Goal: Task Accomplishment & Management: Contribute content

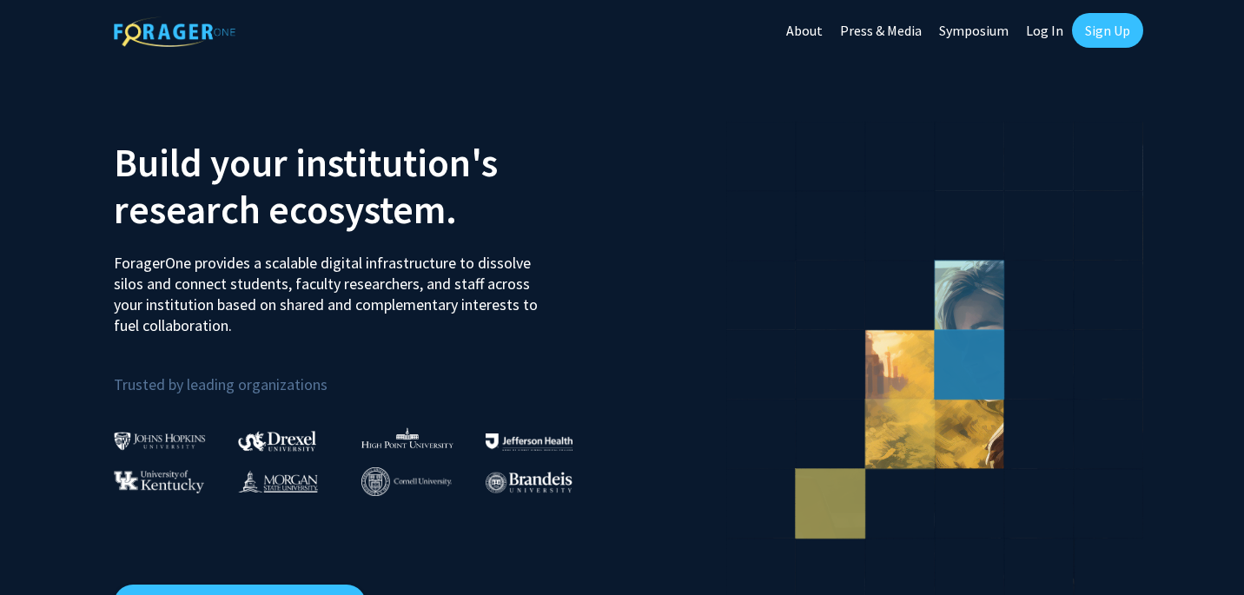
click at [1042, 30] on link "Log In" at bounding box center [1045, 30] width 55 height 61
select select
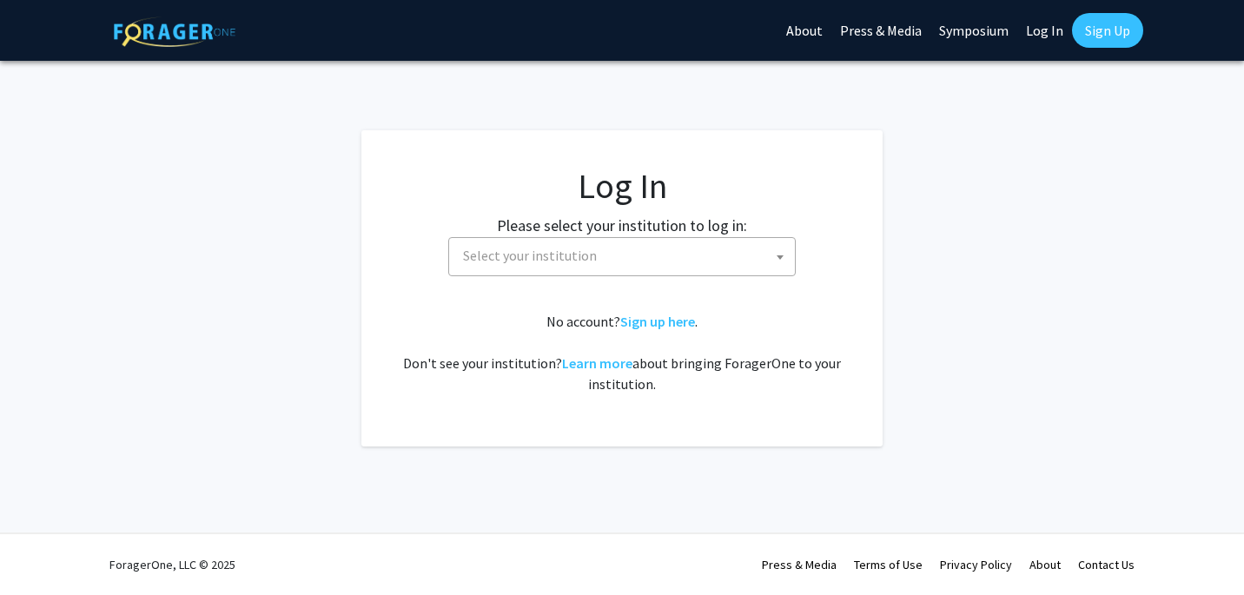
click at [1106, 36] on link "Sign Up" at bounding box center [1107, 30] width 71 height 35
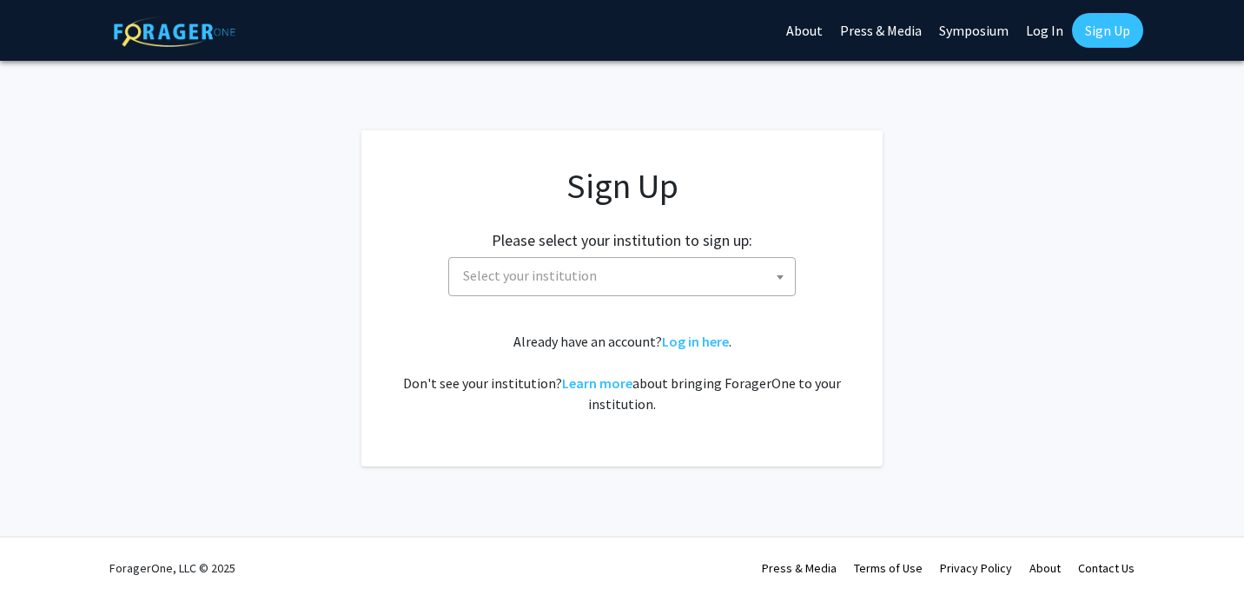
click at [745, 262] on span "Select your institution" at bounding box center [625, 276] width 339 height 36
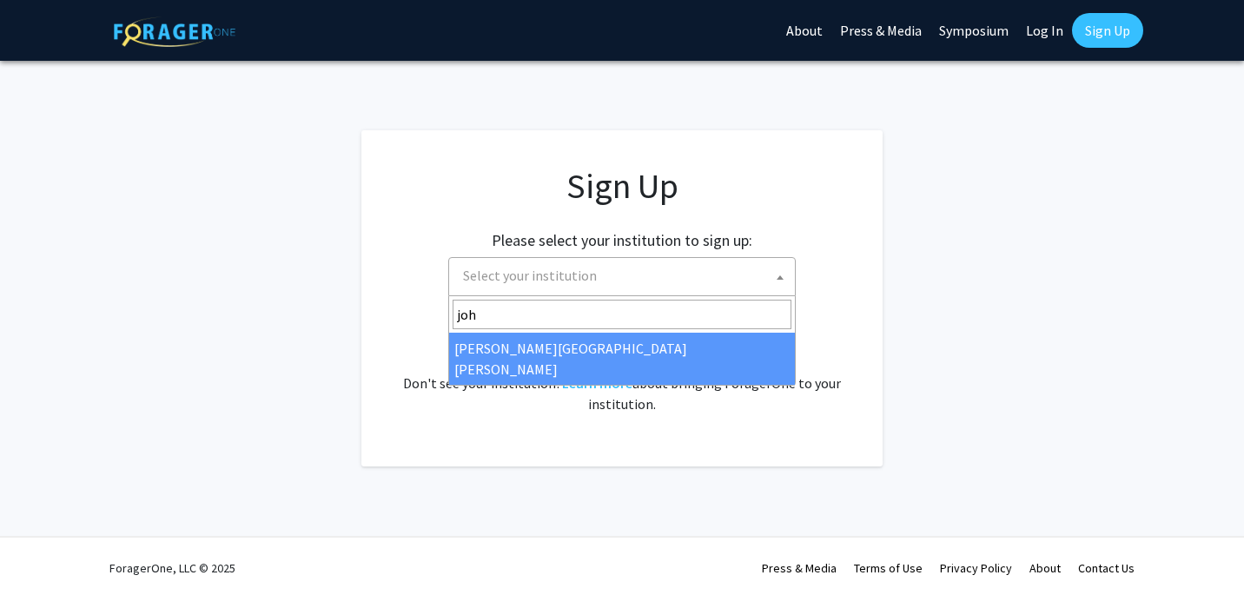
type input "[PERSON_NAME]"
select select "1"
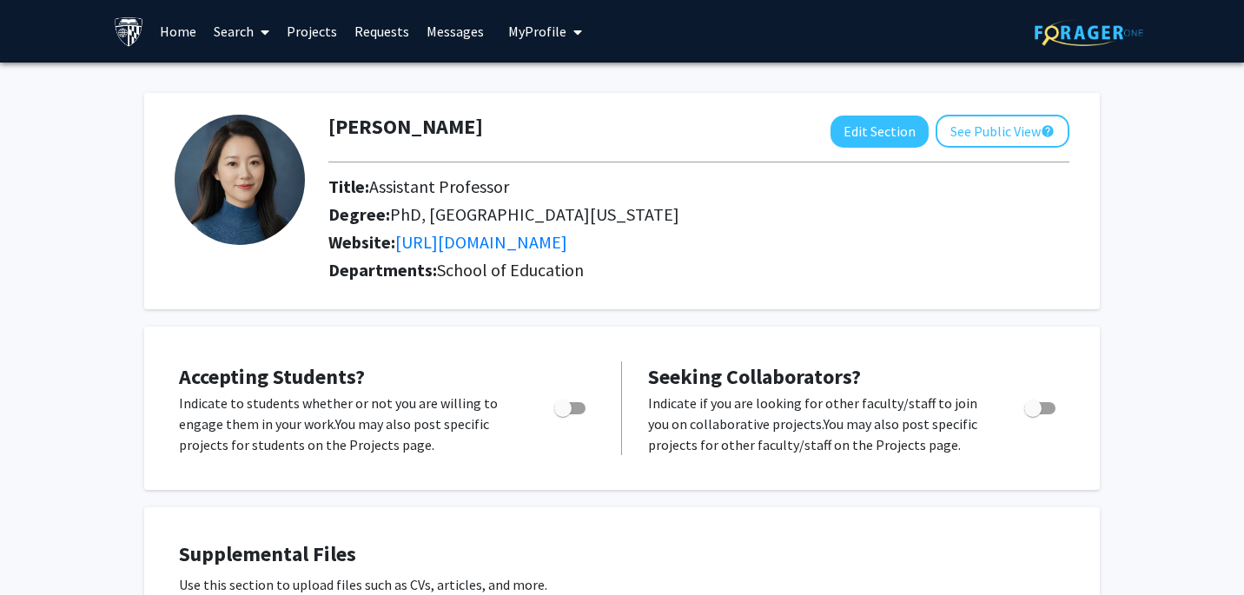
click at [573, 409] on span "Toggle" at bounding box center [569, 408] width 31 height 12
click at [563, 414] on input "Would you like to permit student requests?" at bounding box center [562, 414] width 1 height 1
checkbox input "true"
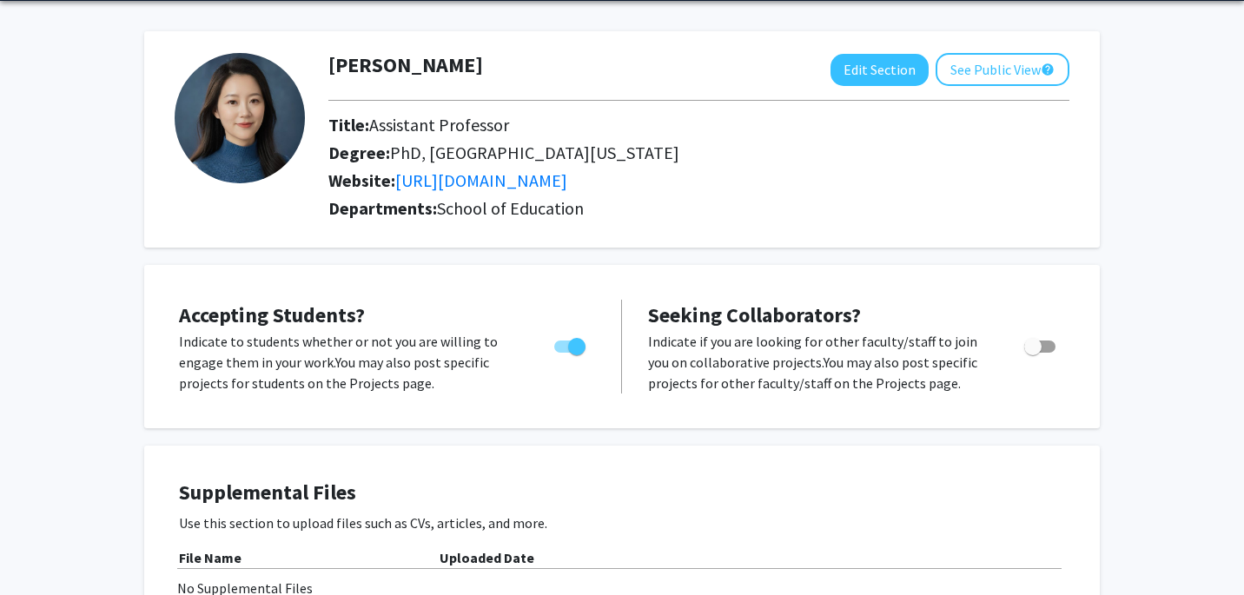
scroll to position [68, 0]
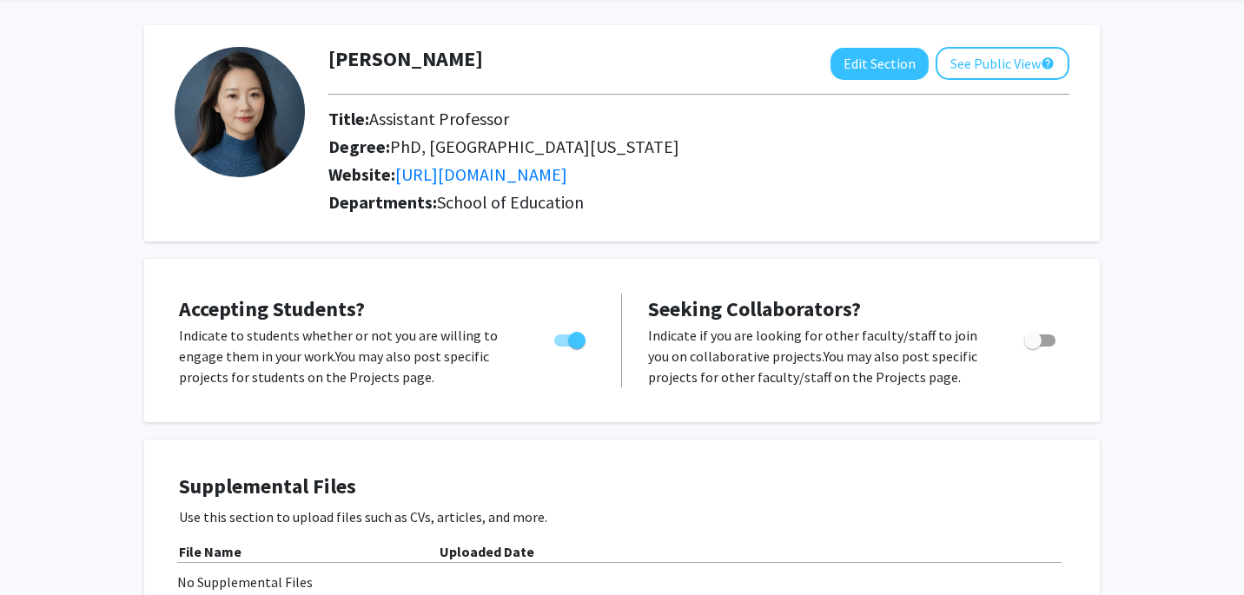
click at [1045, 336] on span "Toggle" at bounding box center [1039, 341] width 31 height 12
click at [1033, 347] on input "Toggle" at bounding box center [1032, 347] width 1 height 1
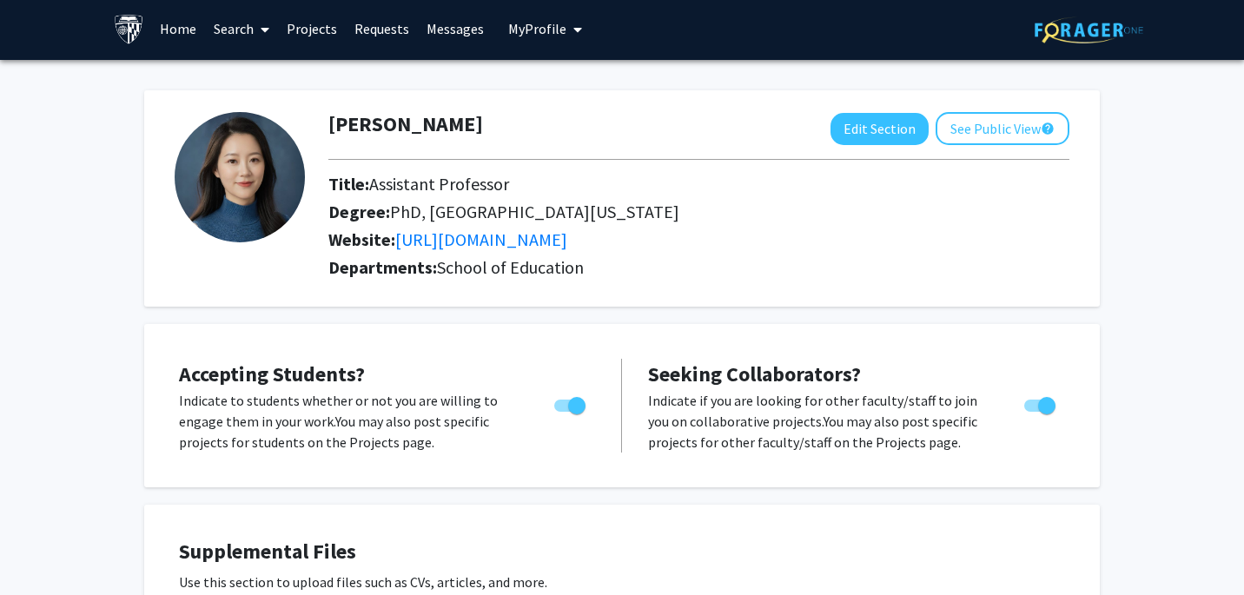
scroll to position [0, 0]
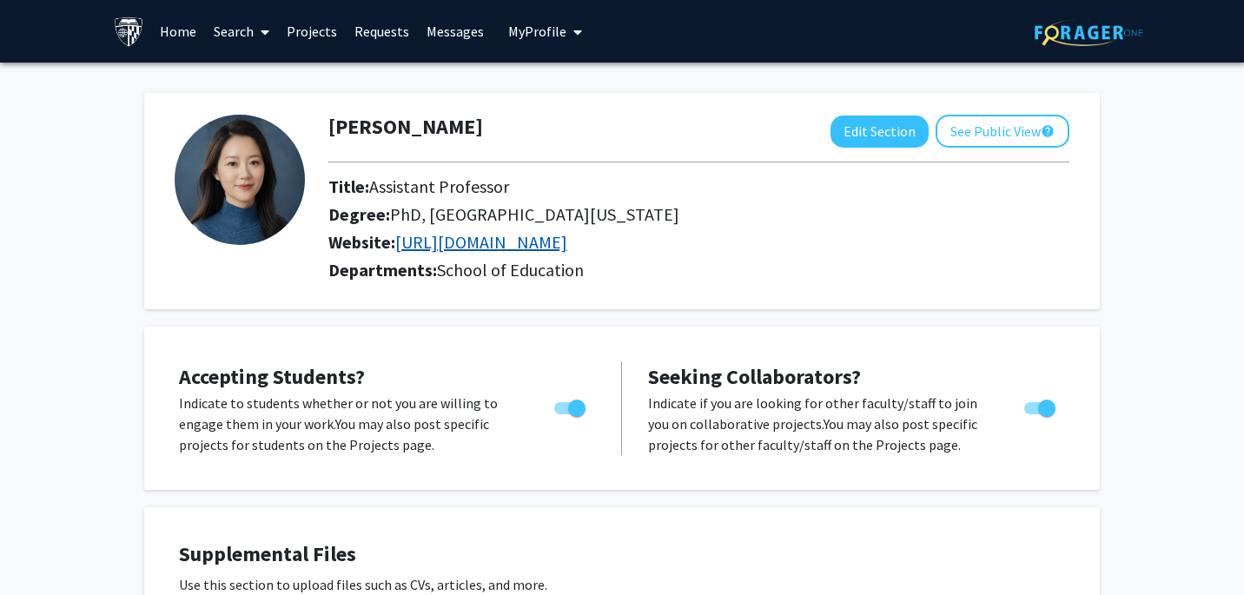
click at [1032, 414] on input "Toggle" at bounding box center [1032, 414] width 1 height 1
click at [567, 244] on link "[URL][DOMAIN_NAME]" at bounding box center [481, 242] width 172 height 22
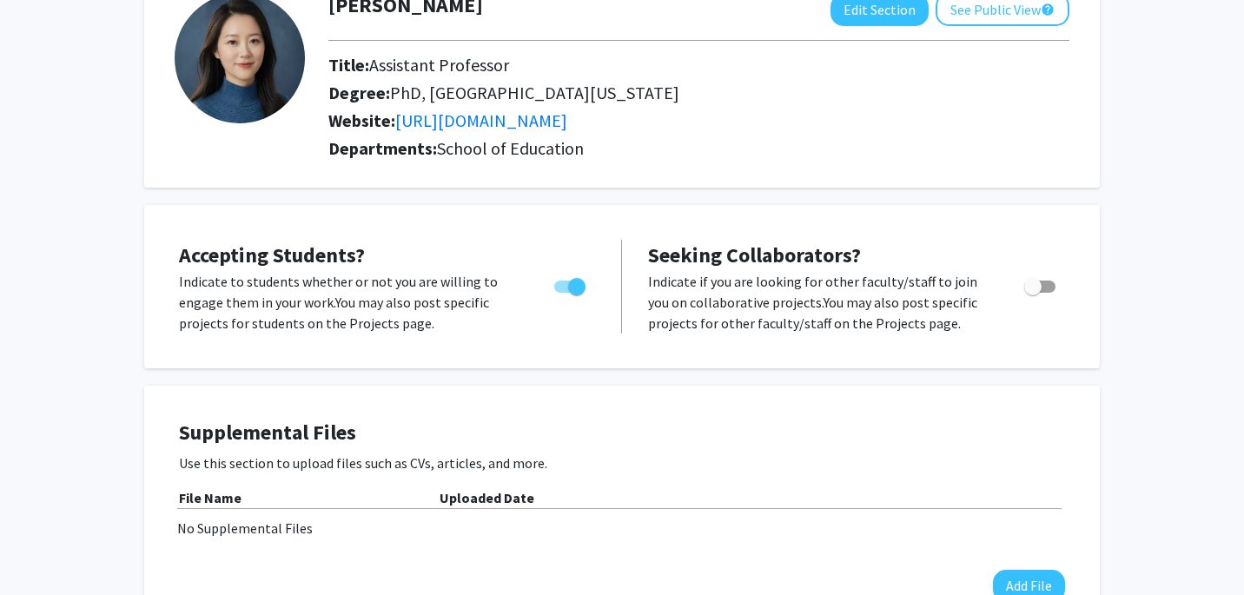
scroll to position [136, 0]
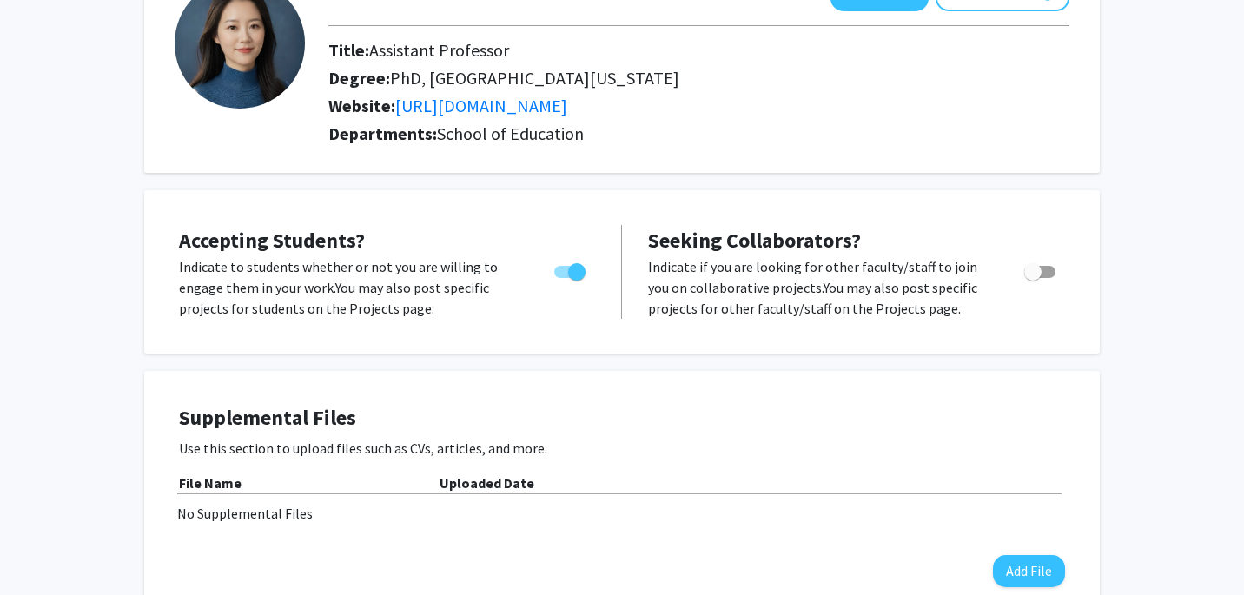
click at [1039, 267] on span "Toggle" at bounding box center [1032, 271] width 17 height 17
click at [1033, 278] on input "Toggle" at bounding box center [1032, 278] width 1 height 1
checkbox input "true"
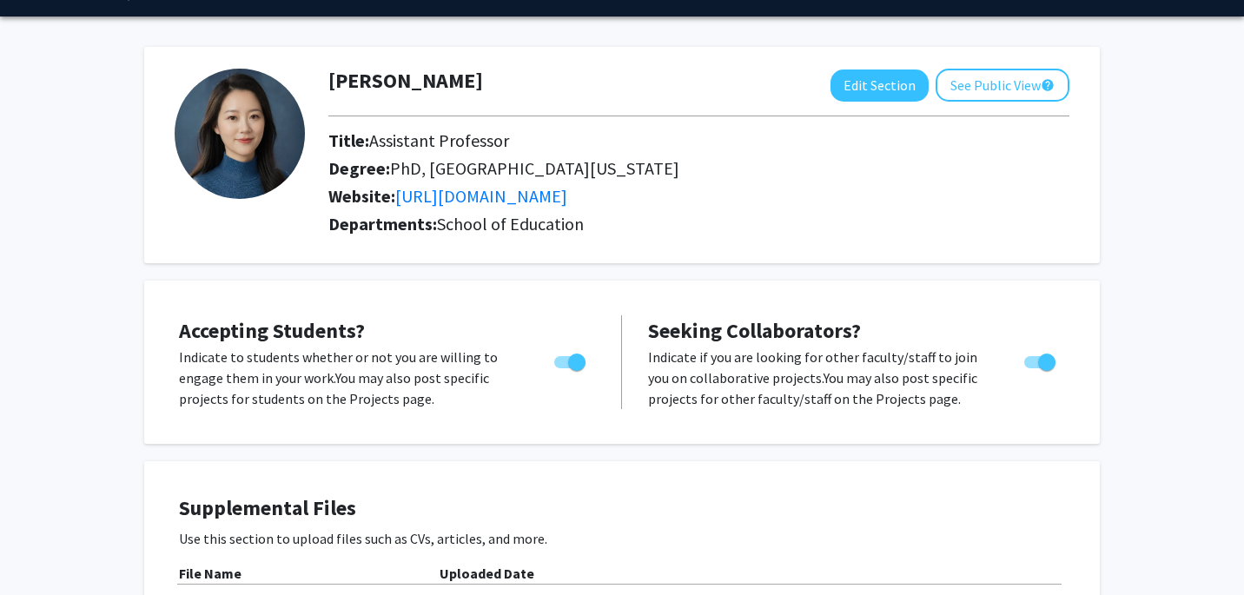
scroll to position [0, 0]
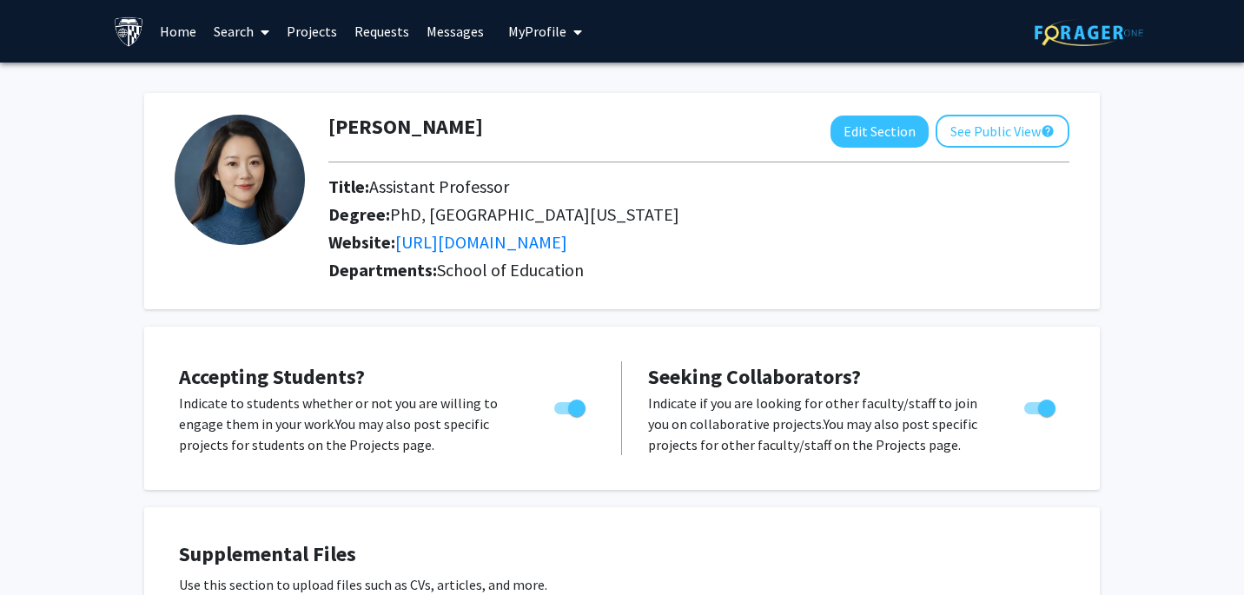
click at [248, 30] on link "Search" at bounding box center [241, 31] width 73 height 61
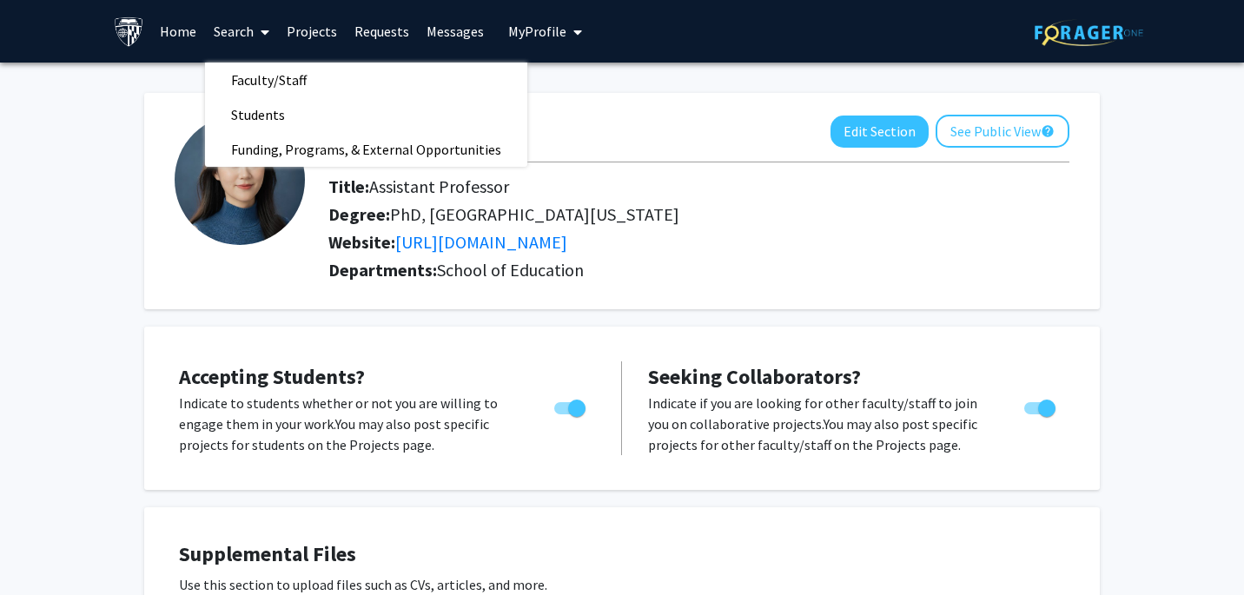
click at [637, 164] on div at bounding box center [698, 162] width 767 height 29
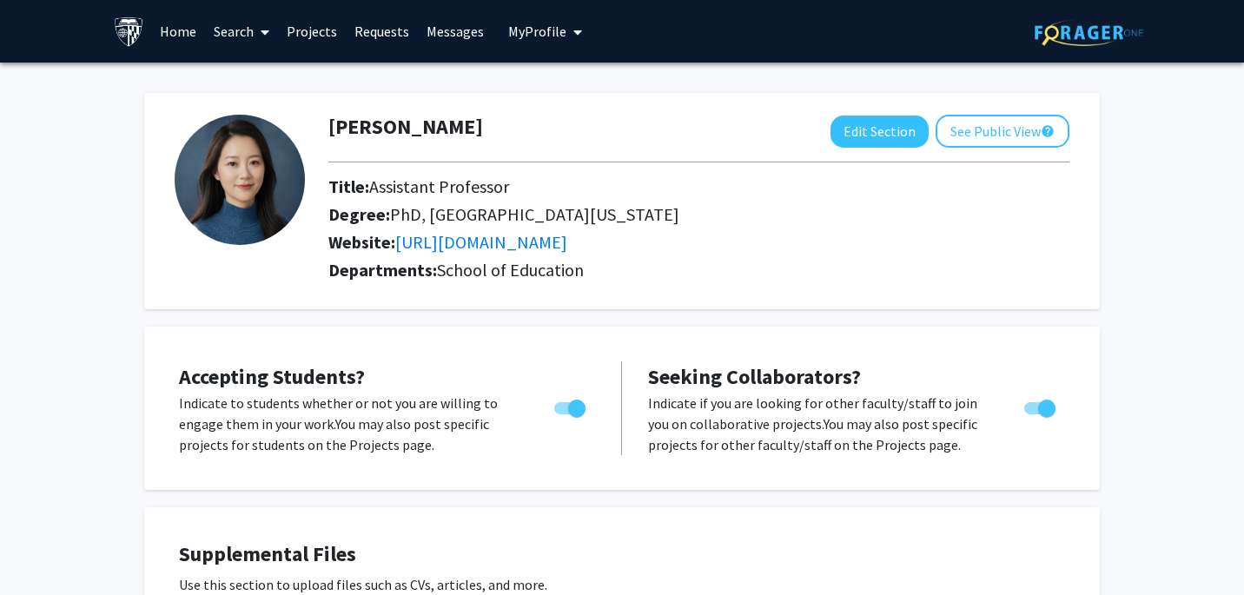
click at [311, 27] on link "Projects" at bounding box center [312, 31] width 68 height 61
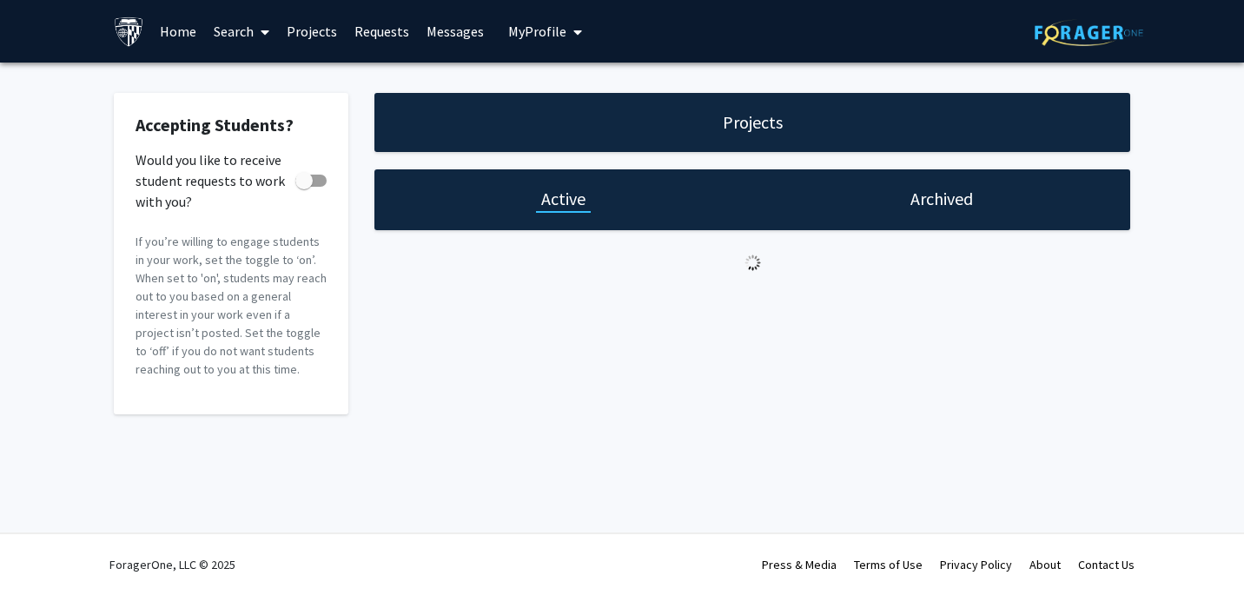
checkbox input "true"
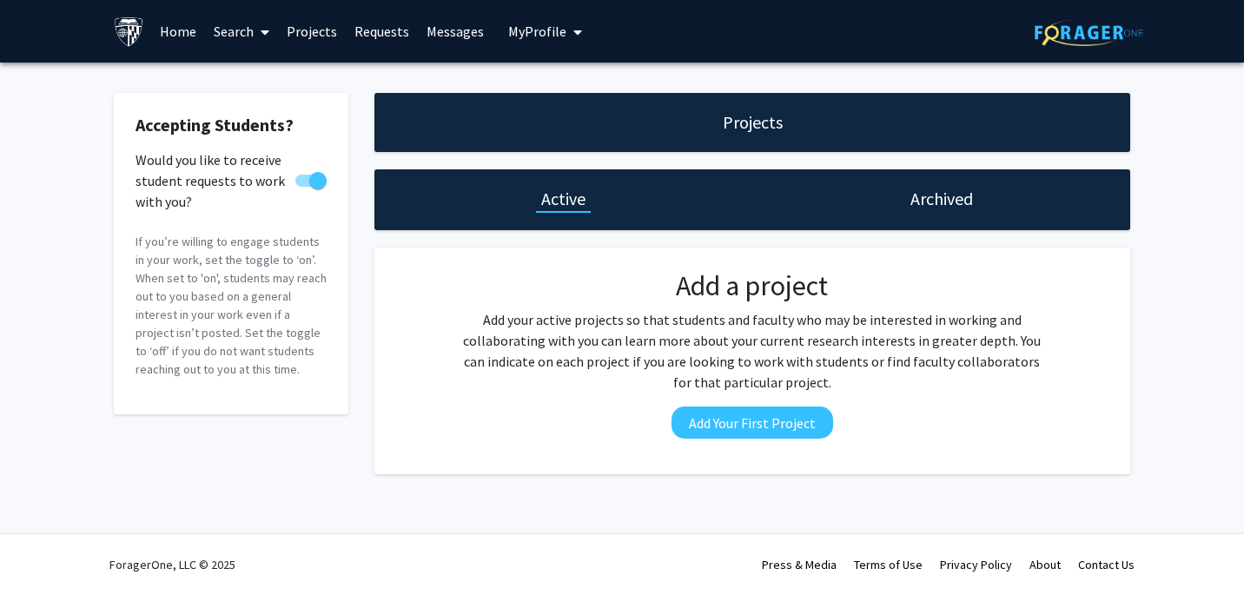
click at [567, 36] on span "My profile dropdown to access profile and logout" at bounding box center [575, 32] width 16 height 61
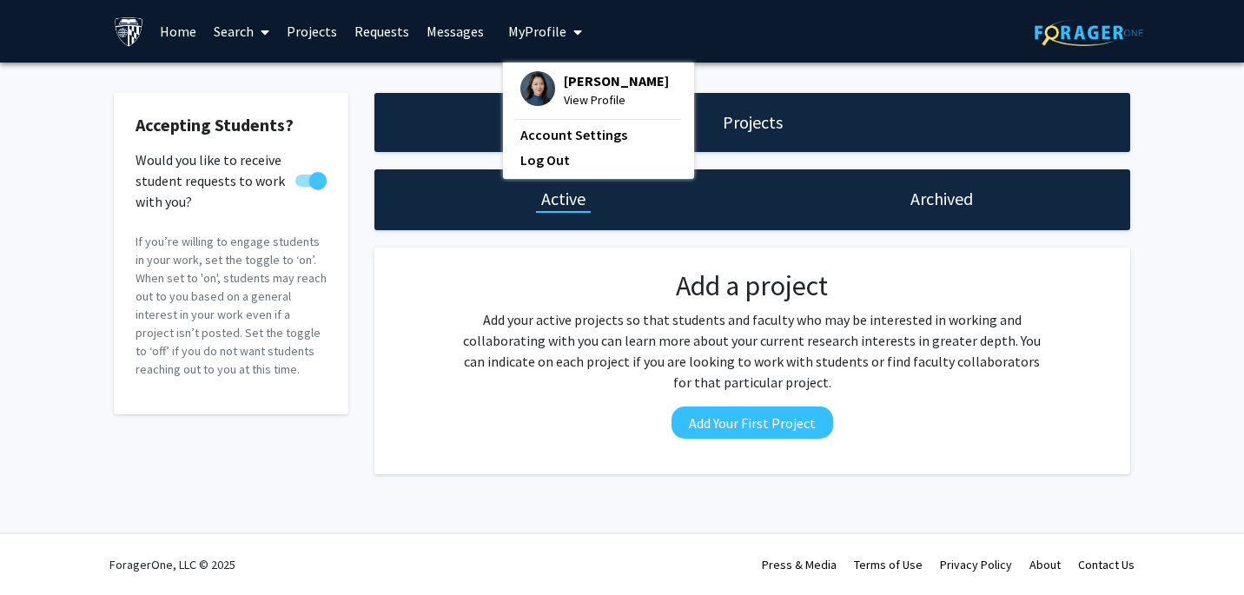
click at [174, 31] on link "Home" at bounding box center [178, 31] width 54 height 61
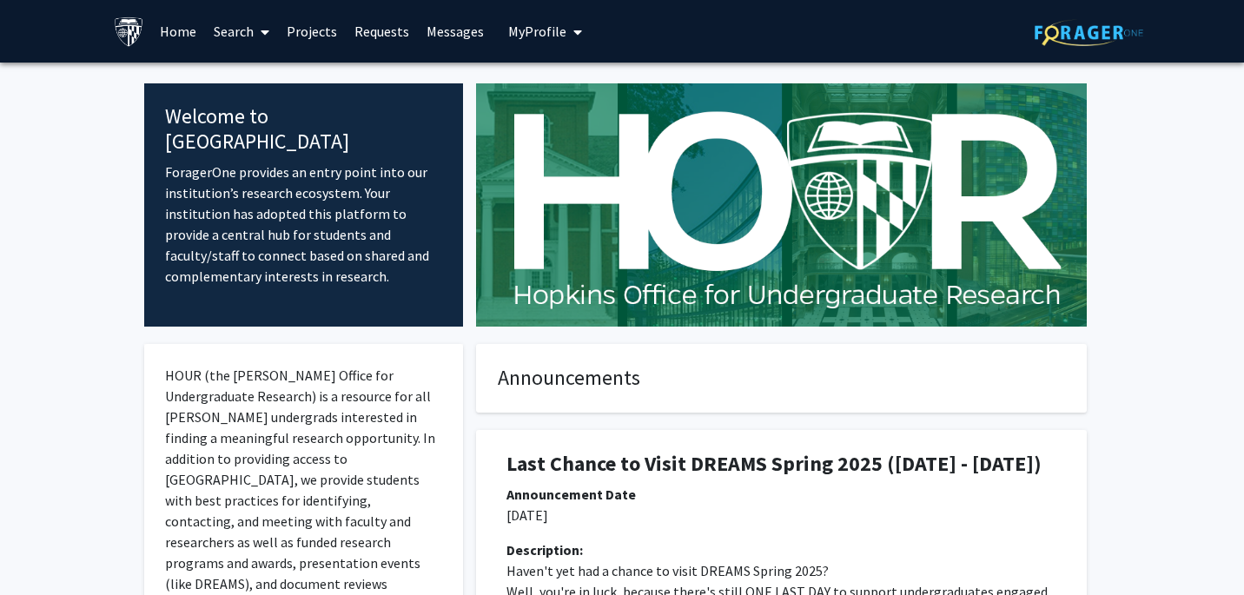
click at [269, 30] on icon at bounding box center [265, 32] width 9 height 14
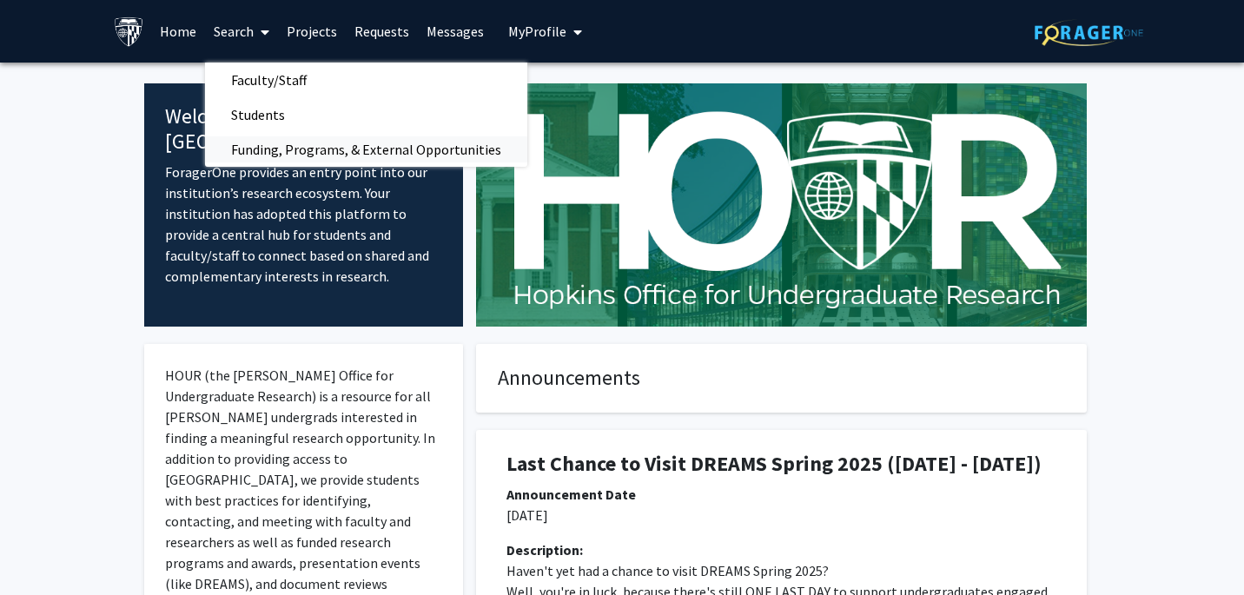
click at [298, 138] on span "Funding, Programs, & External Opportunities" at bounding box center [366, 149] width 322 height 35
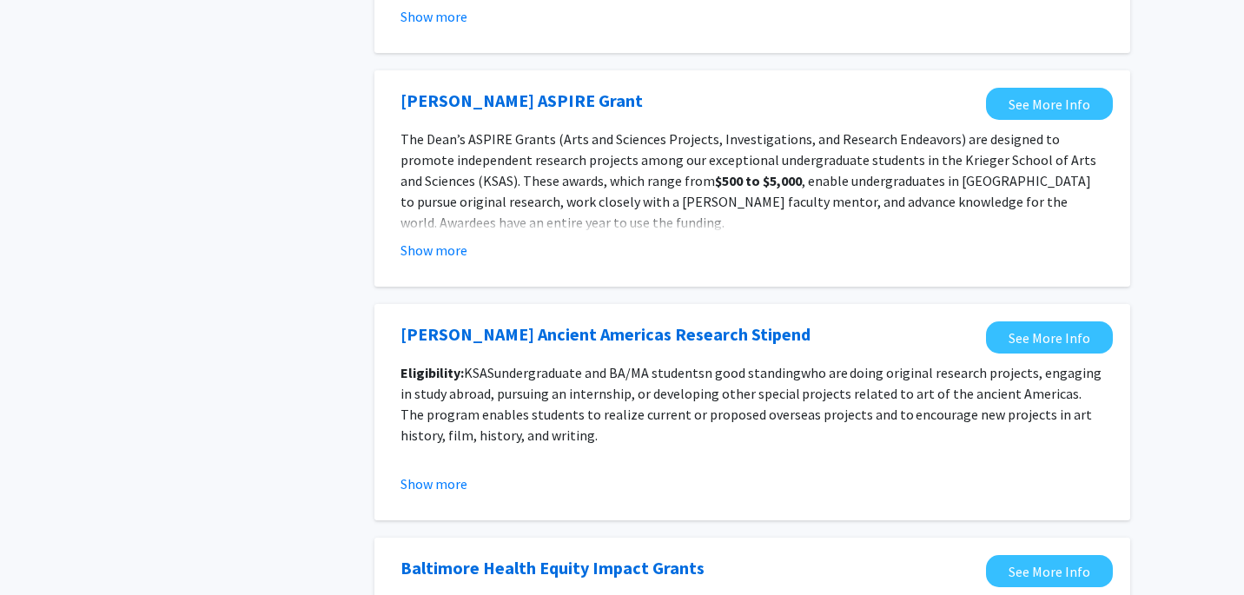
scroll to position [2012, 0]
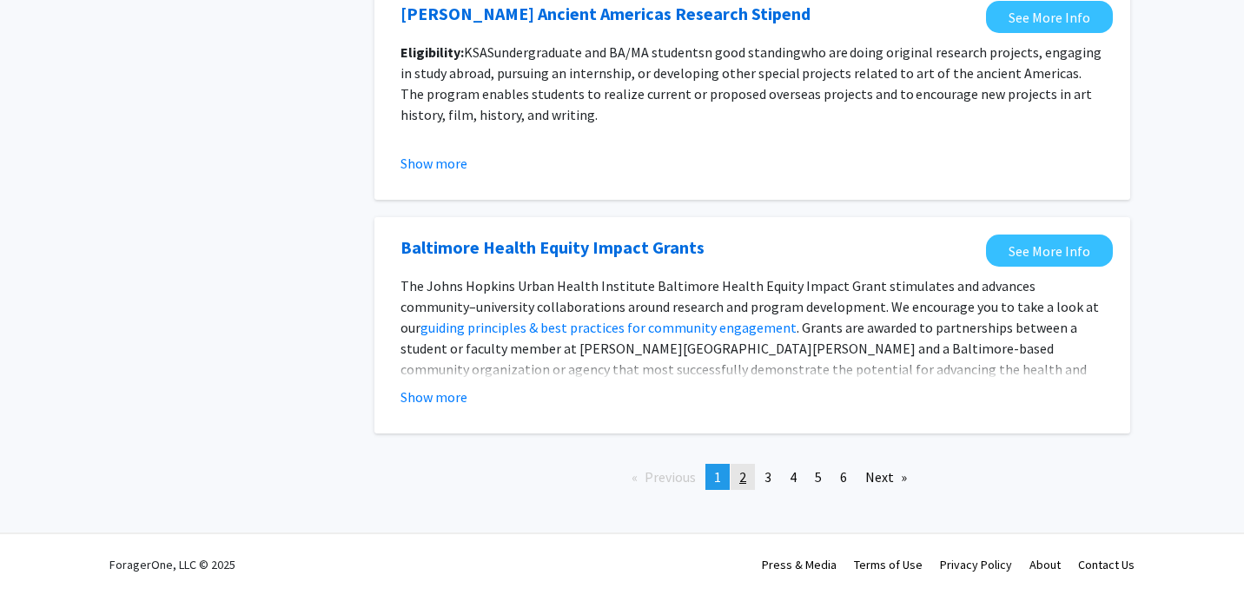
click at [746, 479] on span "2" at bounding box center [742, 476] width 7 height 17
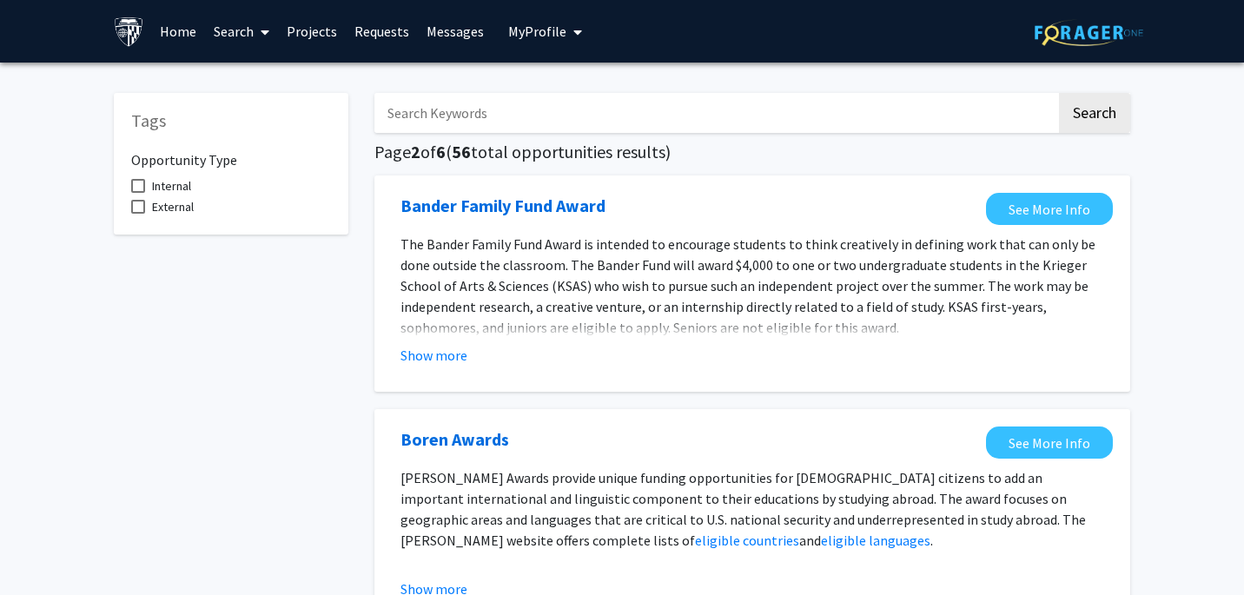
click at [258, 31] on span at bounding box center [262, 32] width 16 height 61
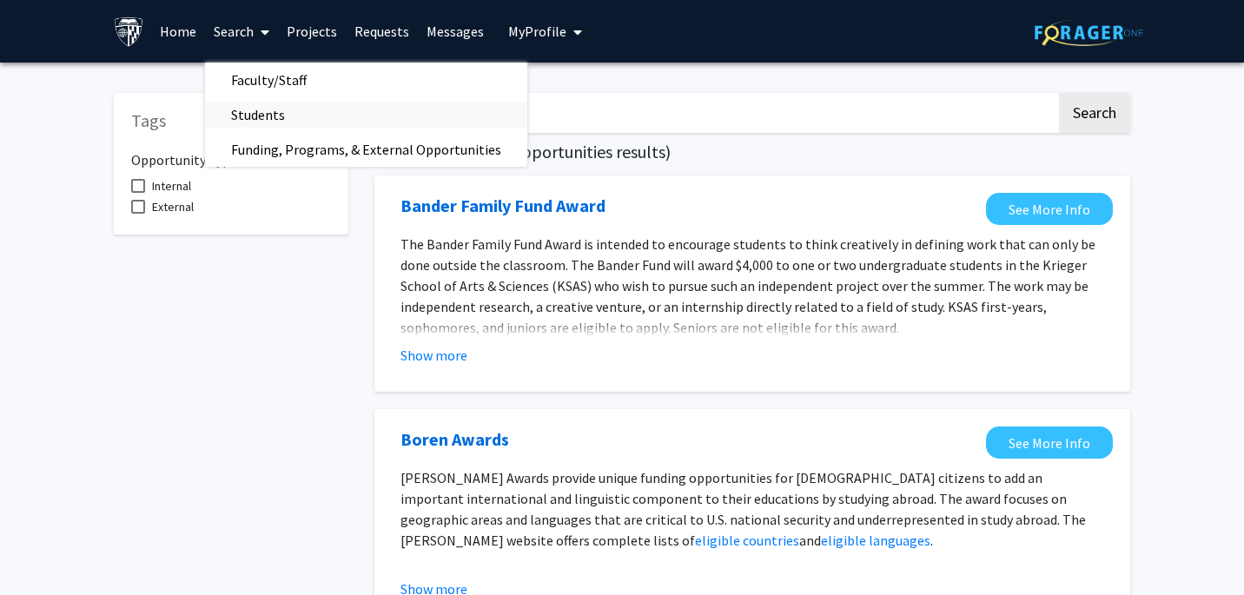
click at [269, 109] on span "Students" at bounding box center [258, 114] width 106 height 35
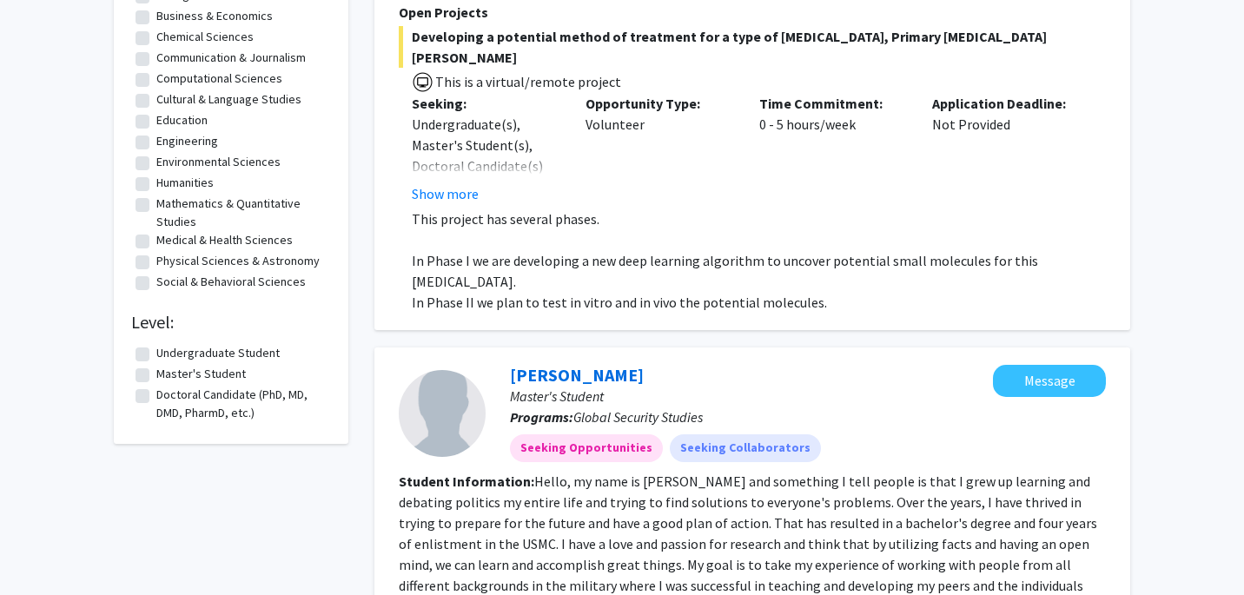
scroll to position [324, 0]
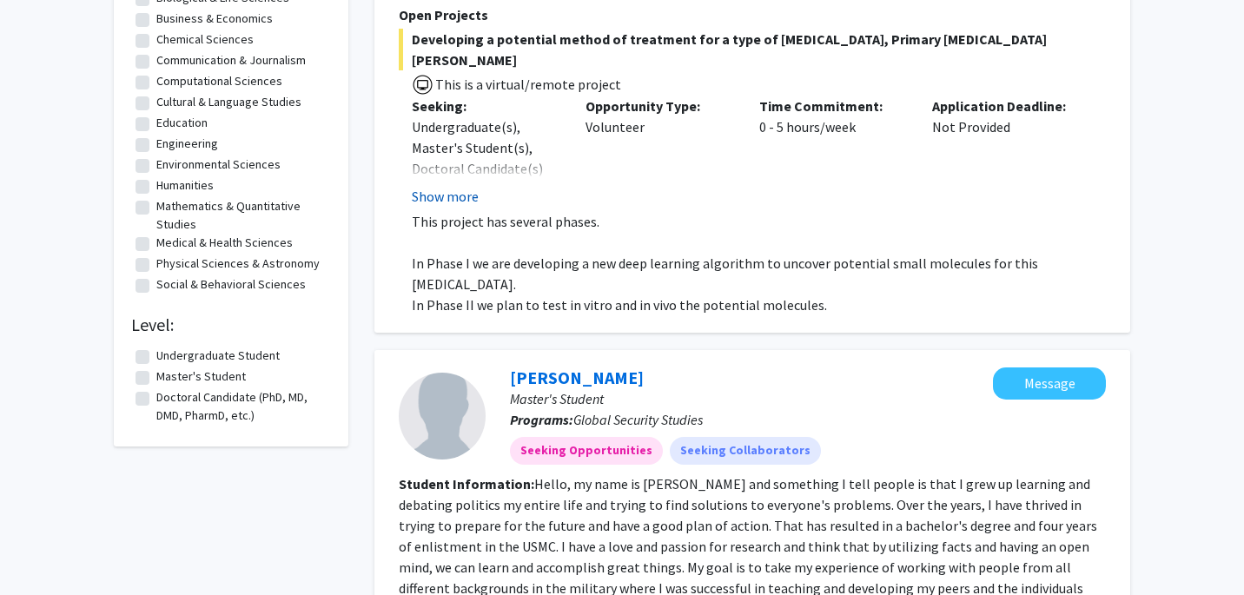
click at [460, 186] on button "Show more" at bounding box center [445, 196] width 67 height 21
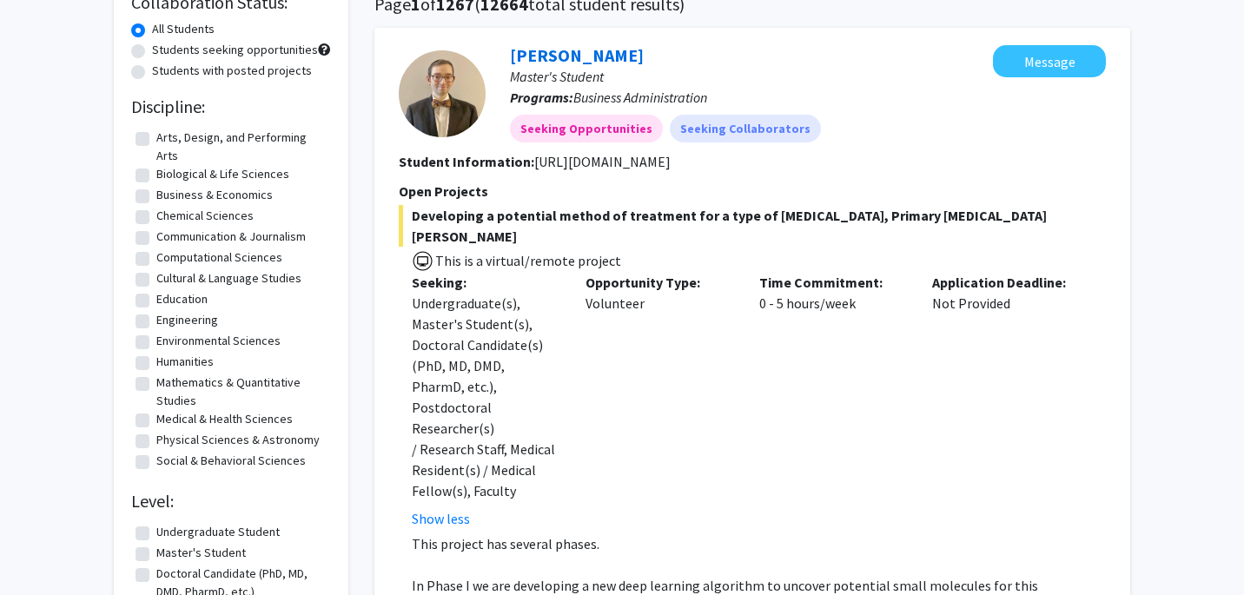
scroll to position [0, 0]
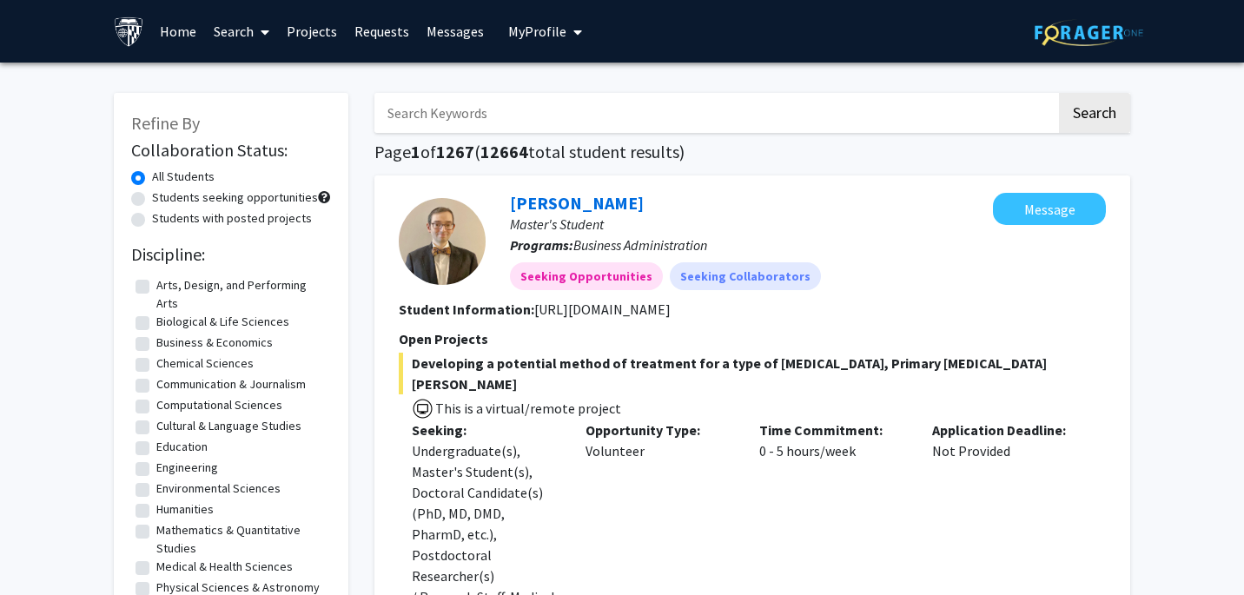
click at [240, 31] on link "Search" at bounding box center [241, 31] width 73 height 61
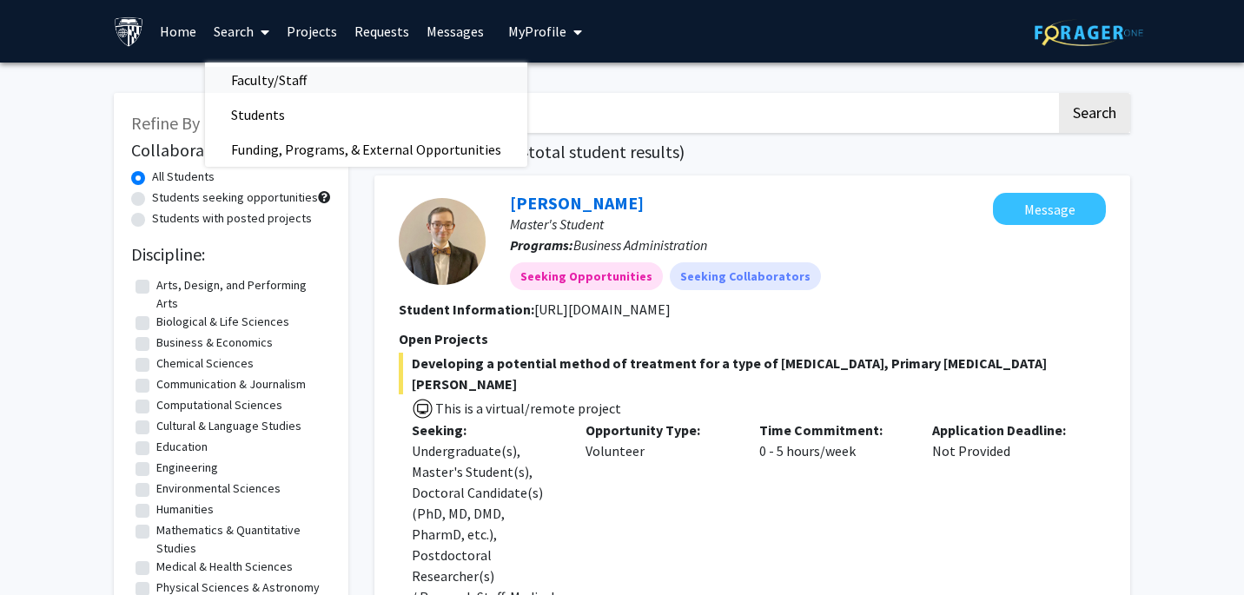
click at [259, 74] on span "Faculty/Staff" at bounding box center [269, 80] width 128 height 35
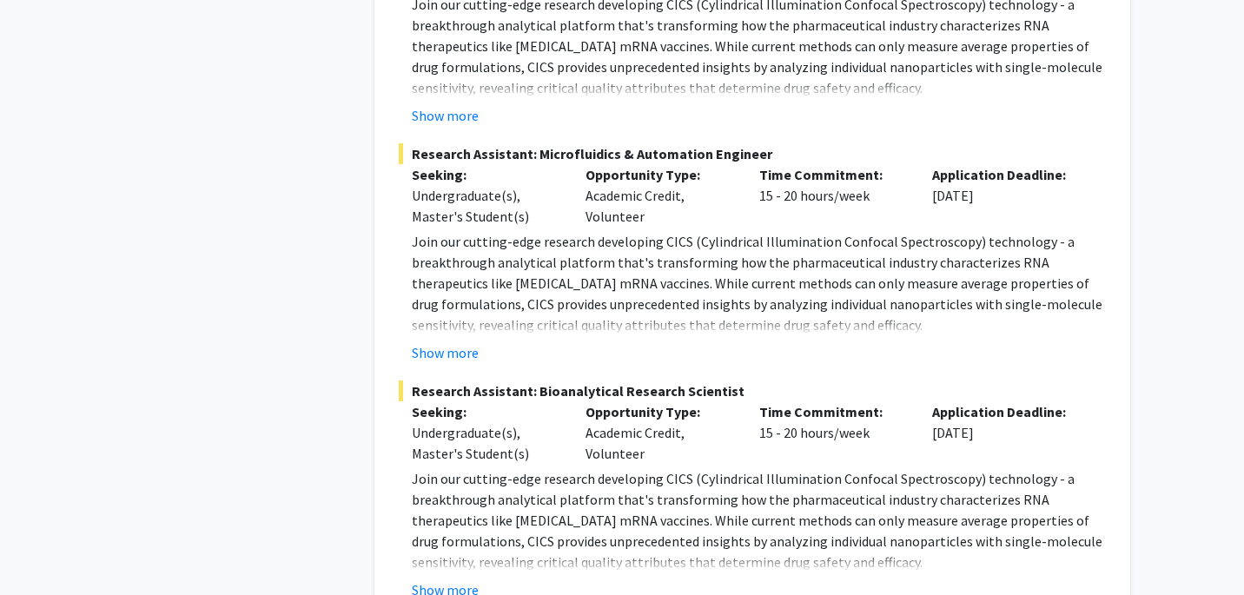
scroll to position [8417, 0]
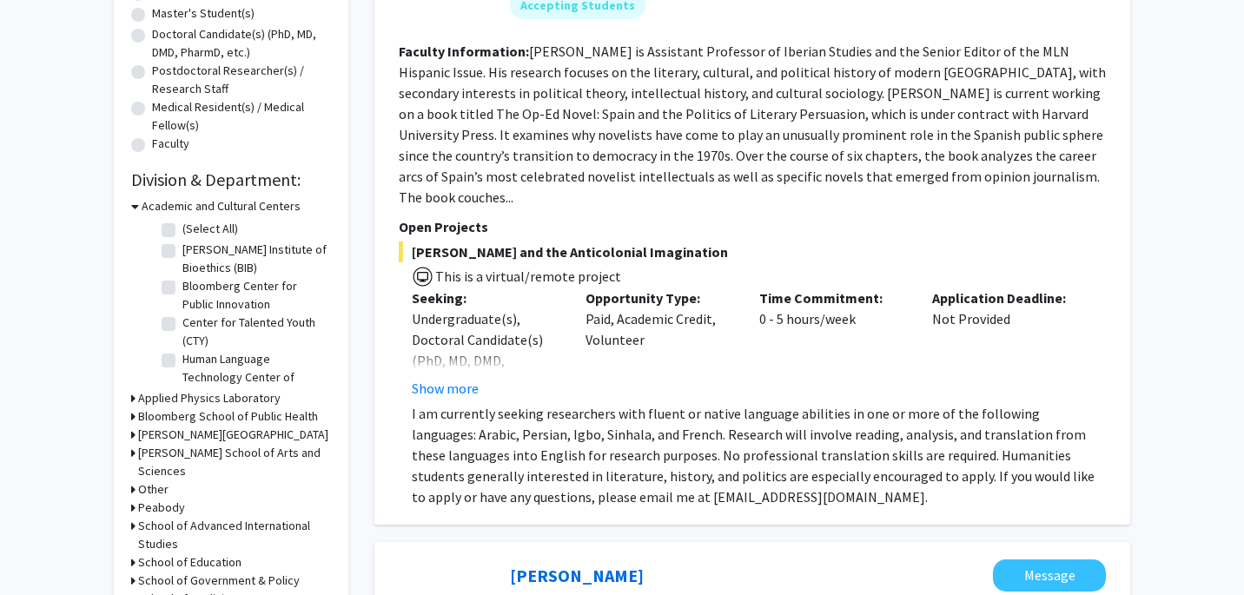
scroll to position [41, 0]
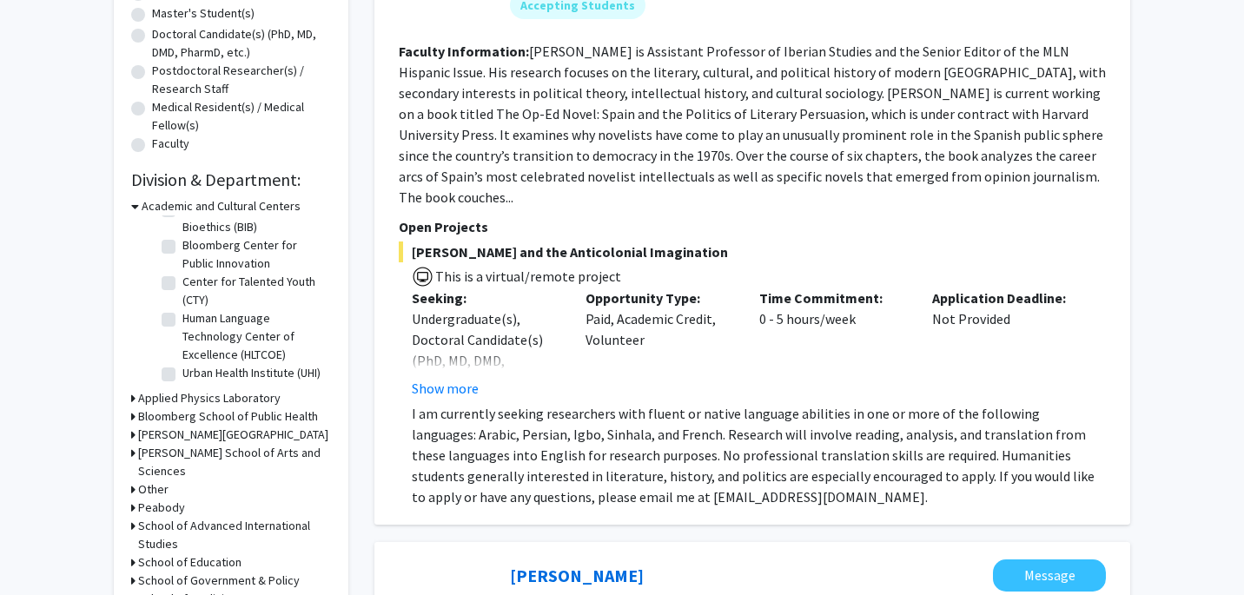
click at [163, 554] on h3 "School of Education" at bounding box center [189, 563] width 103 height 18
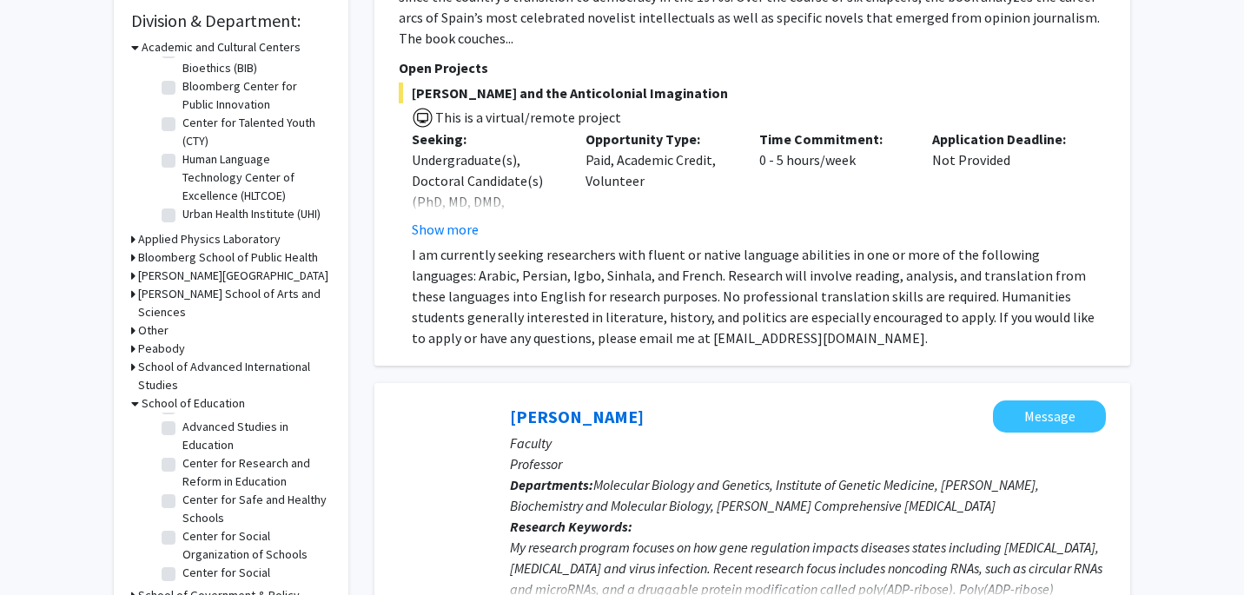
scroll to position [5, 0]
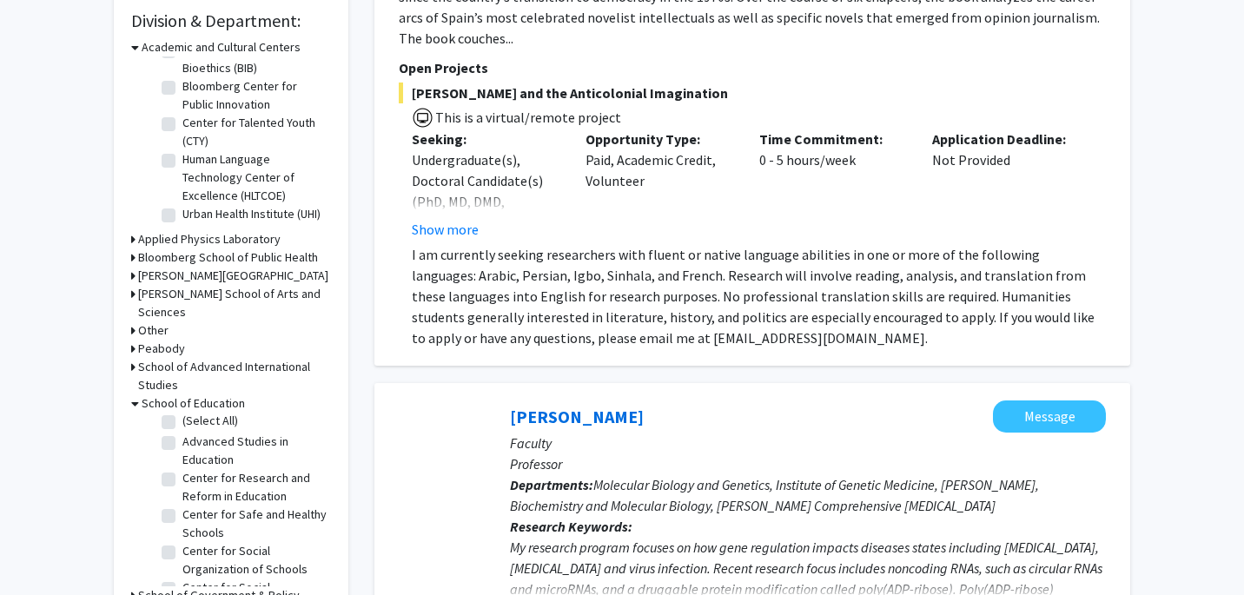
click at [182, 412] on label "(Select All)" at bounding box center [210, 421] width 56 height 18
click at [182, 412] on input "(Select All)" at bounding box center [187, 417] width 11 height 11
checkbox input "true"
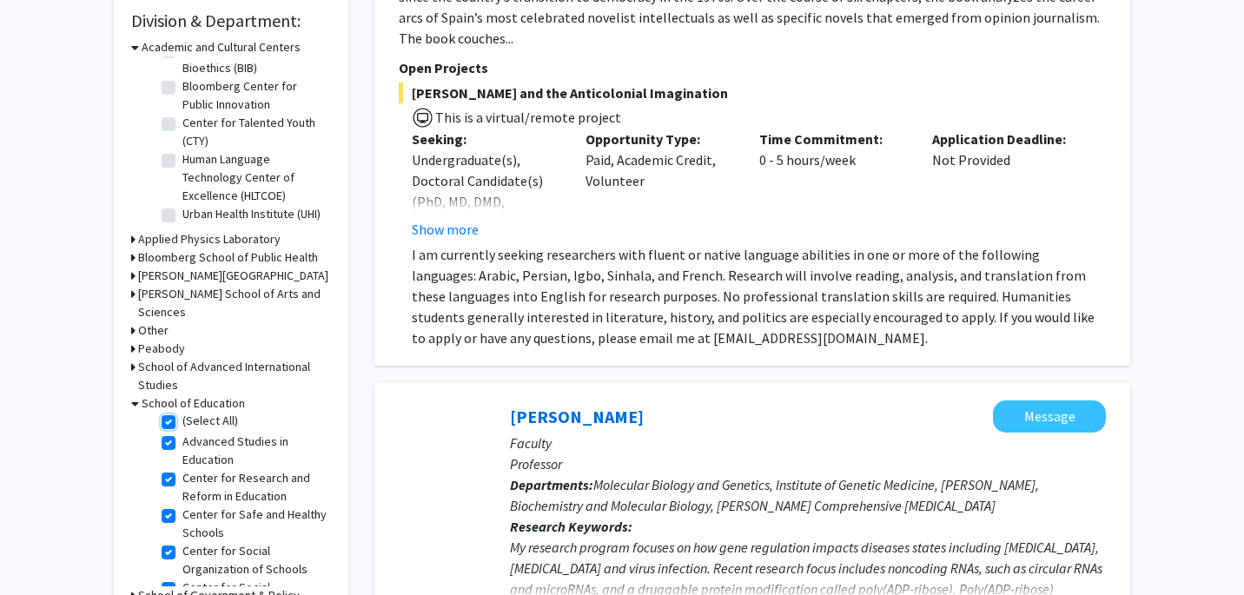
checkbox input "true"
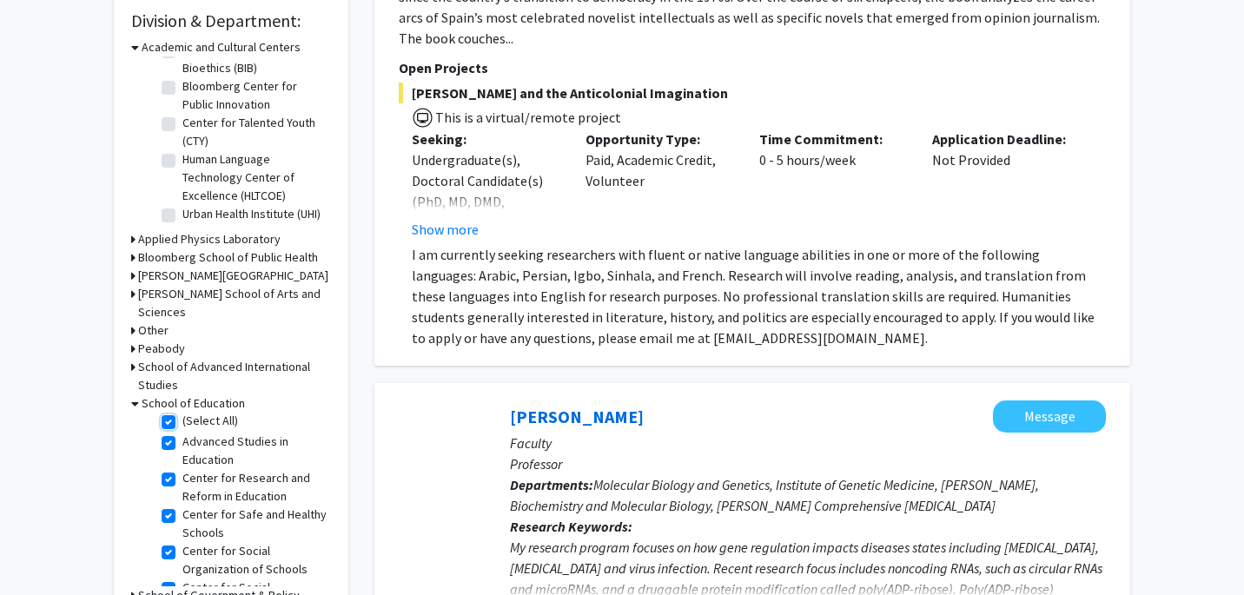
checkbox input "true"
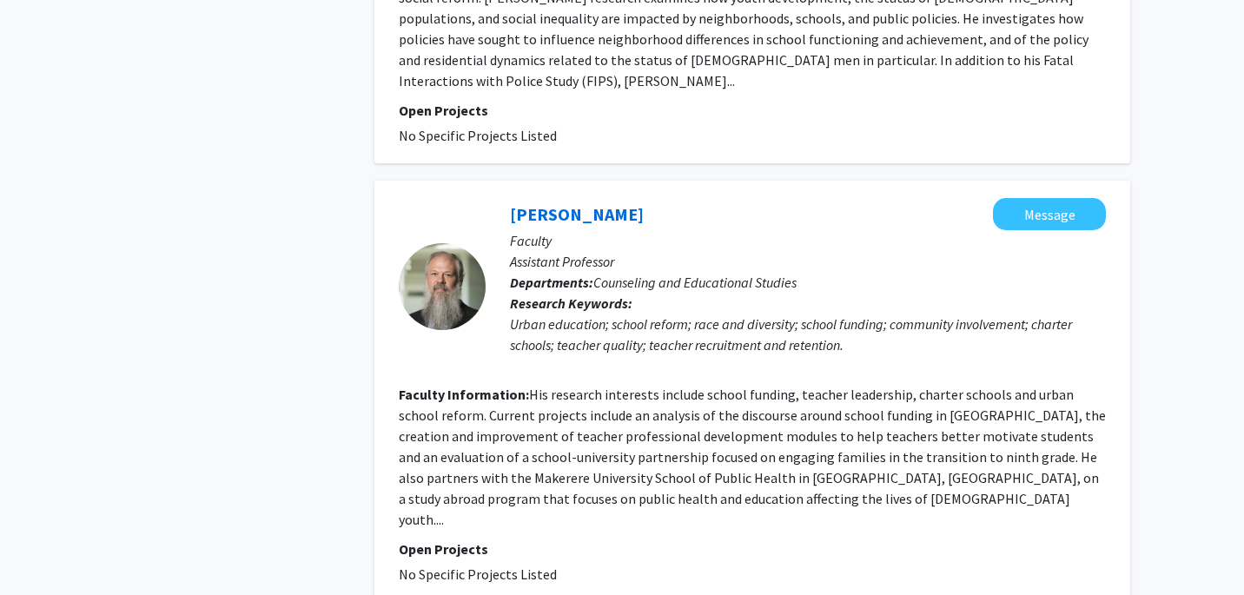
scroll to position [4122, 0]
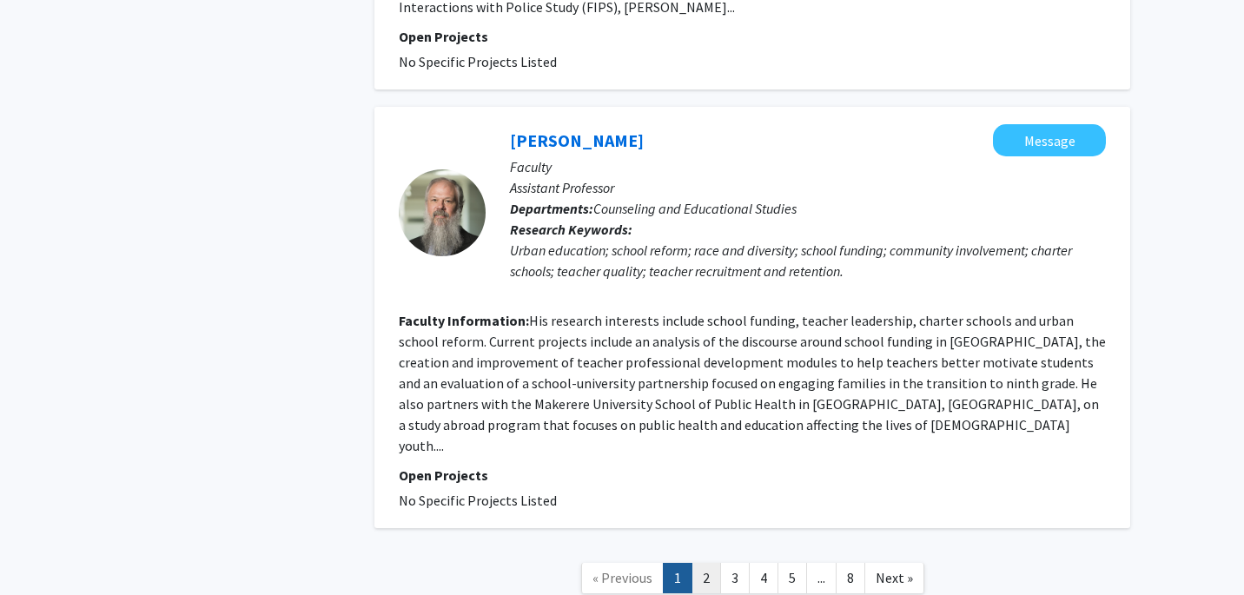
click at [708, 563] on link "2" at bounding box center [707, 578] width 30 height 30
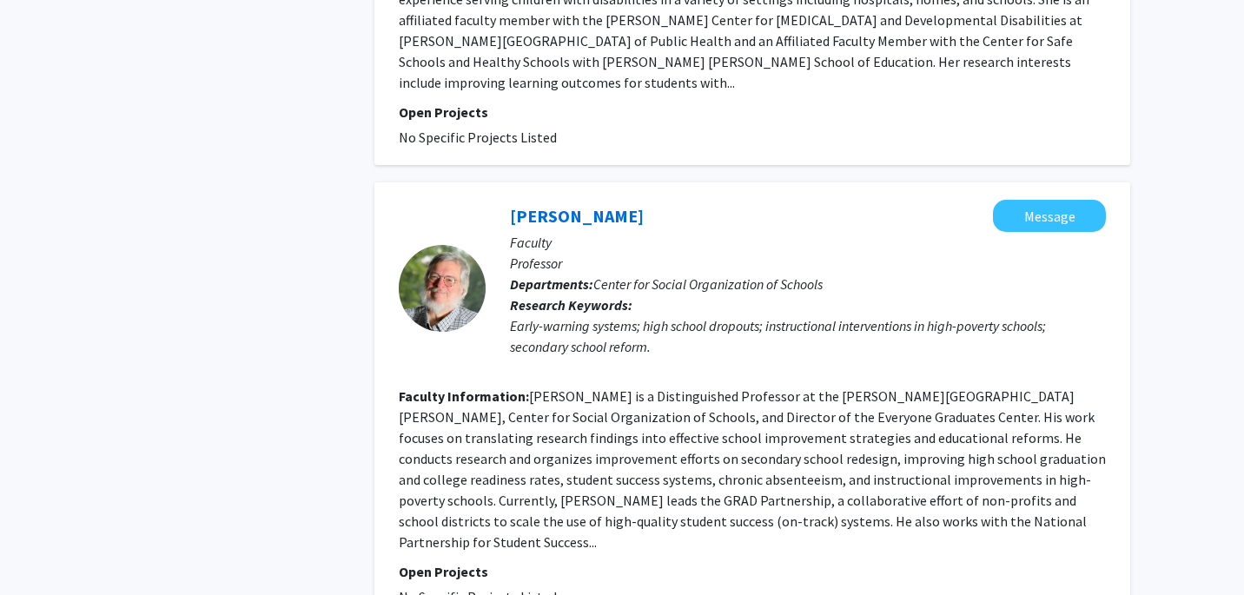
scroll to position [3867, 0]
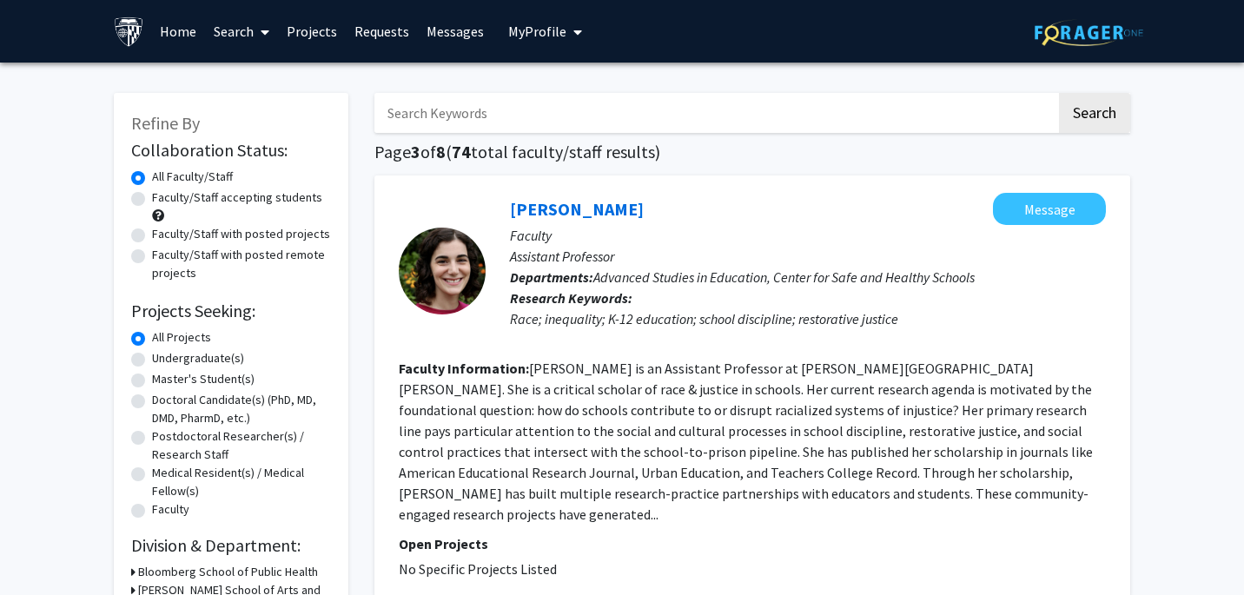
click at [553, 28] on span "My Profile" at bounding box center [537, 31] width 58 height 17
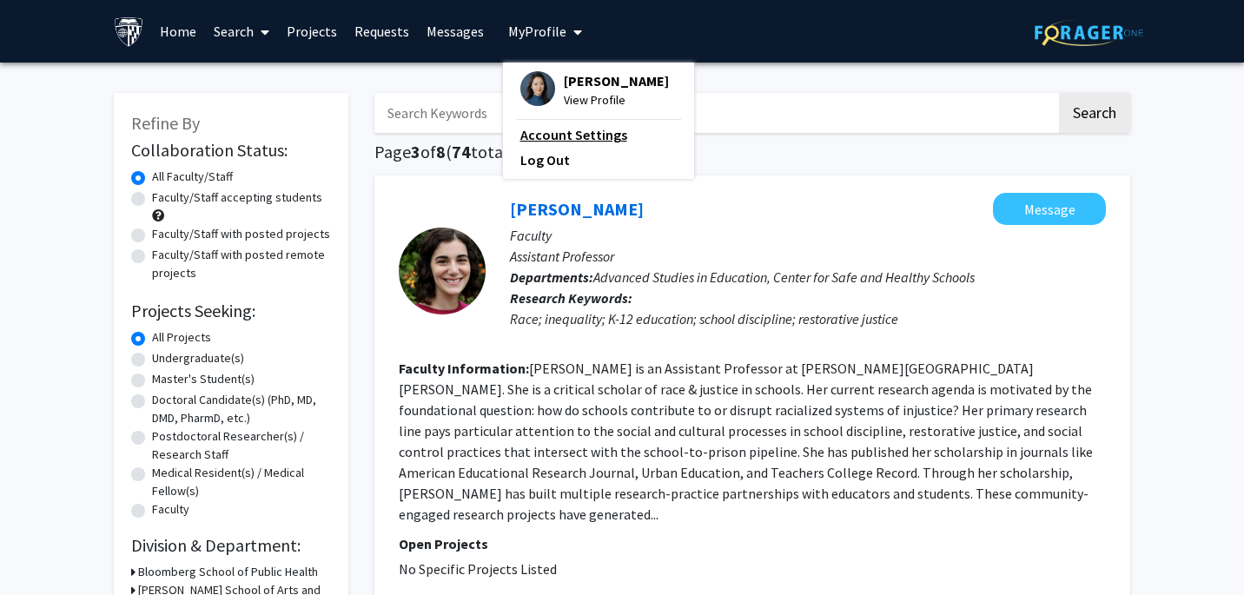
click at [561, 132] on link "Account Settings" at bounding box center [598, 134] width 156 height 21
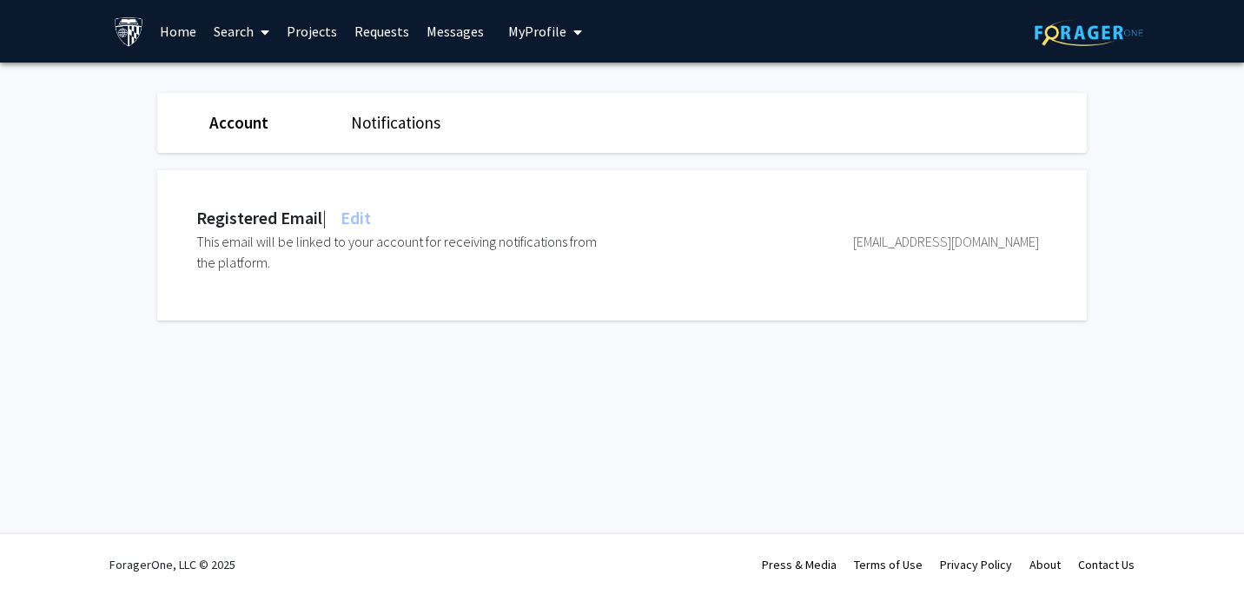
click at [993, 243] on div "[EMAIL_ADDRESS][DOMAIN_NAME]" at bounding box center [828, 252] width 421 height 42
click at [547, 30] on span "My Profile" at bounding box center [537, 31] width 58 height 17
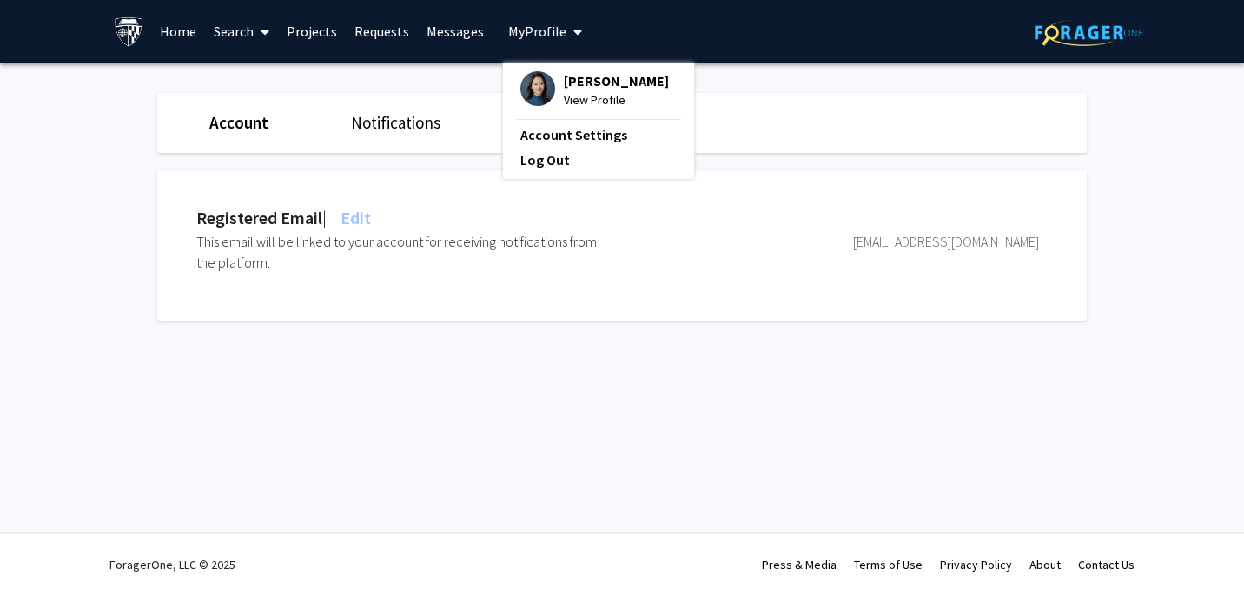
click at [179, 30] on link "Home" at bounding box center [178, 31] width 54 height 61
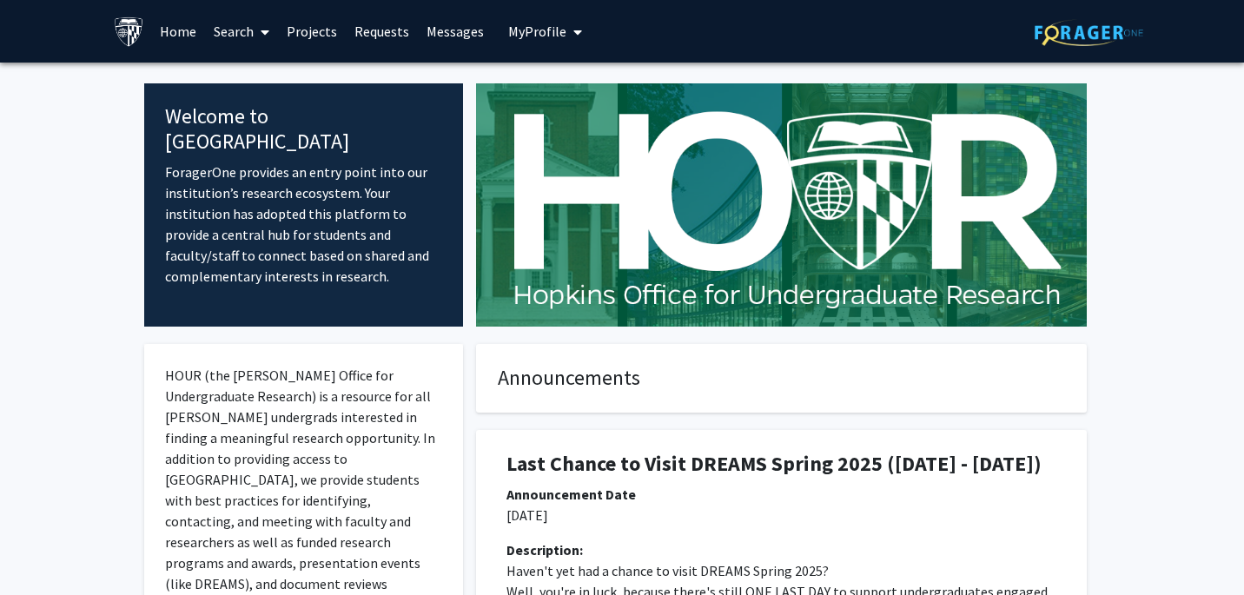
click at [237, 34] on link "Search" at bounding box center [241, 31] width 73 height 61
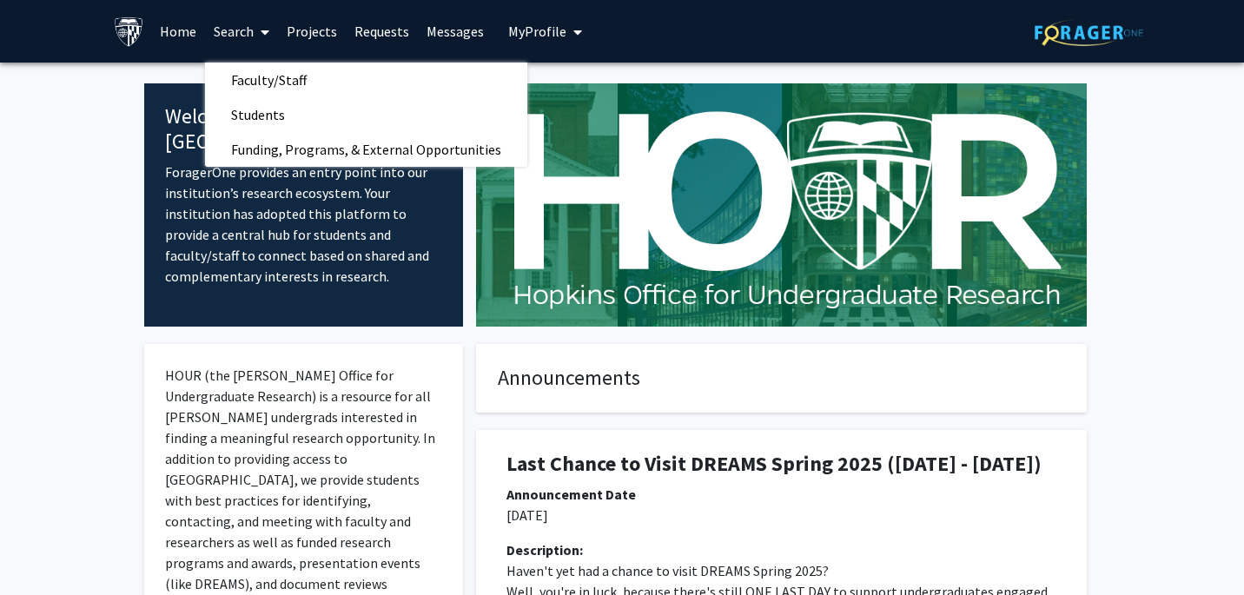
click at [311, 25] on link "Projects" at bounding box center [312, 31] width 68 height 61
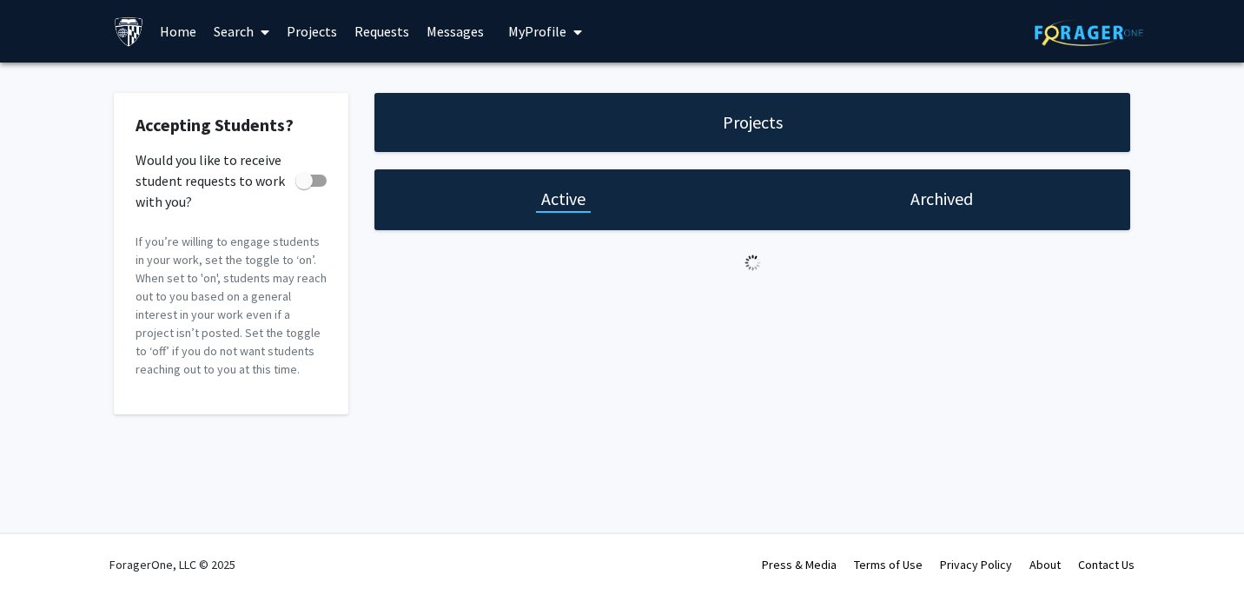
checkbox input "true"
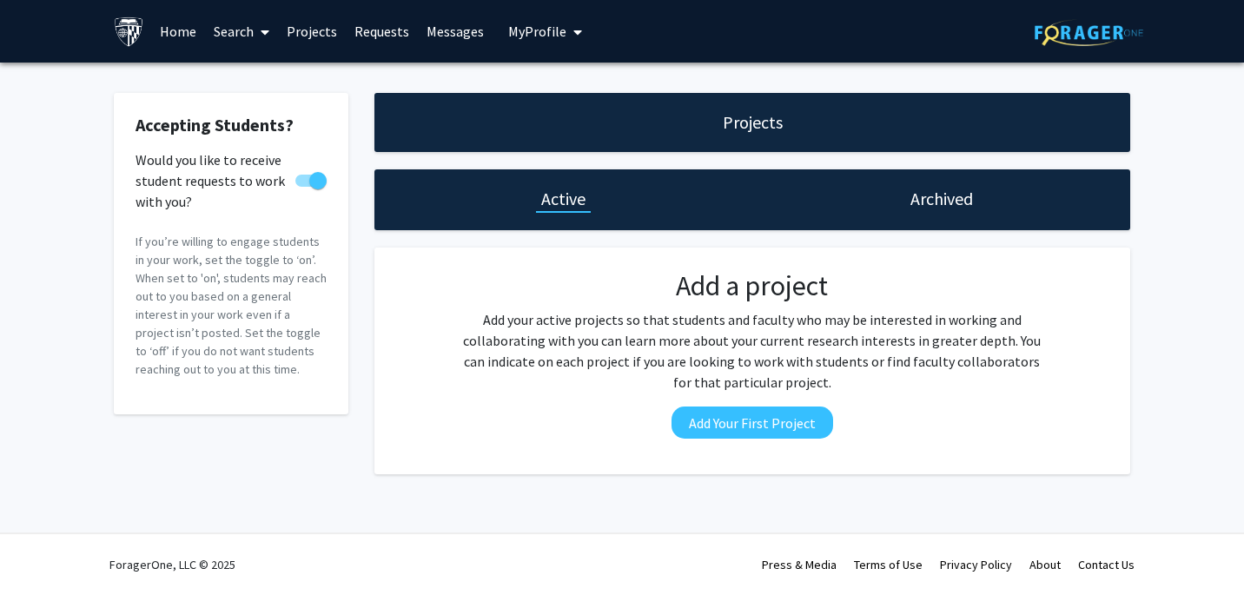
click at [363, 31] on link "Requests" at bounding box center [382, 31] width 72 height 61
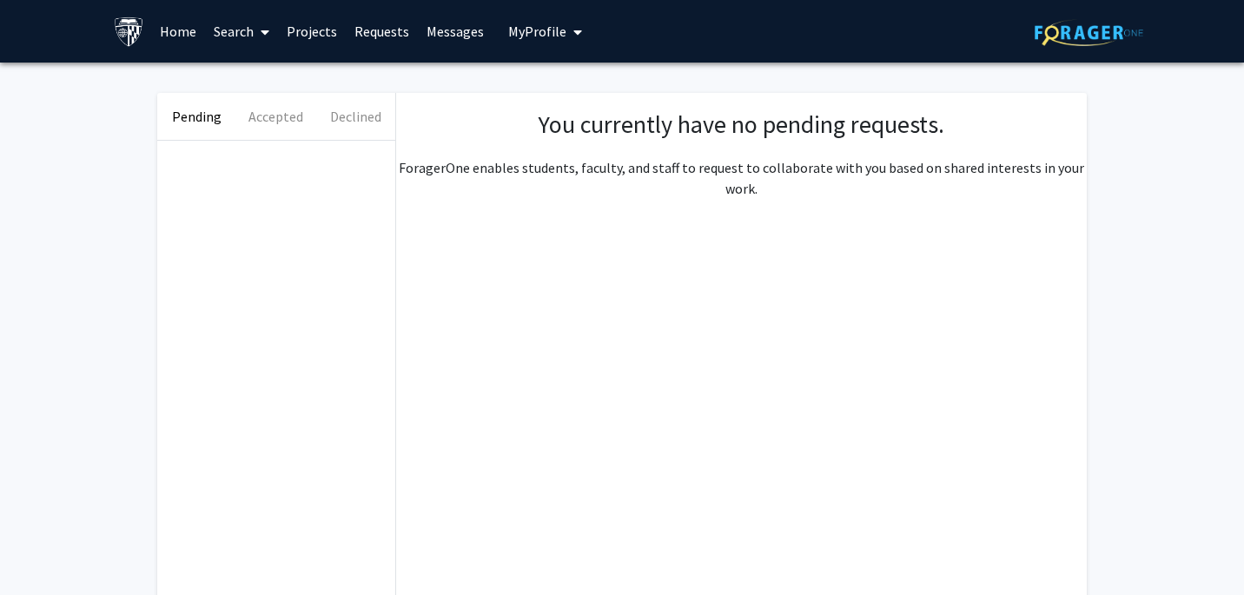
click at [433, 30] on link "Messages" at bounding box center [455, 31] width 75 height 61
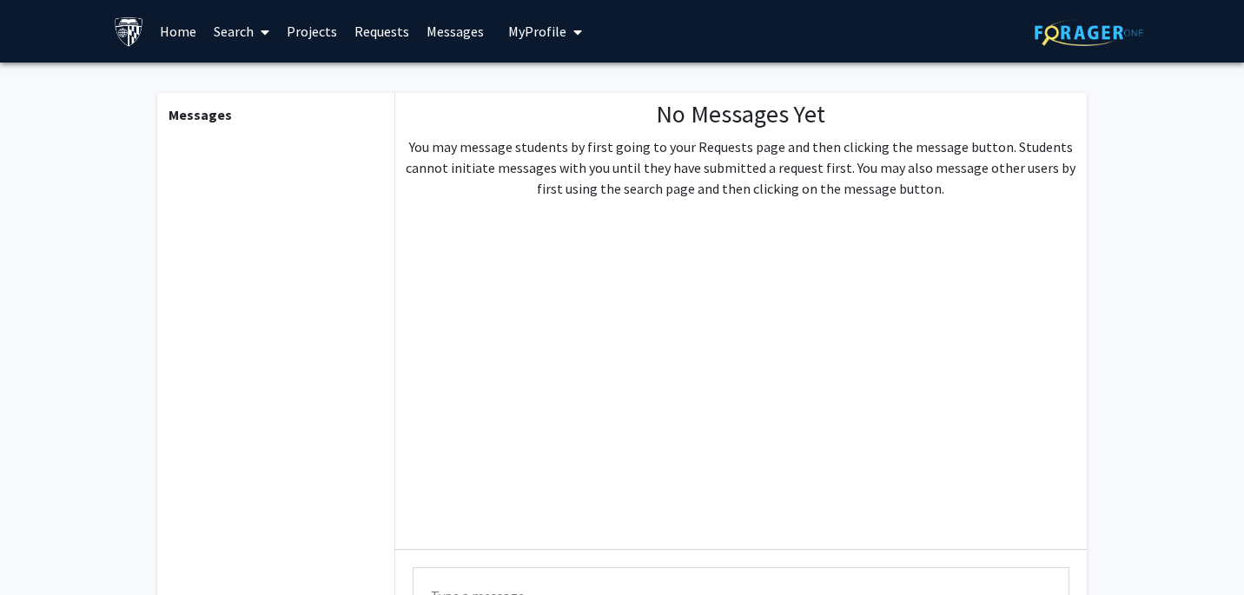
click at [509, 30] on span "My Profile" at bounding box center [537, 31] width 58 height 17
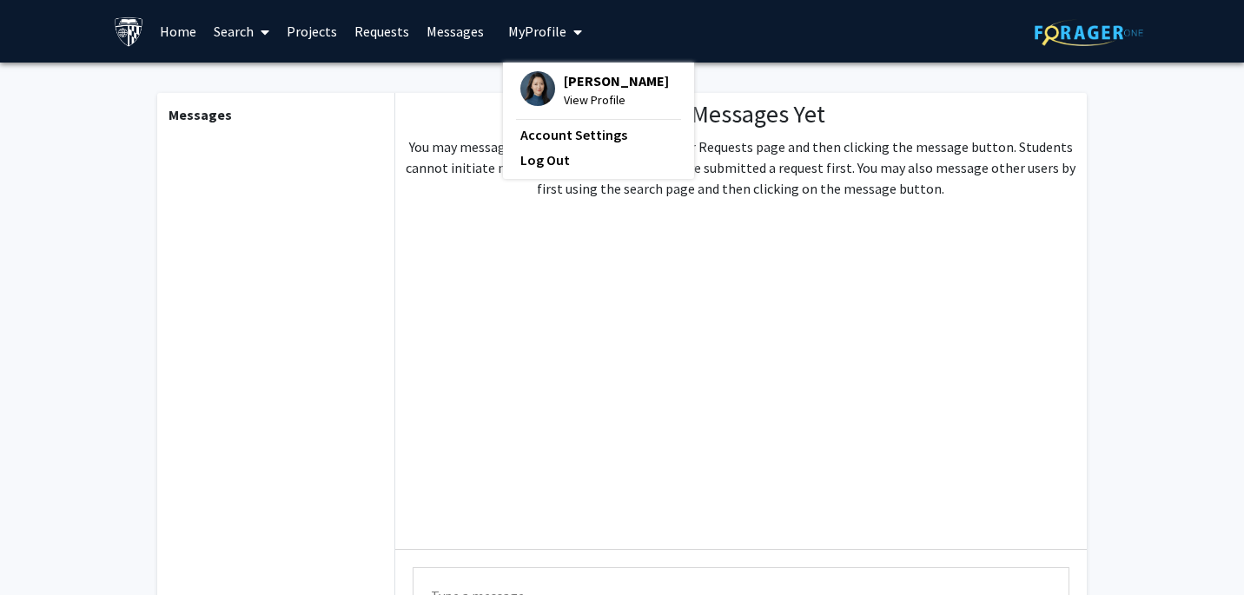
click at [596, 93] on span "View Profile" at bounding box center [616, 99] width 105 height 19
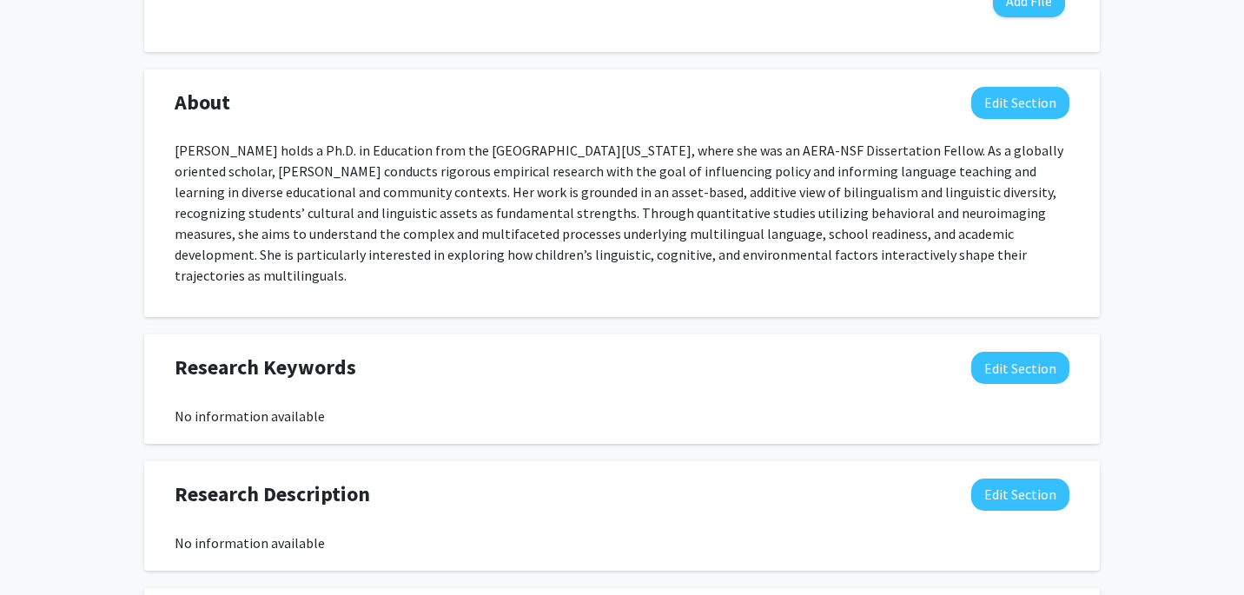
scroll to position [708, 0]
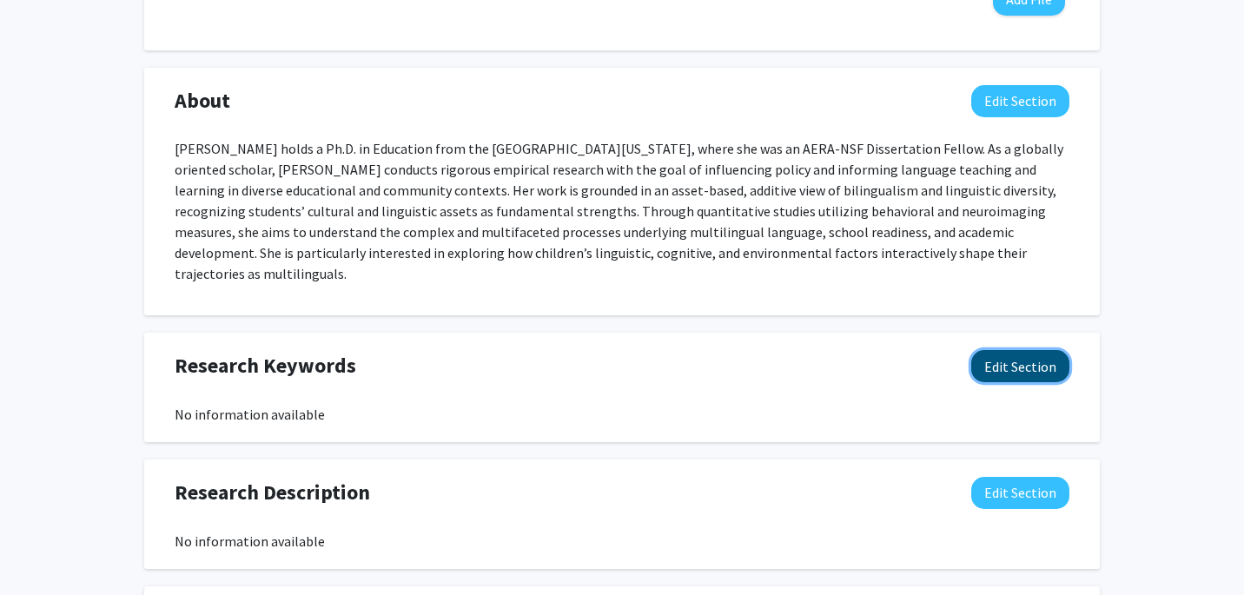
click at [1016, 357] on button "Edit Section" at bounding box center [1020, 366] width 98 height 32
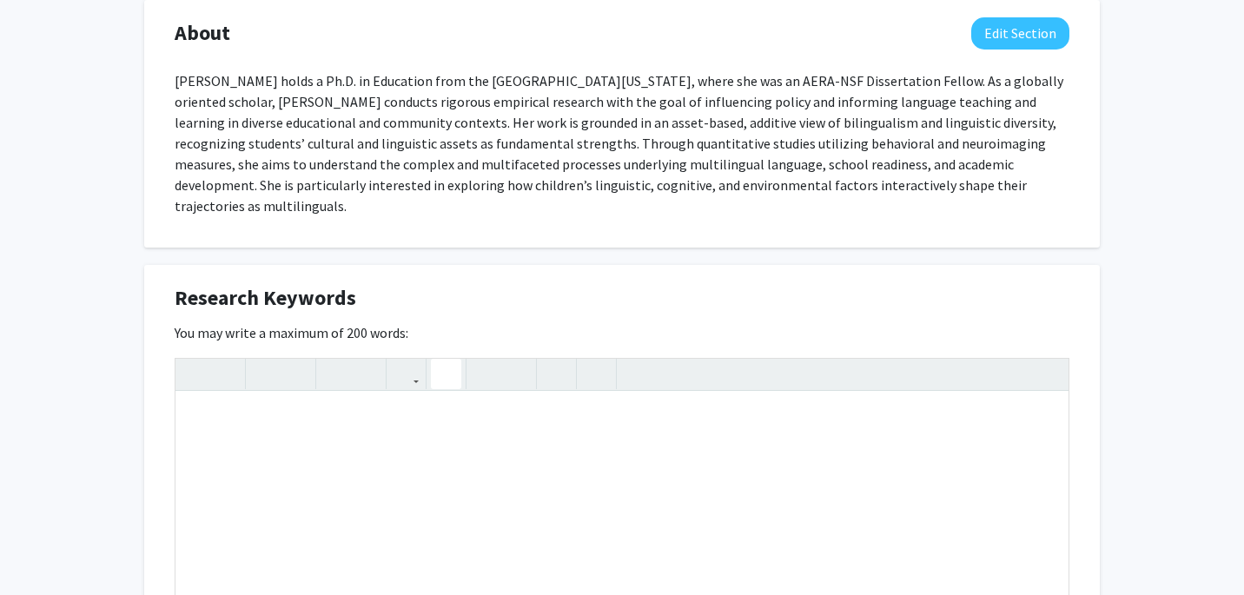
scroll to position [783, 0]
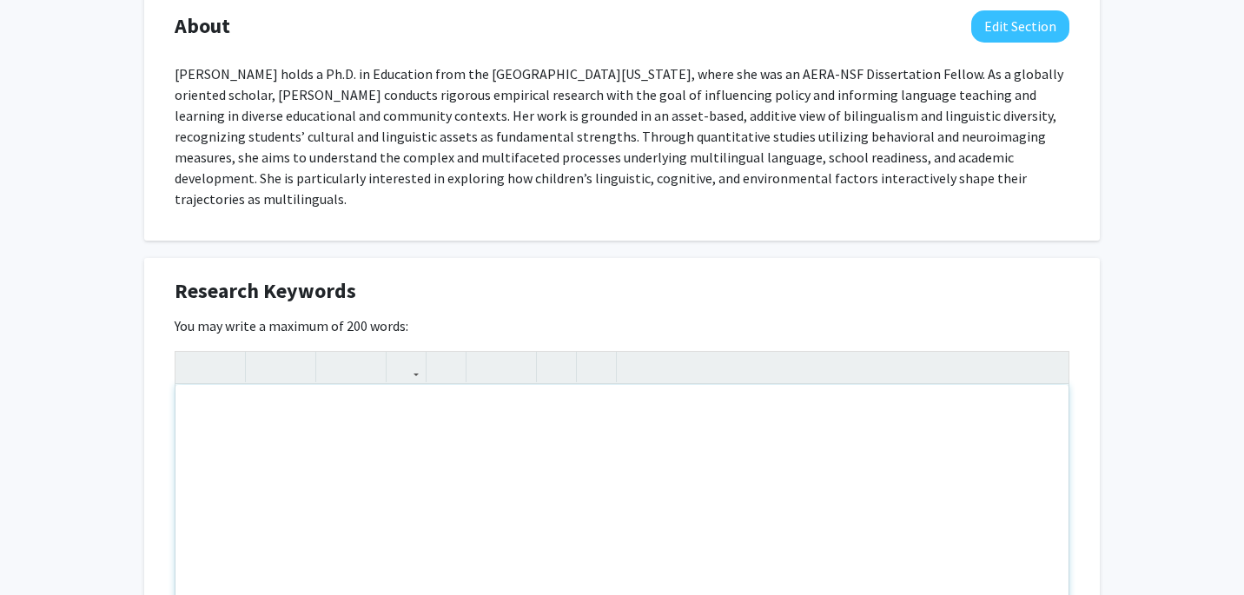
click at [309, 412] on div "Note to users with screen readers: Please deactivate our accessibility plugin f…" at bounding box center [622, 515] width 893 height 261
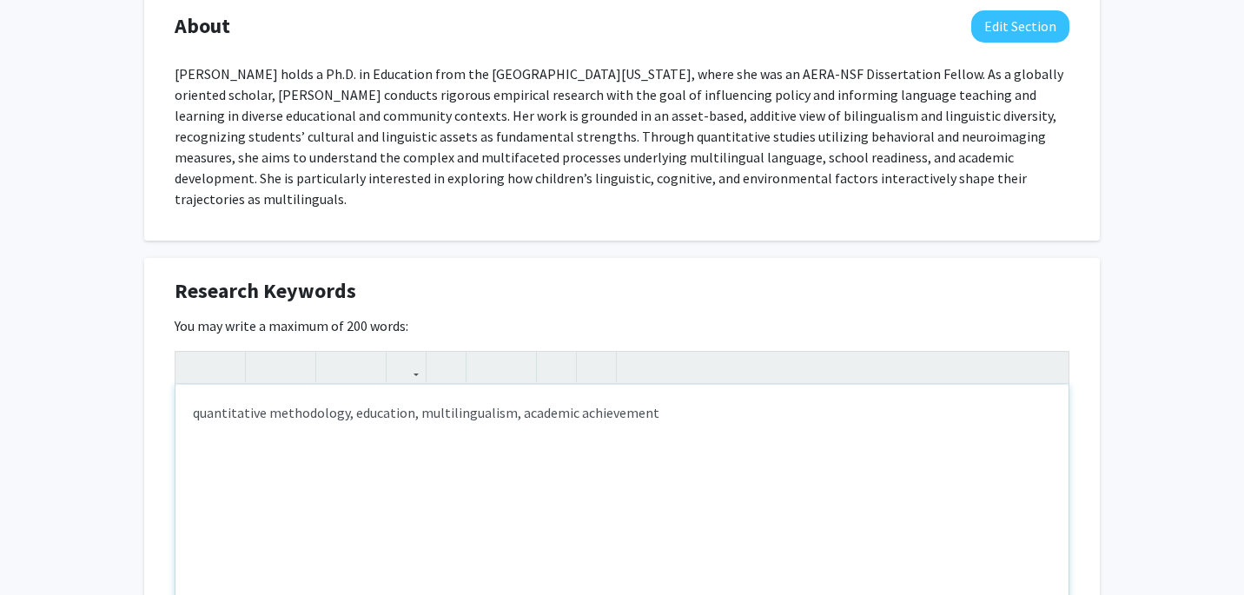
type textarea "quantitative methodology, education, multilingualism, academic achievement"
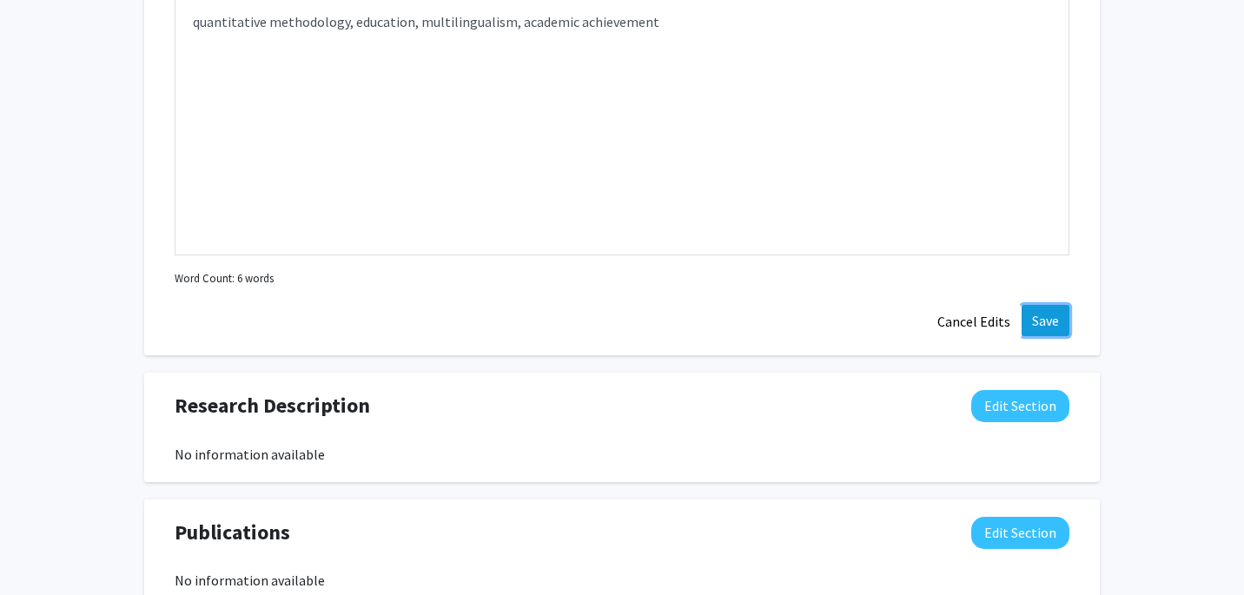
click at [1051, 305] on button "Save" at bounding box center [1046, 320] width 48 height 31
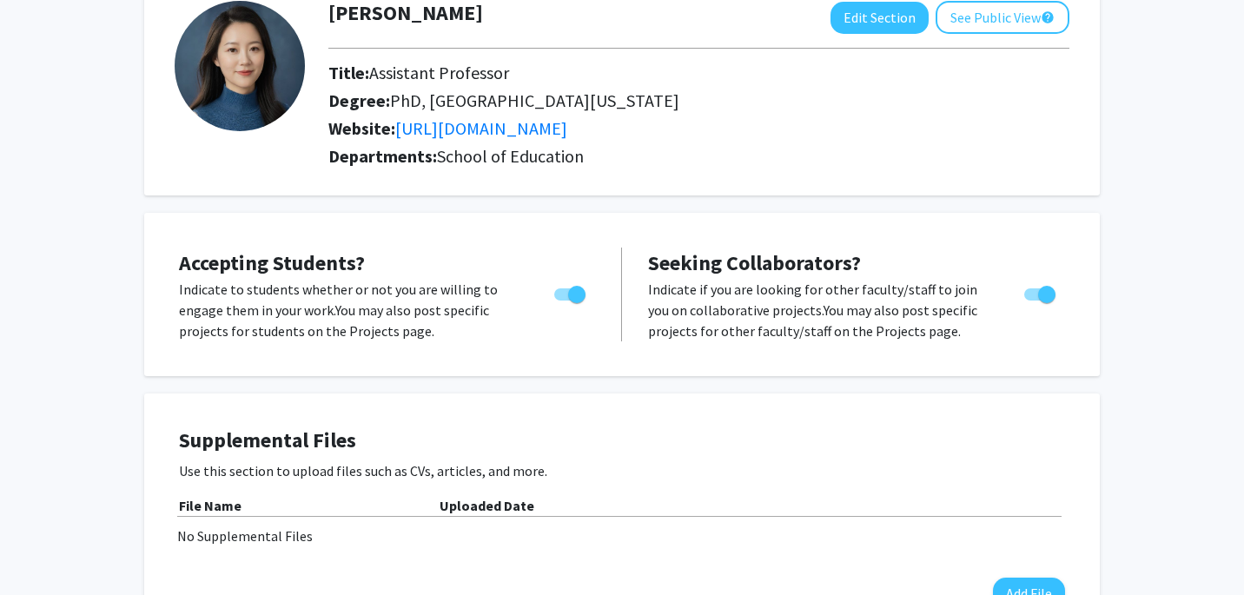
scroll to position [0, 0]
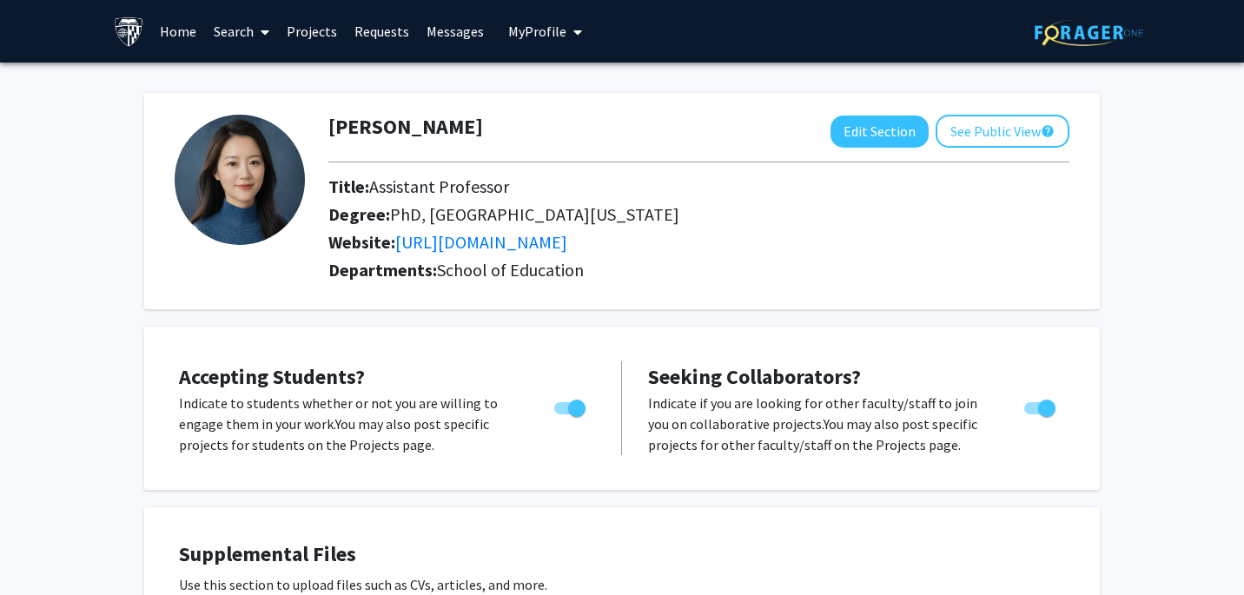
click at [309, 23] on link "Projects" at bounding box center [312, 31] width 68 height 61
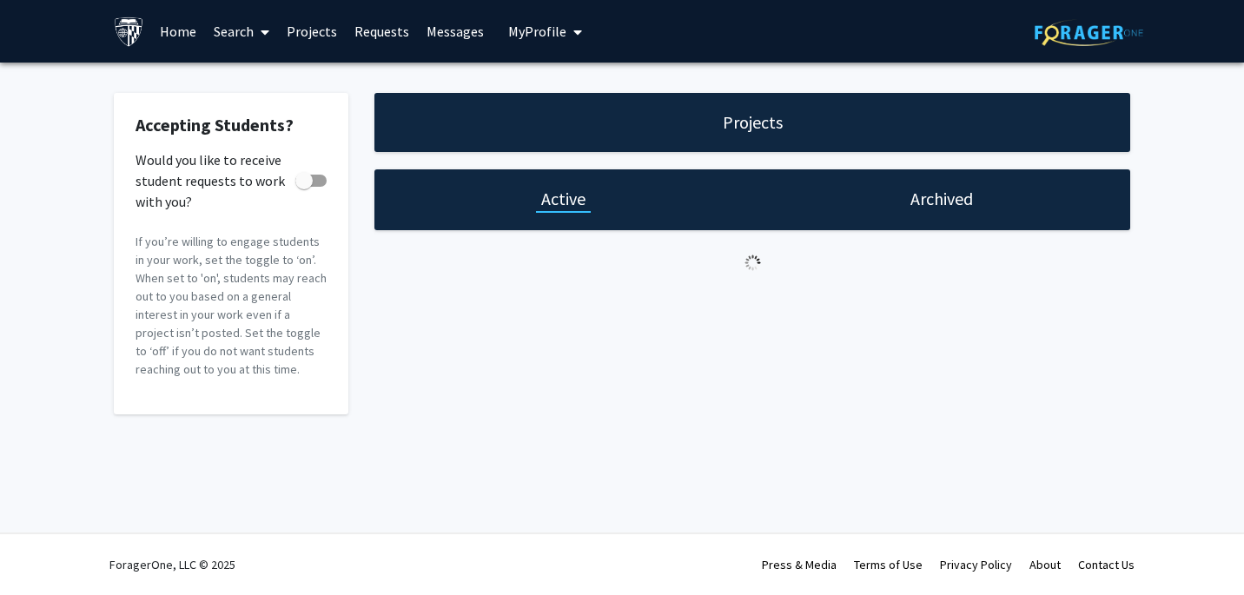
checkbox input "true"
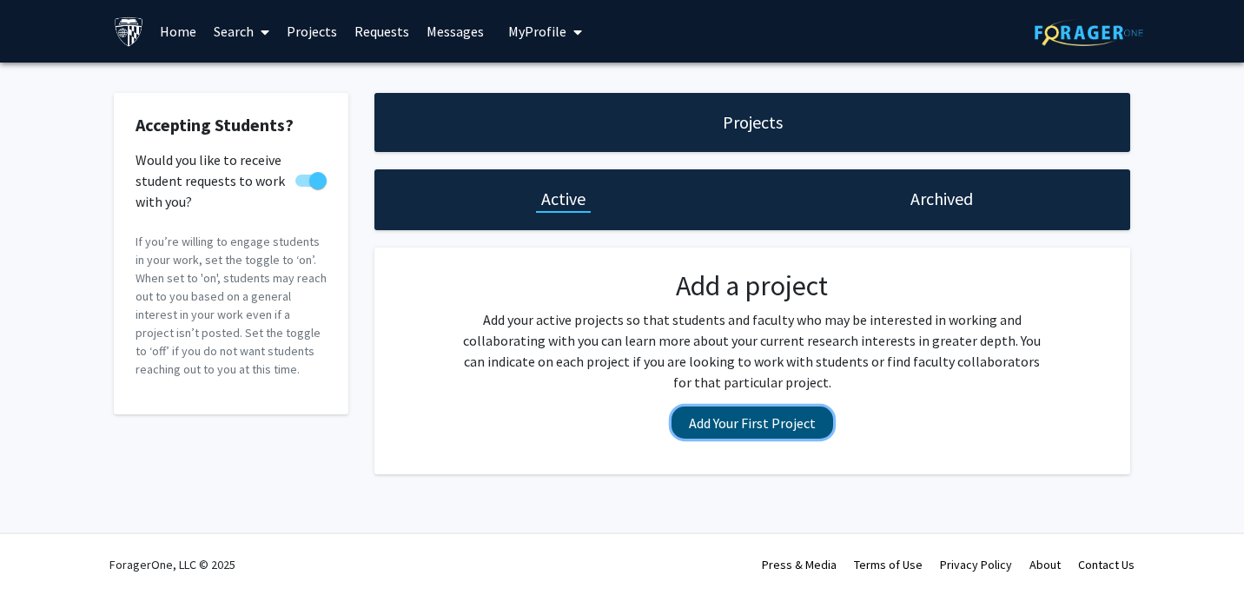
click at [751, 423] on button "Add Your First Project" at bounding box center [753, 423] width 162 height 32
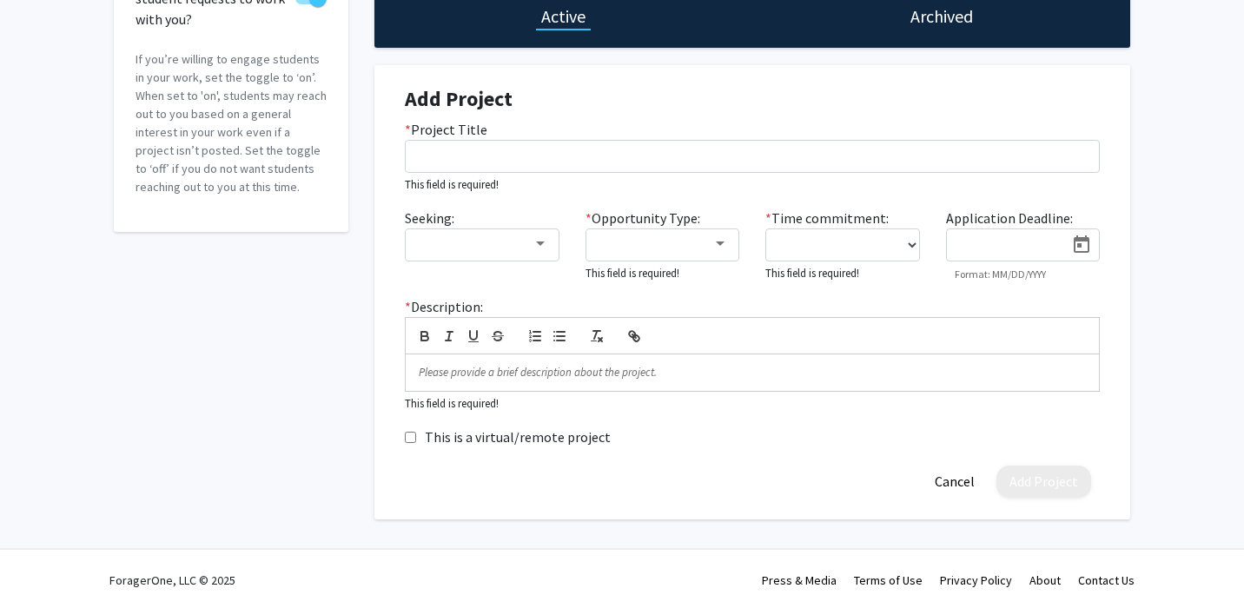
scroll to position [191, 0]
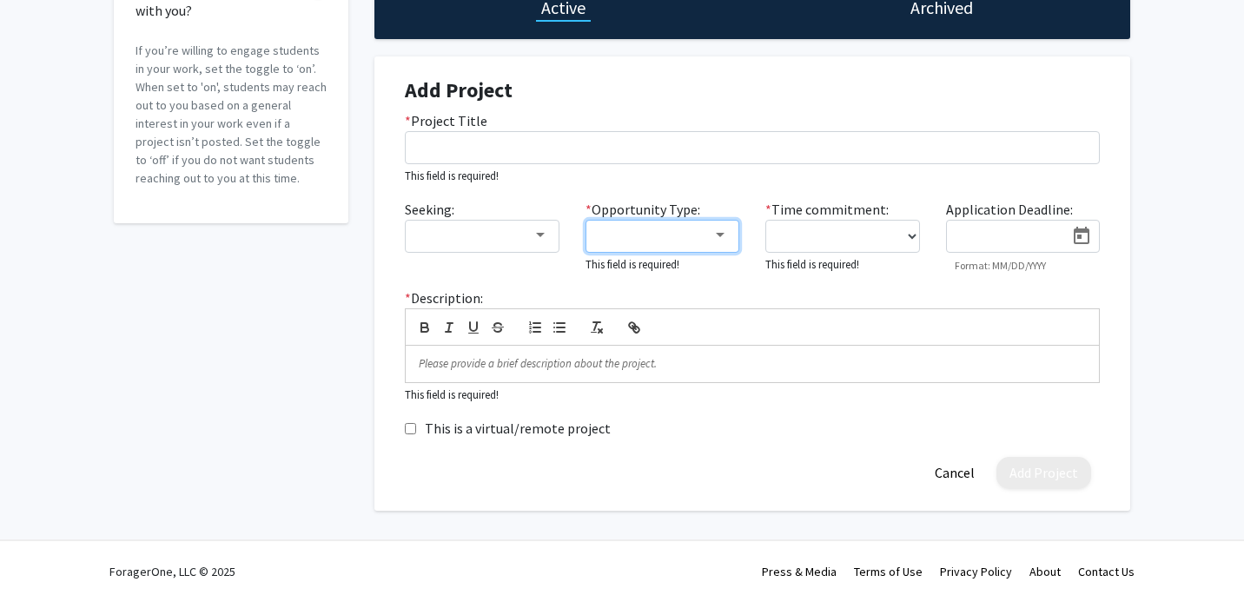
click at [719, 238] on div at bounding box center [721, 236] width 16 height 14
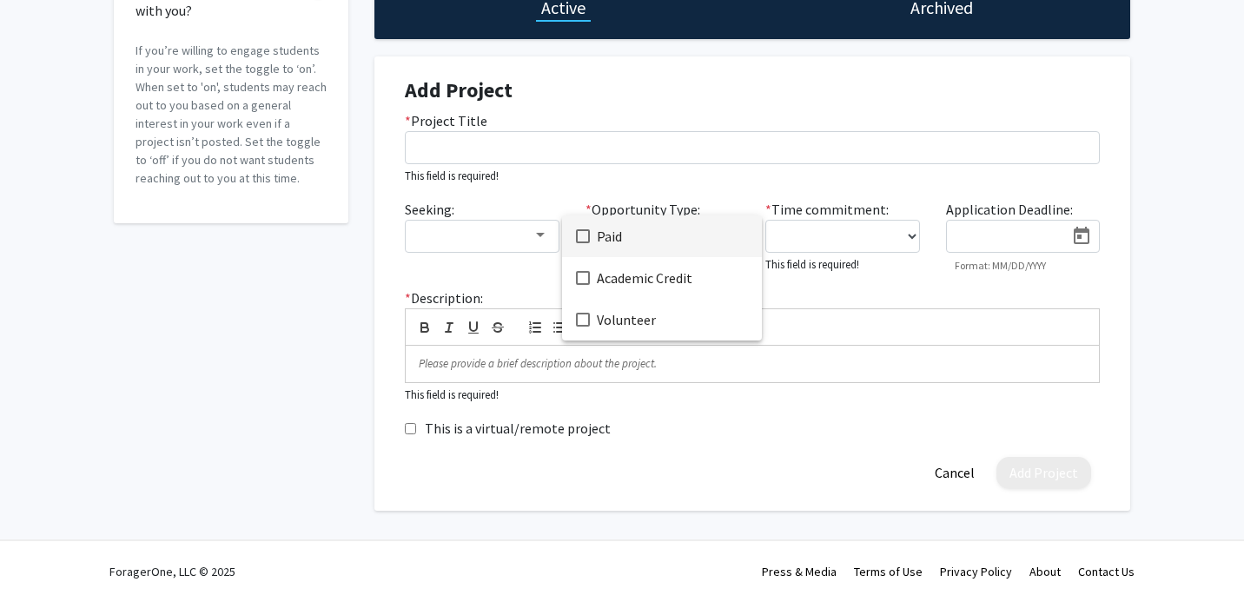
click at [804, 293] on div at bounding box center [622, 297] width 1244 height 595
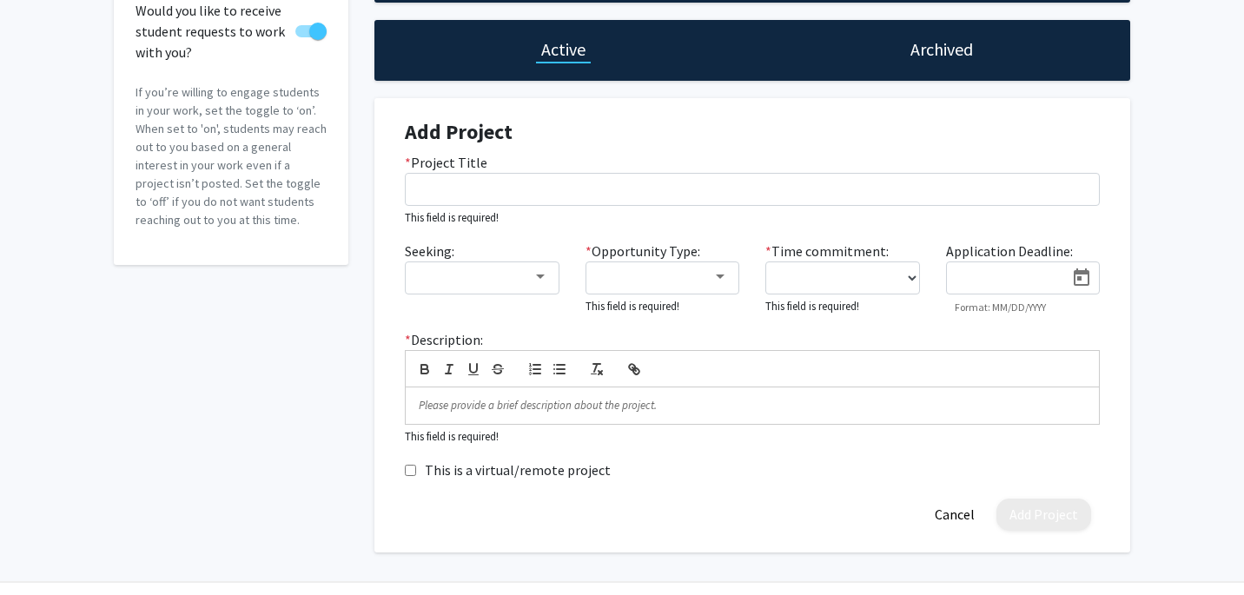
scroll to position [157, 0]
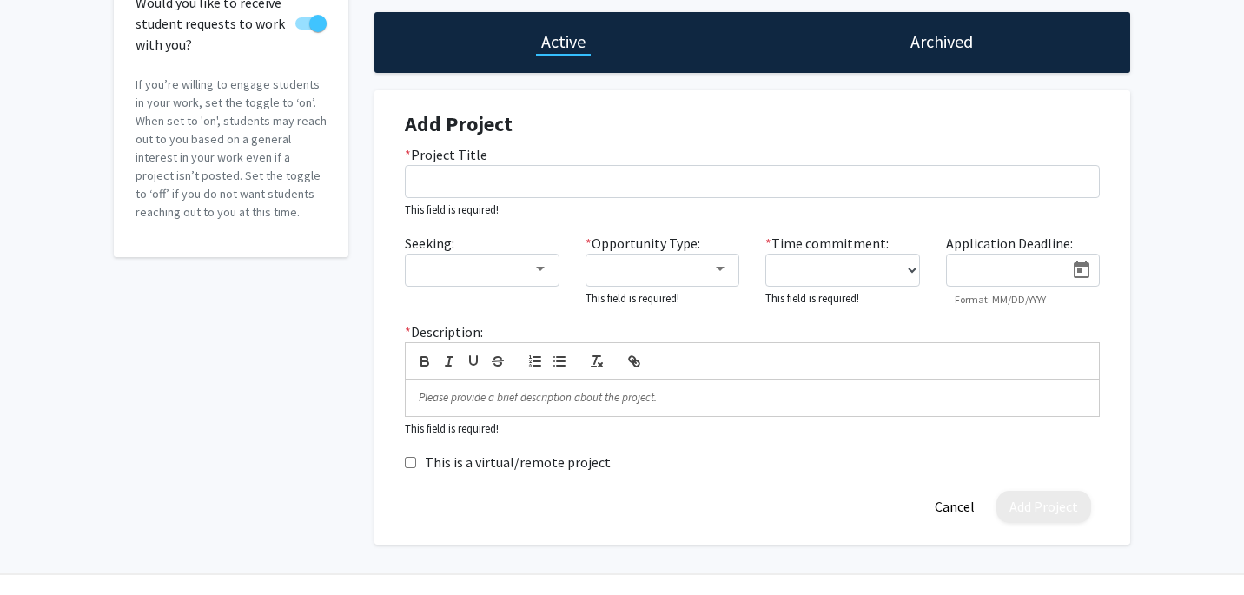
click at [749, 288] on div "* Opportunity Type: This field is required!" at bounding box center [663, 270] width 181 height 75
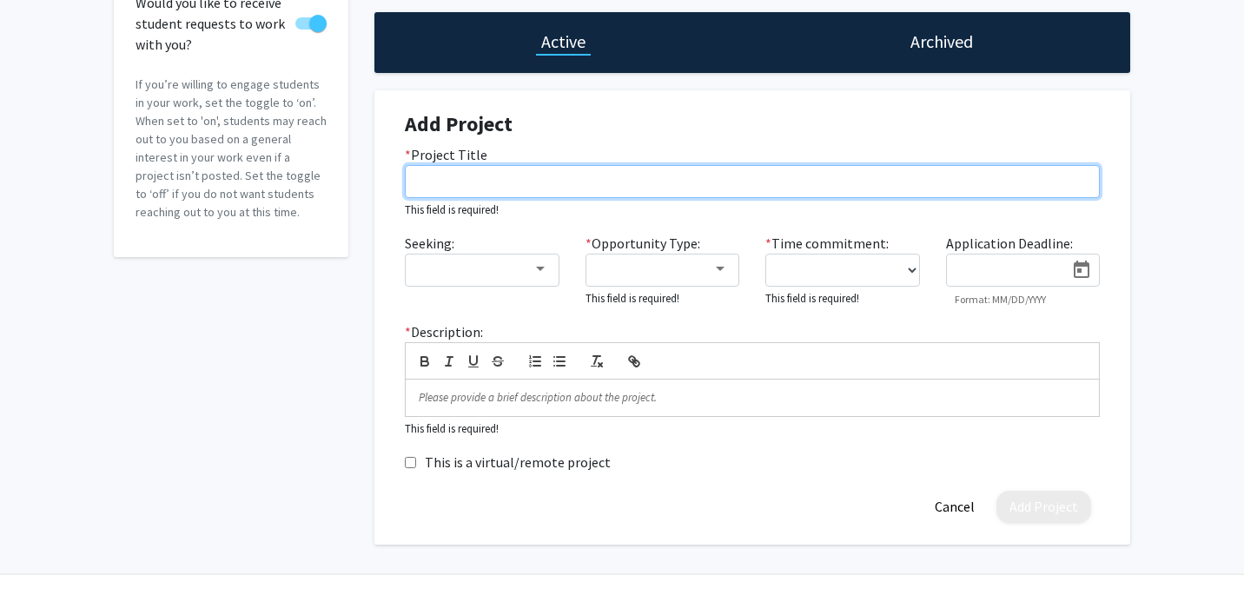
click at [541, 169] on input "* Project Title" at bounding box center [752, 181] width 695 height 33
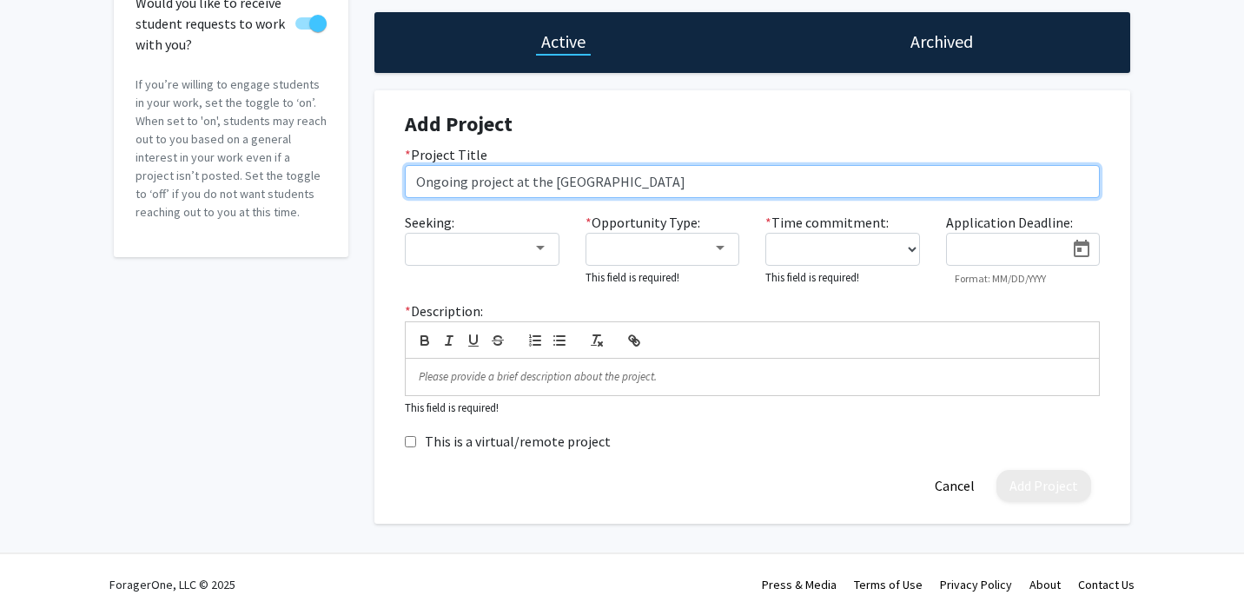
type input "Ongoing project at the [GEOGRAPHIC_DATA]"
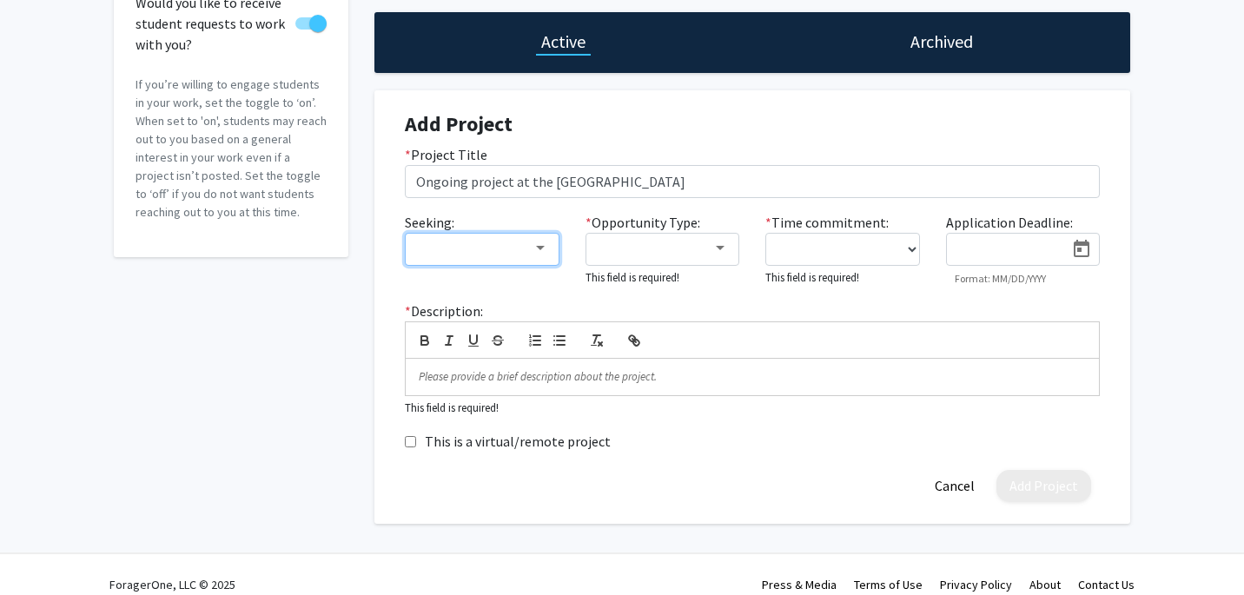
click at [467, 252] on div at bounding box center [474, 248] width 116 height 21
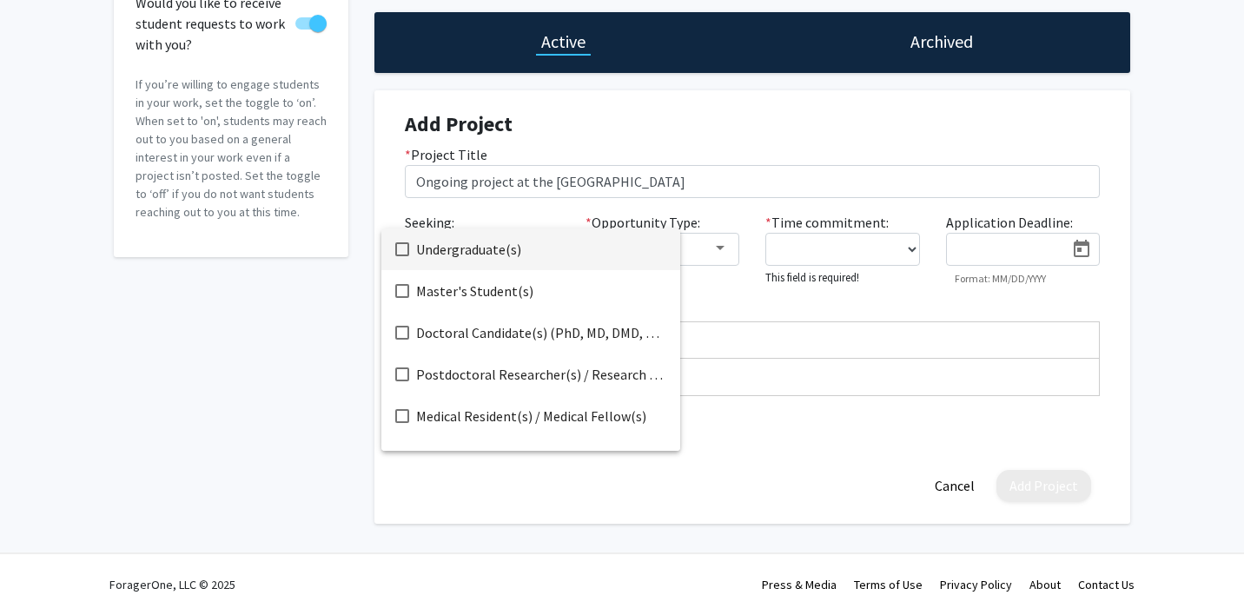
click at [501, 248] on span "Undergraduate(s)" at bounding box center [541, 250] width 250 height 42
click at [480, 295] on span "Master's Student(s)" at bounding box center [541, 291] width 250 height 42
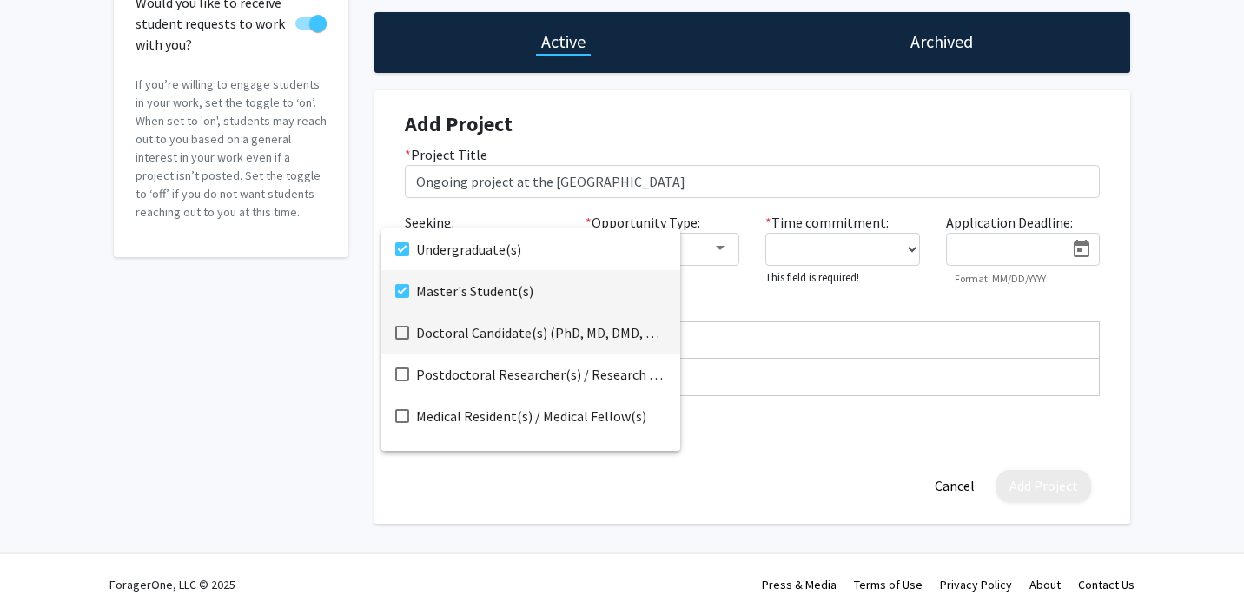
click at [485, 329] on span "Doctoral Candidate(s) (PhD, MD, DMD, PharmD, etc.)" at bounding box center [541, 333] width 250 height 42
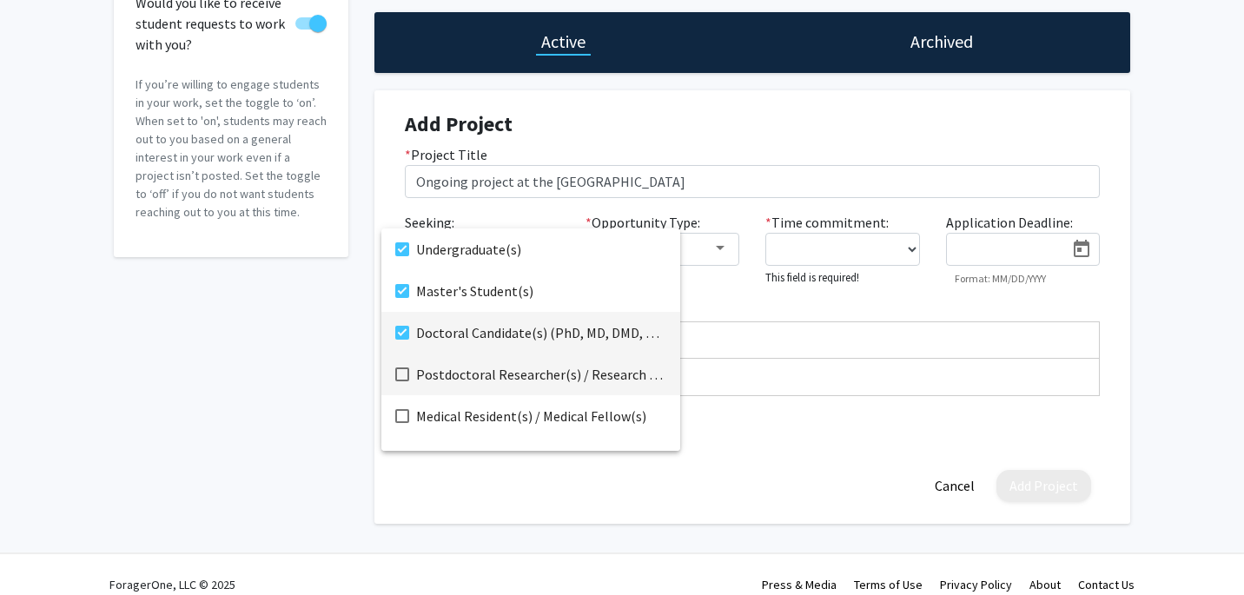
click at [484, 368] on span "Postdoctoral Researcher(s) / Research Staff" at bounding box center [541, 375] width 250 height 42
click at [485, 335] on span "Doctoral Candidate(s) (PhD, MD, DMD, PharmD, etc.)" at bounding box center [541, 333] width 250 height 42
click at [485, 381] on span "Postdoctoral Researcher(s) / Research Staff" at bounding box center [541, 375] width 250 height 42
click at [755, 431] on div at bounding box center [622, 297] width 1244 height 595
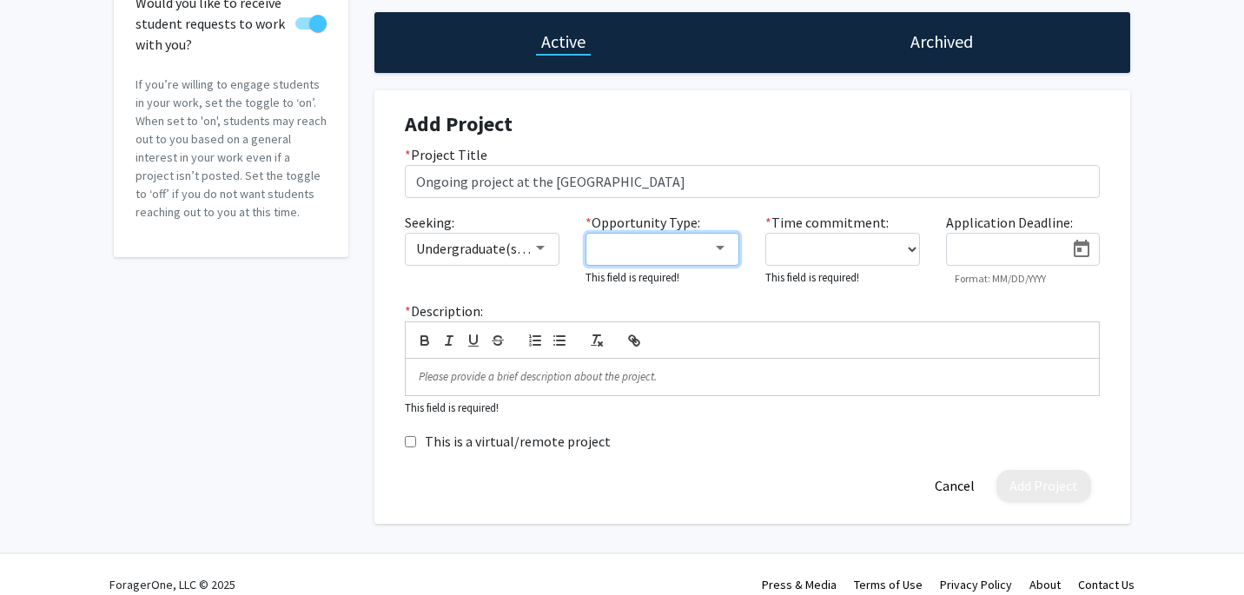
click at [706, 244] on div at bounding box center [655, 248] width 116 height 21
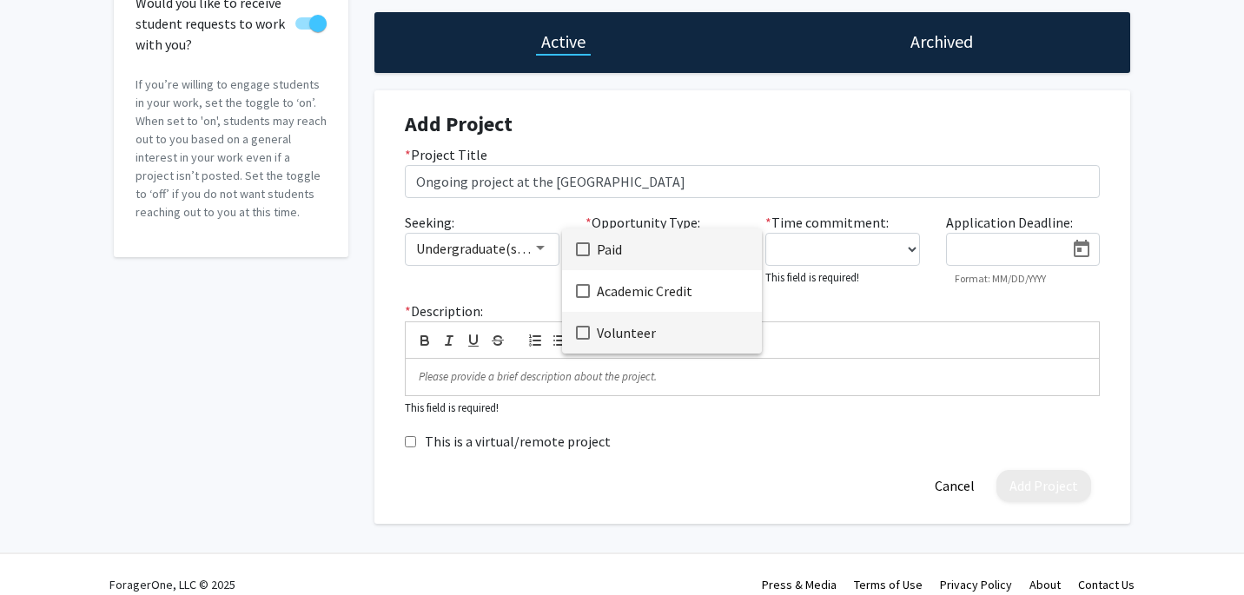
click at [614, 324] on span "Volunteer" at bounding box center [672, 333] width 151 height 42
click at [591, 249] on mat-option "Paid" at bounding box center [662, 250] width 200 height 42
click at [824, 316] on div at bounding box center [622, 297] width 1244 height 595
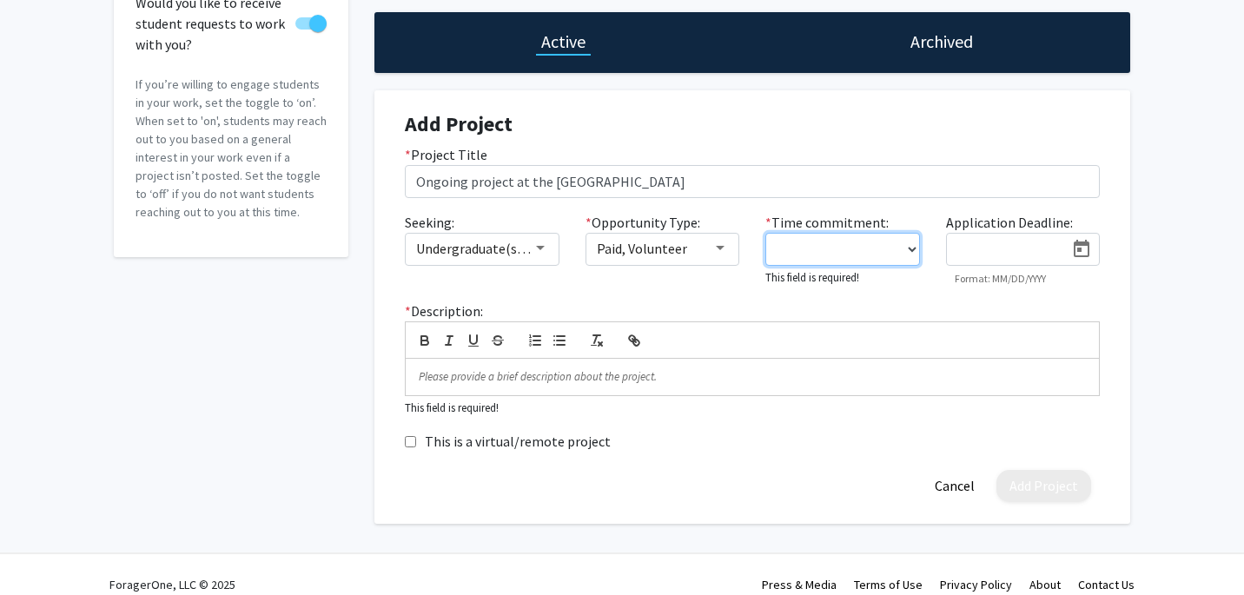
click at [895, 251] on select "0 - 5 hours/week 5 - 10 hours/week 10 - 15 hours/week 15 - 20 hours/week 20 - 3…" at bounding box center [843, 249] width 155 height 33
select select "10 - 15"
click at [766, 233] on select "0 - 5 hours/week 5 - 10 hours/week 10 - 15 hours/week 15 - 20 hours/week 20 - 3…" at bounding box center [843, 249] width 155 height 33
click at [901, 253] on select "0 - 5 hours/week 5 - 10 hours/week 10 - 15 hours/week 15 - 20 hours/week 20 - 3…" at bounding box center [843, 249] width 155 height 33
click at [766, 233] on select "0 - 5 hours/week 5 - 10 hours/week 10 - 15 hours/week 15 - 20 hours/week 20 - 3…" at bounding box center [843, 249] width 155 height 33
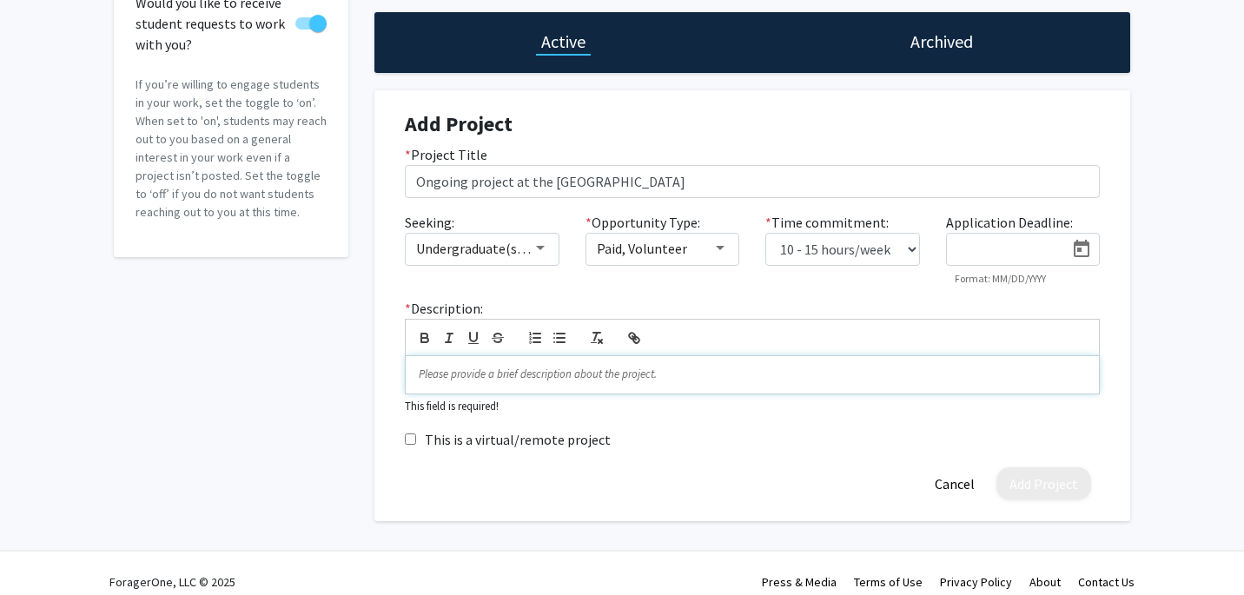
click at [493, 381] on p at bounding box center [752, 375] width 667 height 16
click at [458, 377] on p at bounding box center [752, 375] width 667 height 16
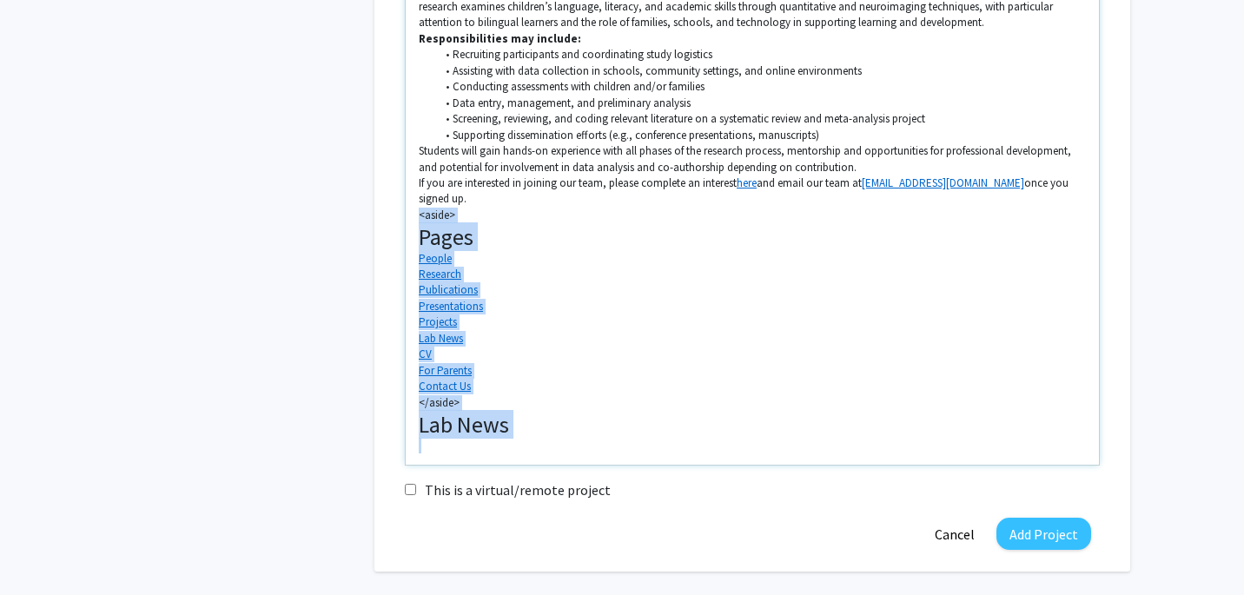
scroll to position [610, 0]
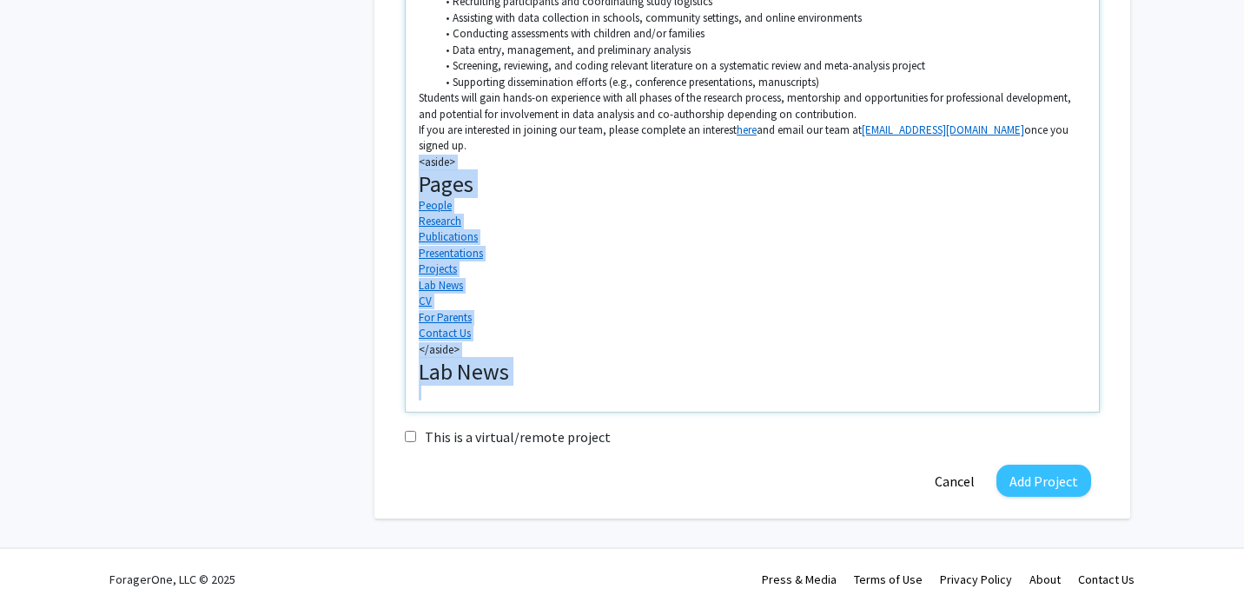
drag, startPoint x: 414, startPoint y: 362, endPoint x: 621, endPoint y: 371, distance: 207.9
click at [621, 371] on div "The MiNT Laboratory at [PERSON_NAME][GEOGRAPHIC_DATA][PERSON_NAME], directed by…" at bounding box center [752, 158] width 693 height 508
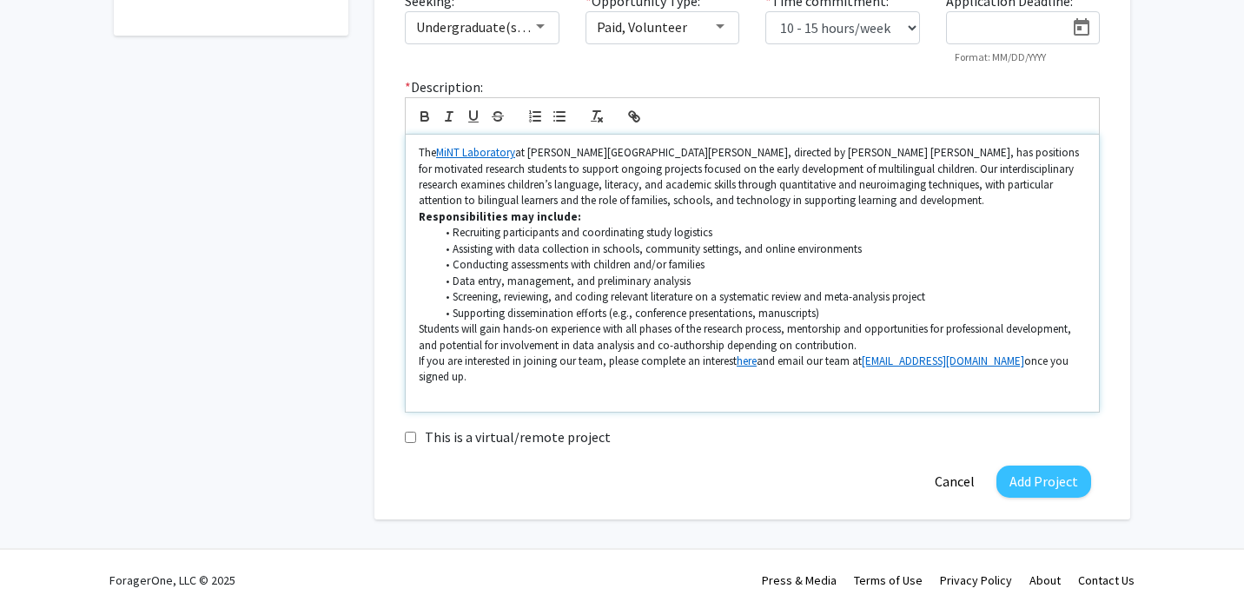
scroll to position [363, 0]
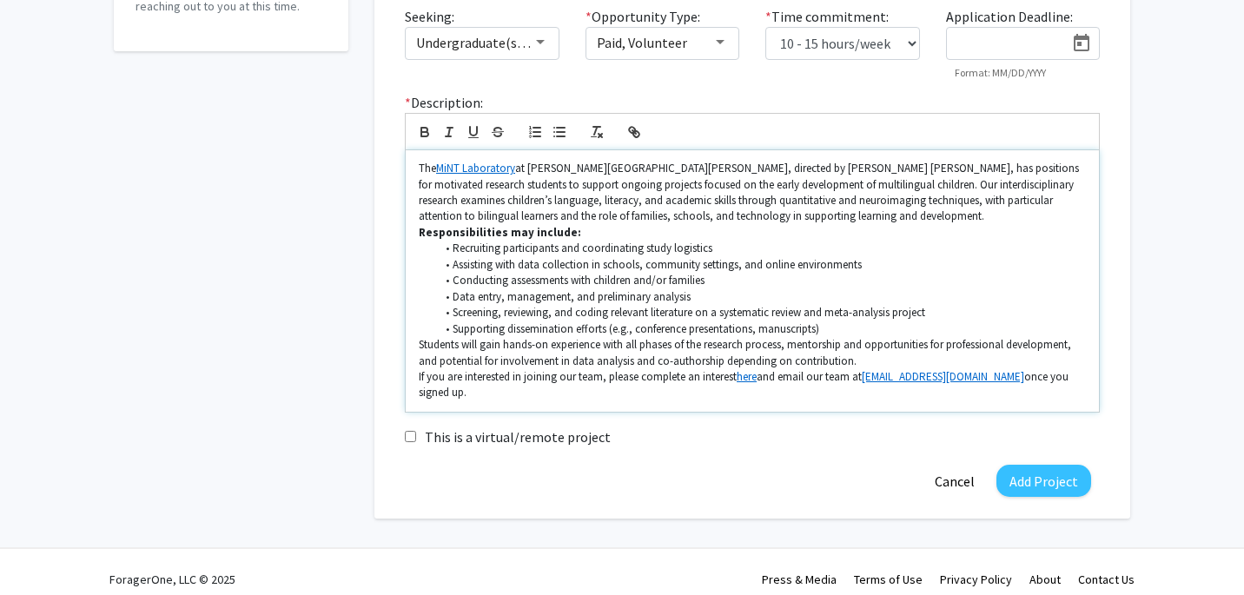
click at [750, 375] on link "here" at bounding box center [747, 376] width 20 height 15
click at [751, 345] on link "[URL][DOMAIN_NAME]" at bounding box center [698, 344] width 104 height 23
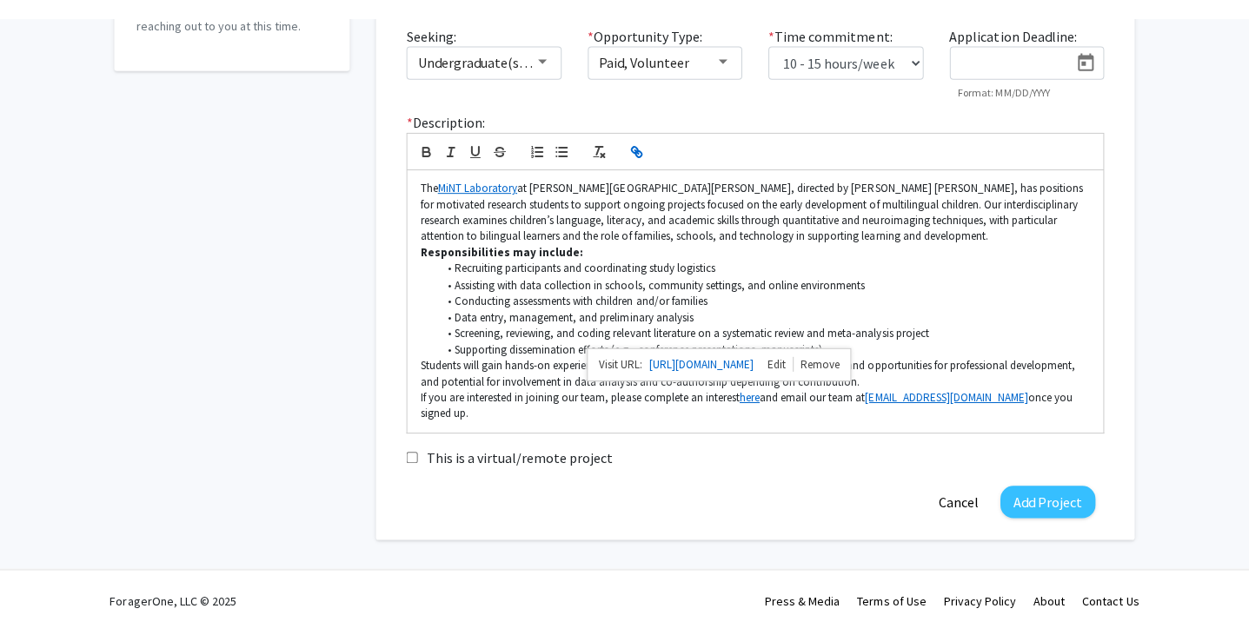
scroll to position [323, 0]
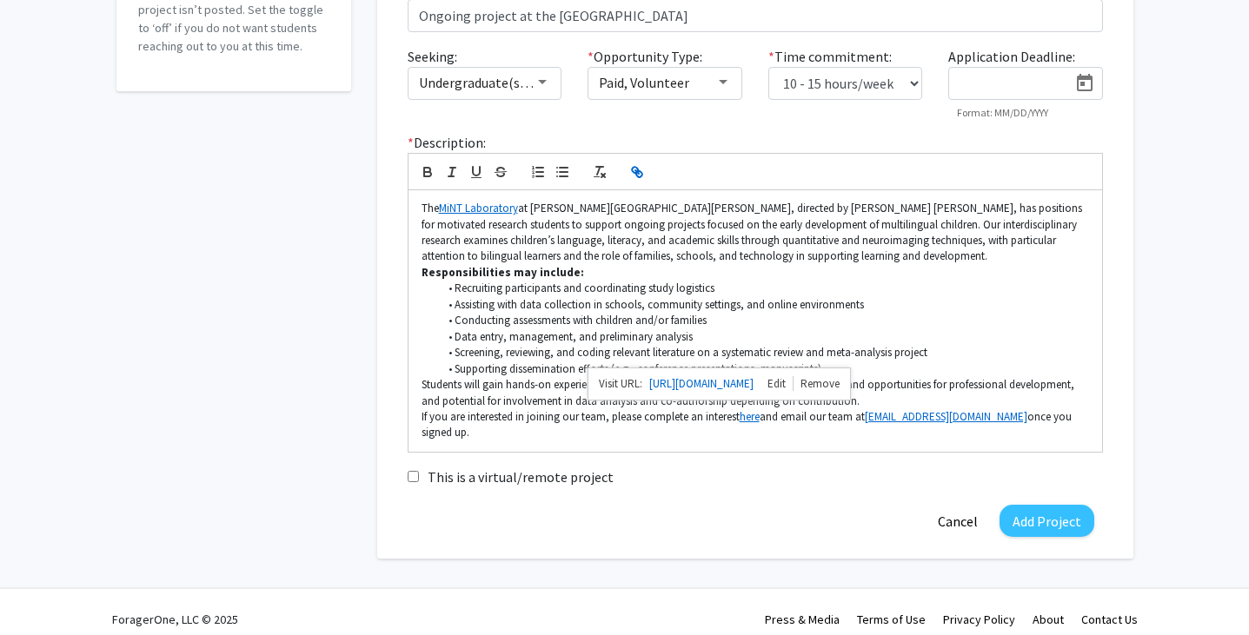
click at [753, 386] on link "[URL][DOMAIN_NAME]" at bounding box center [701, 384] width 104 height 23
click at [686, 416] on p "If you are interested in joining our team, please complete an interest here and…" at bounding box center [754, 425] width 667 height 32
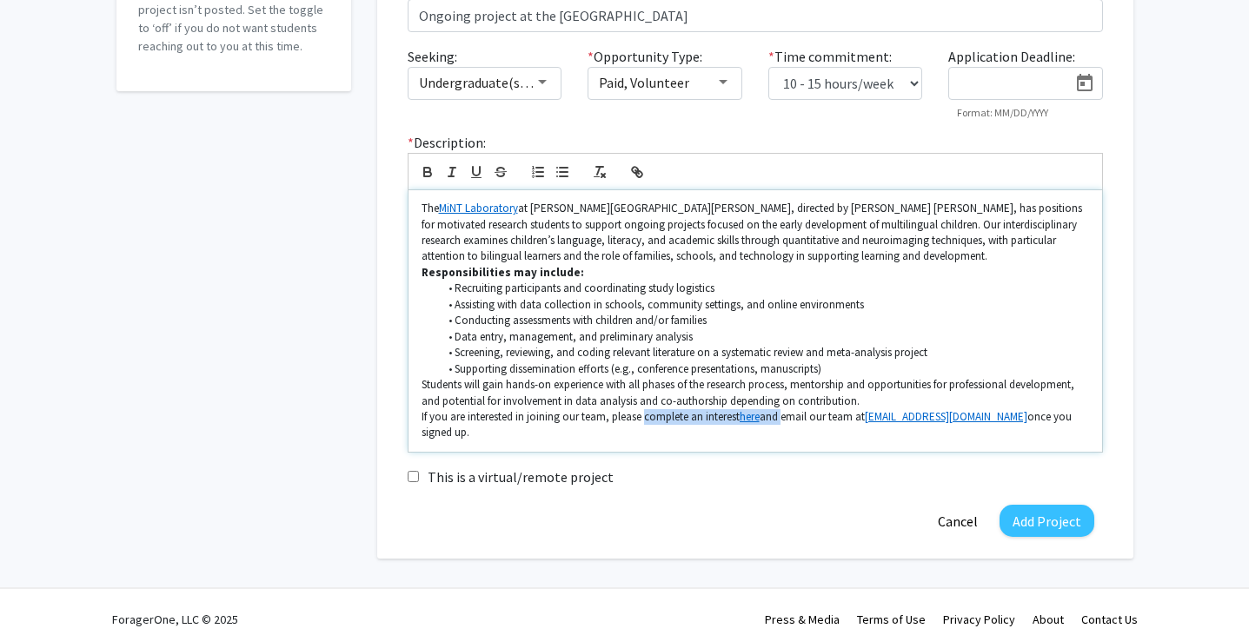
drag, startPoint x: 644, startPoint y: 417, endPoint x: 785, endPoint y: 424, distance: 140.9
click at [785, 424] on p "If you are interested in joining our team, please complete an interest here and…" at bounding box center [754, 425] width 667 height 32
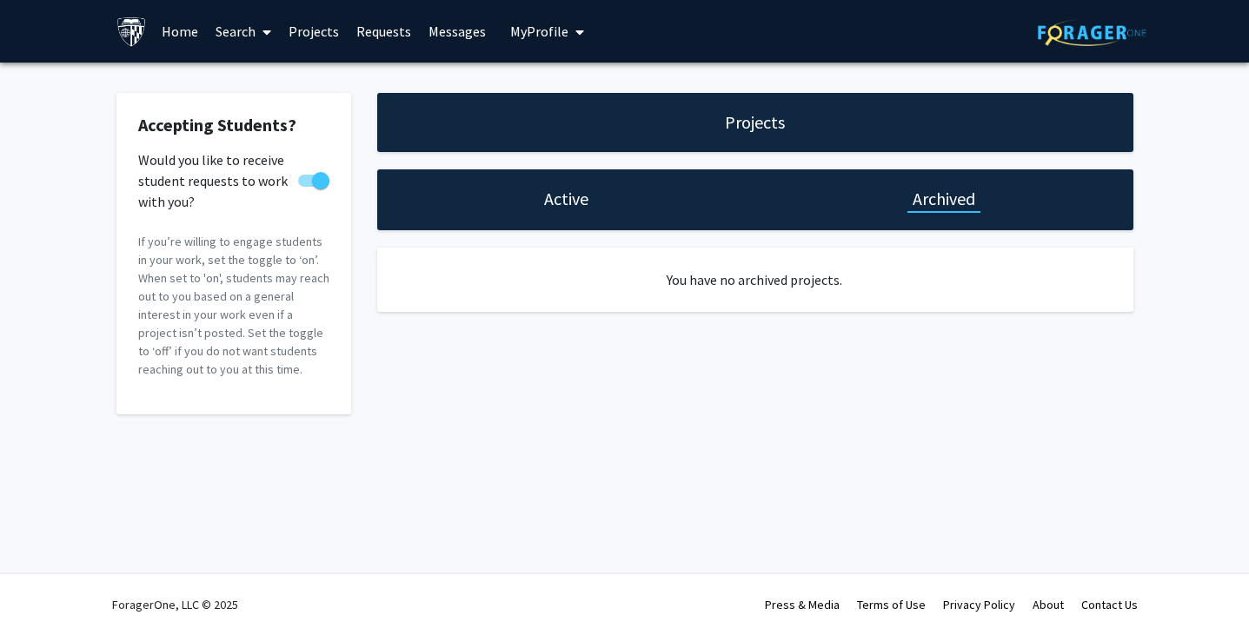
click at [572, 192] on h1 "Active" at bounding box center [566, 199] width 44 height 24
select select "10 - 15"
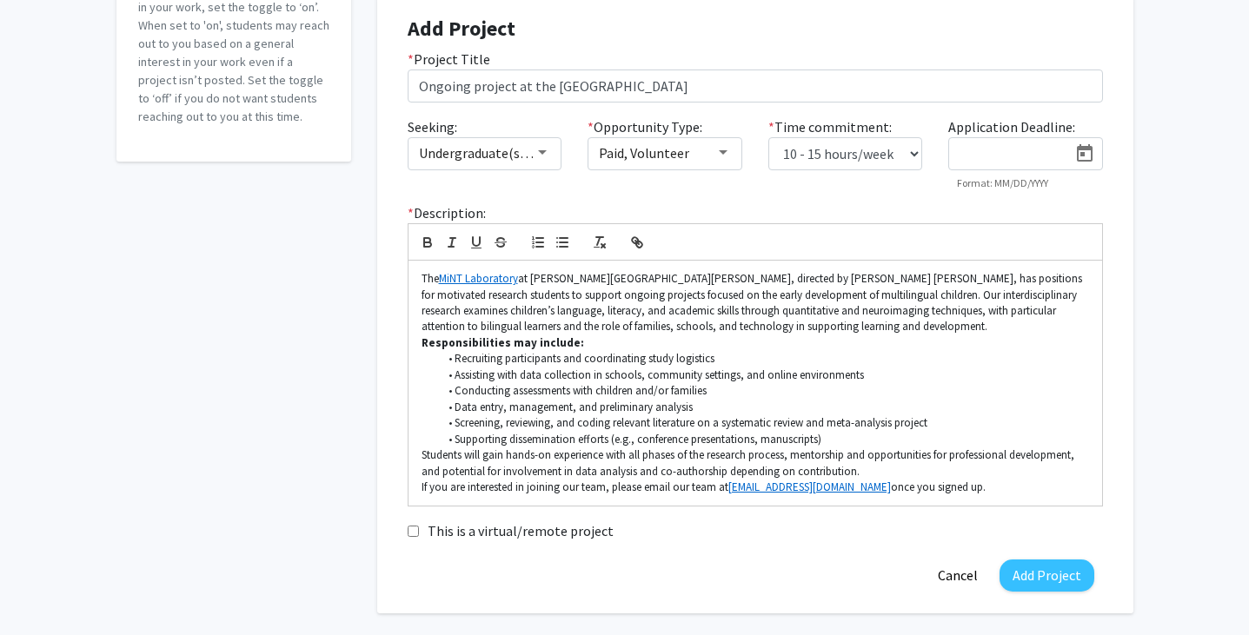
scroll to position [256, 0]
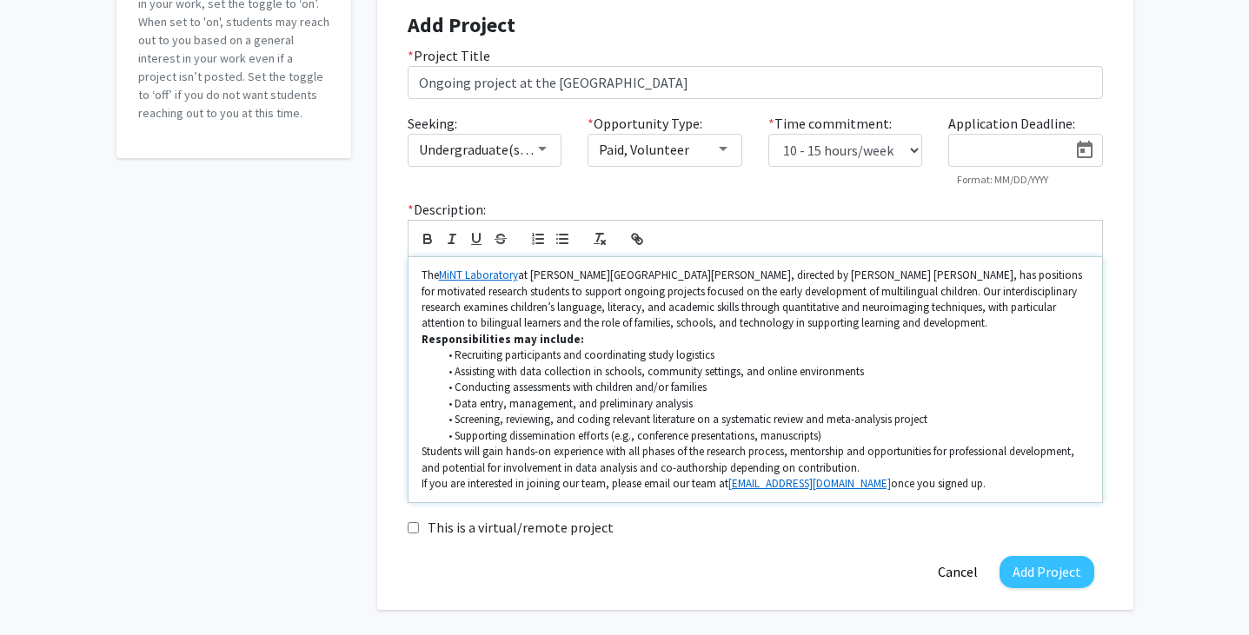
click at [895, 485] on p "If you are interested in joining our team, please email our team at [EMAIL_ADDR…" at bounding box center [754, 484] width 667 height 16
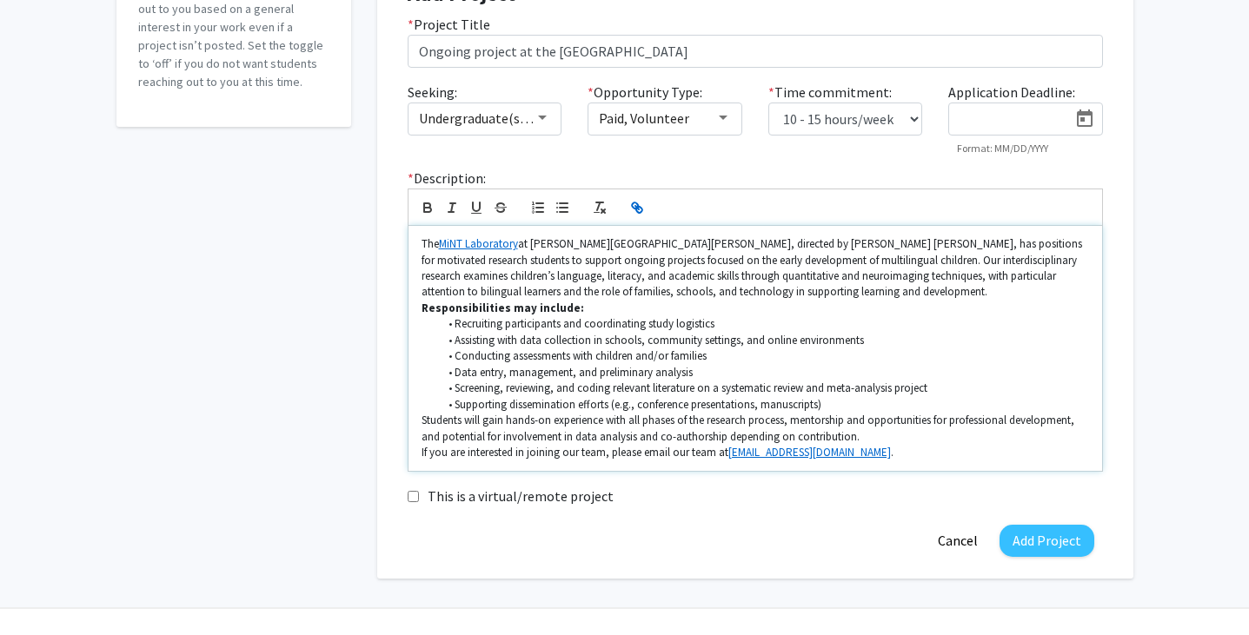
scroll to position [311, 0]
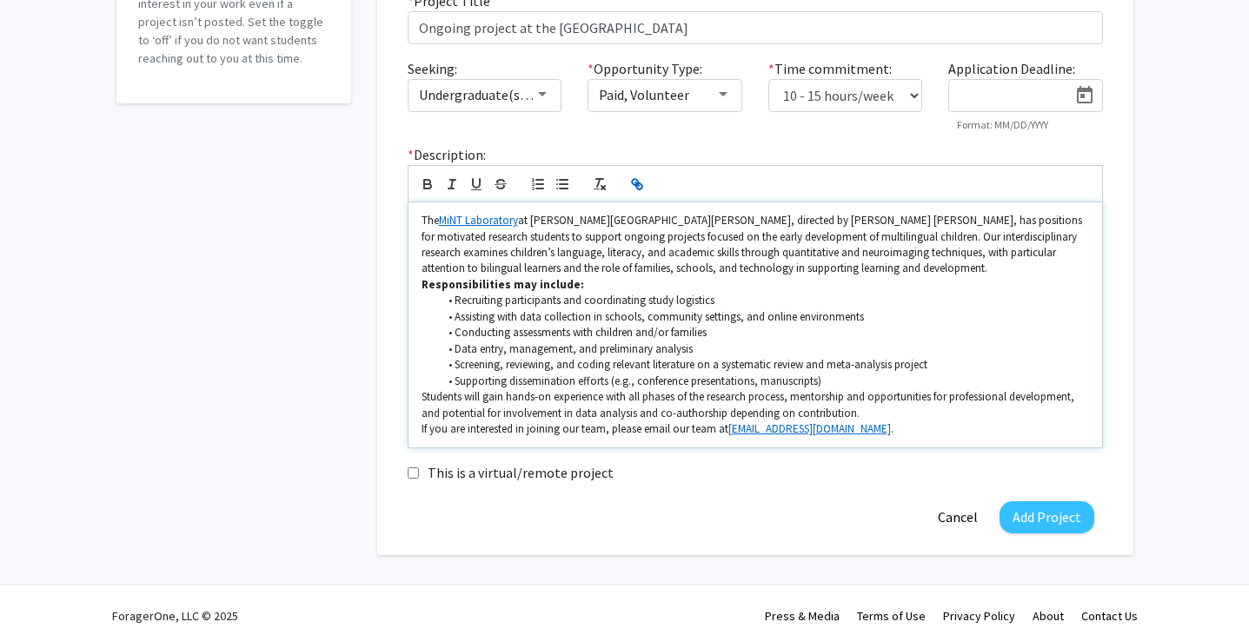
click at [988, 421] on p "Students will gain hands-on experience with all phases of the research process,…" at bounding box center [754, 405] width 667 height 32
click at [1042, 523] on button "Add Project" at bounding box center [1046, 517] width 95 height 32
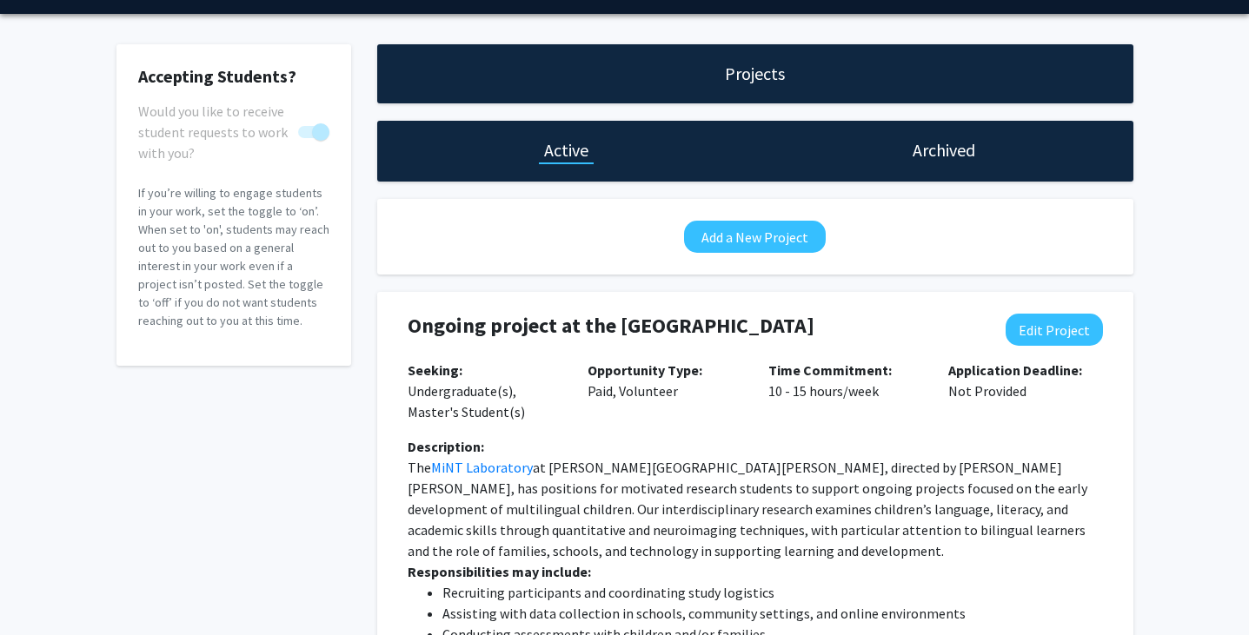
scroll to position [0, 0]
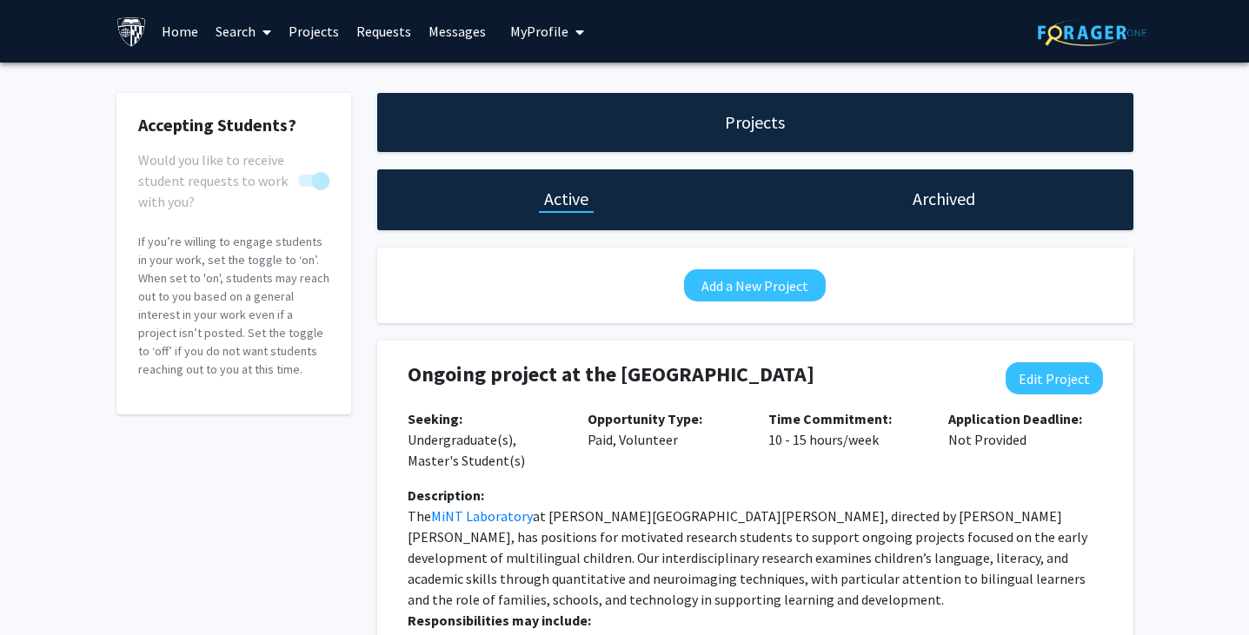
click at [231, 27] on link "Search" at bounding box center [243, 31] width 73 height 61
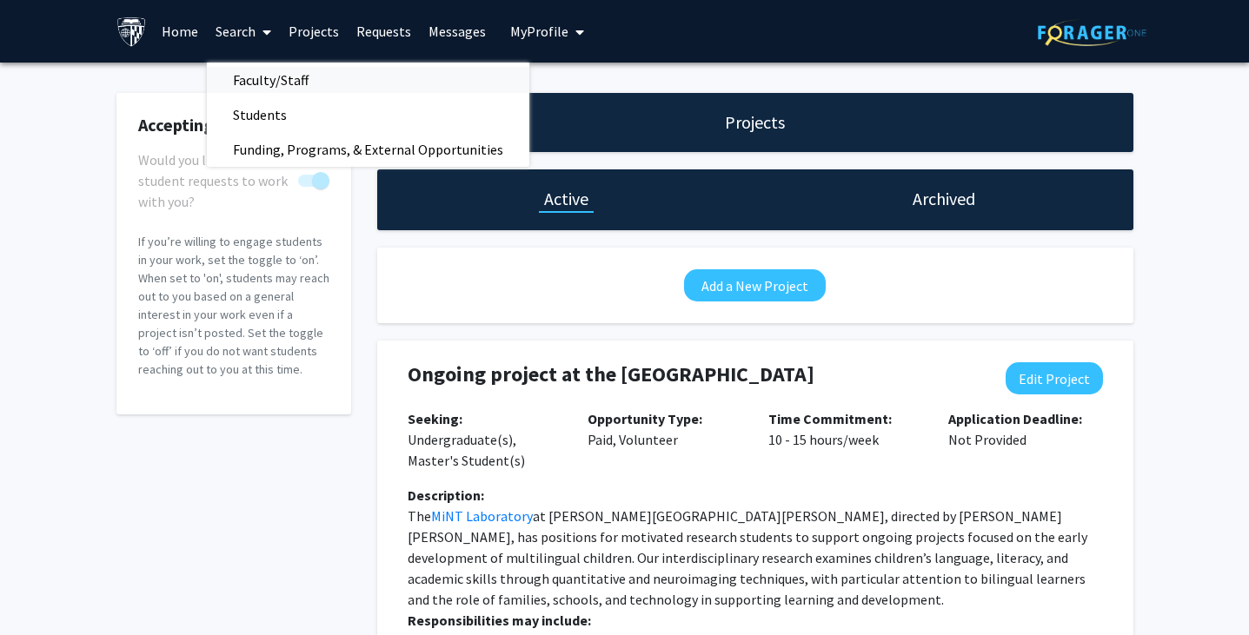
click at [244, 70] on span "Faculty/Staff" at bounding box center [271, 80] width 128 height 35
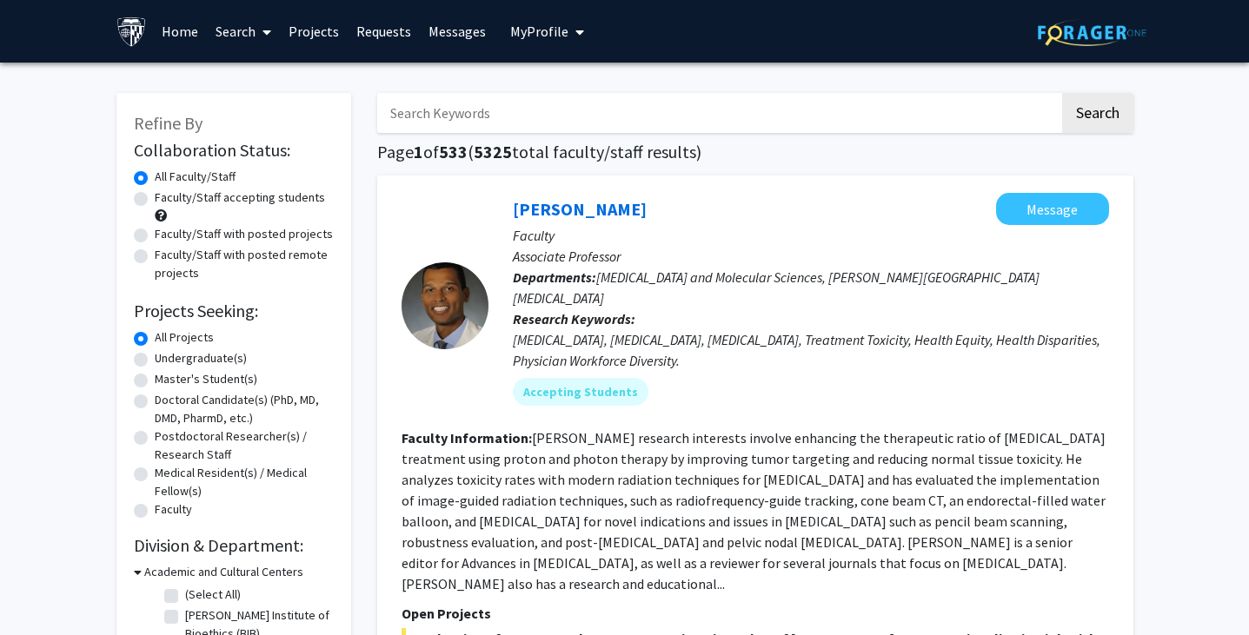
click at [463, 109] on input "Search Keywords" at bounding box center [718, 113] width 682 height 40
type input "ye [PERSON_NAME]"
click at [1062, 93] on button "Search" at bounding box center [1097, 113] width 71 height 40
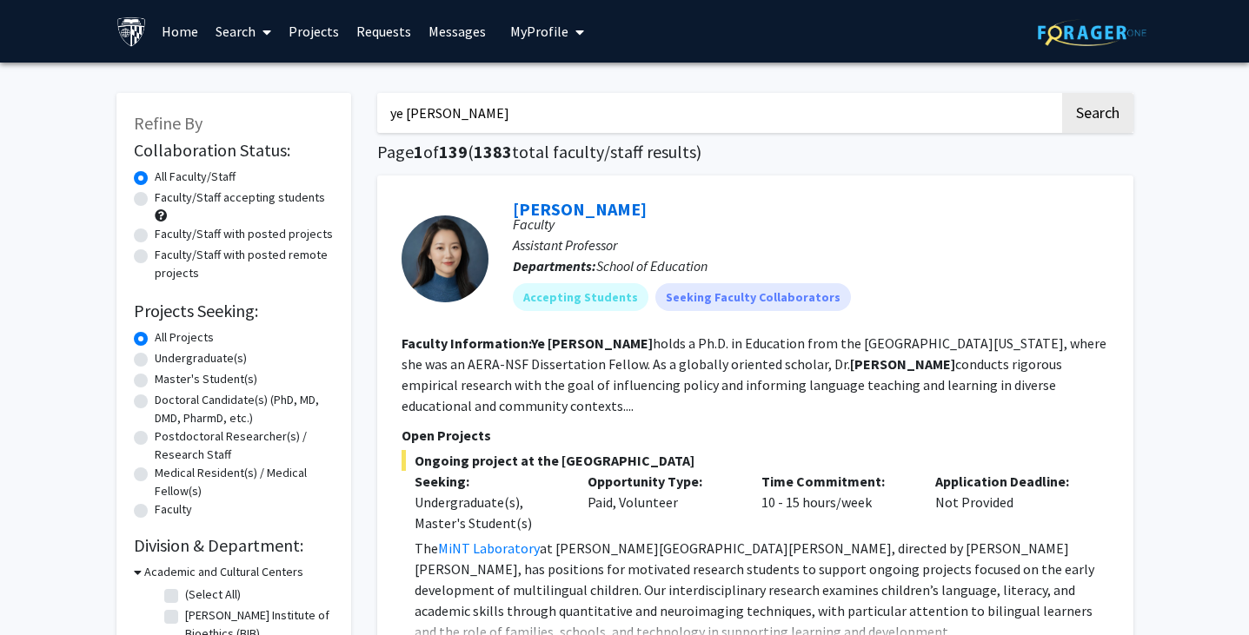
click at [323, 30] on link "Projects" at bounding box center [314, 31] width 68 height 61
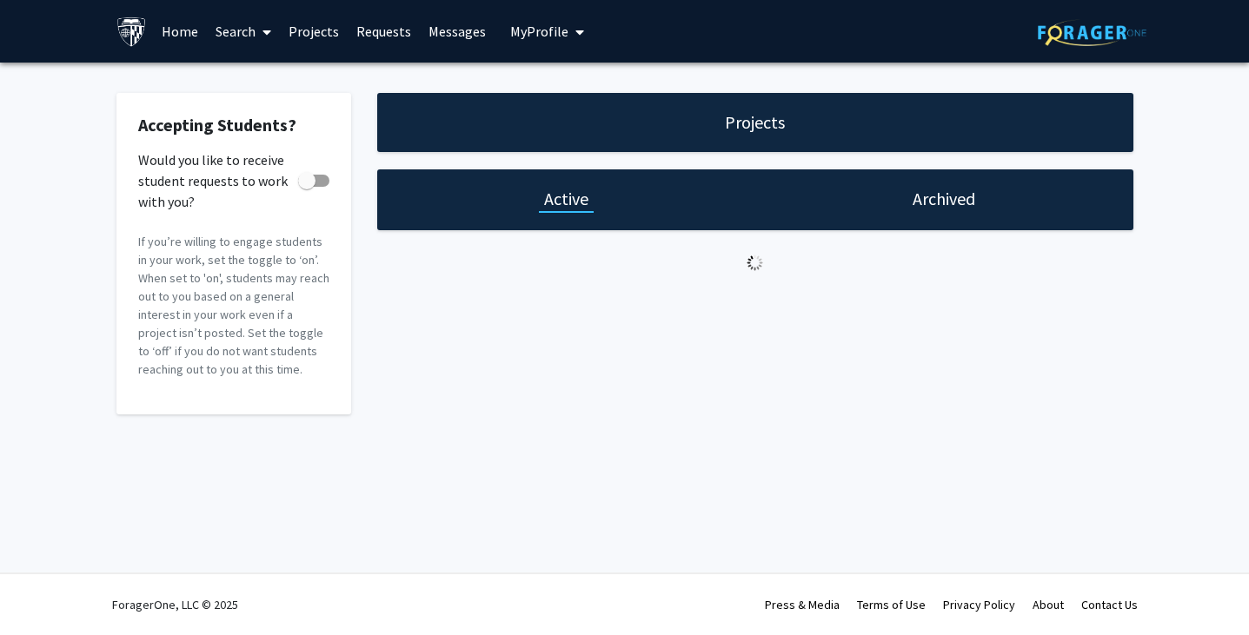
checkbox input "true"
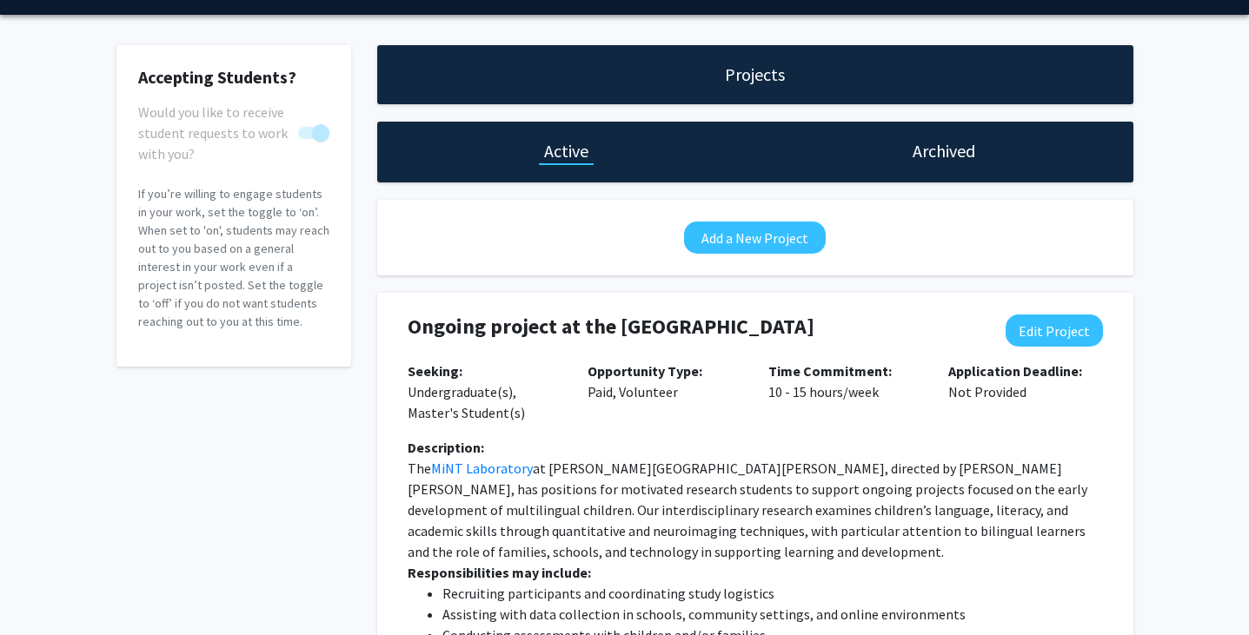
scroll to position [79, 0]
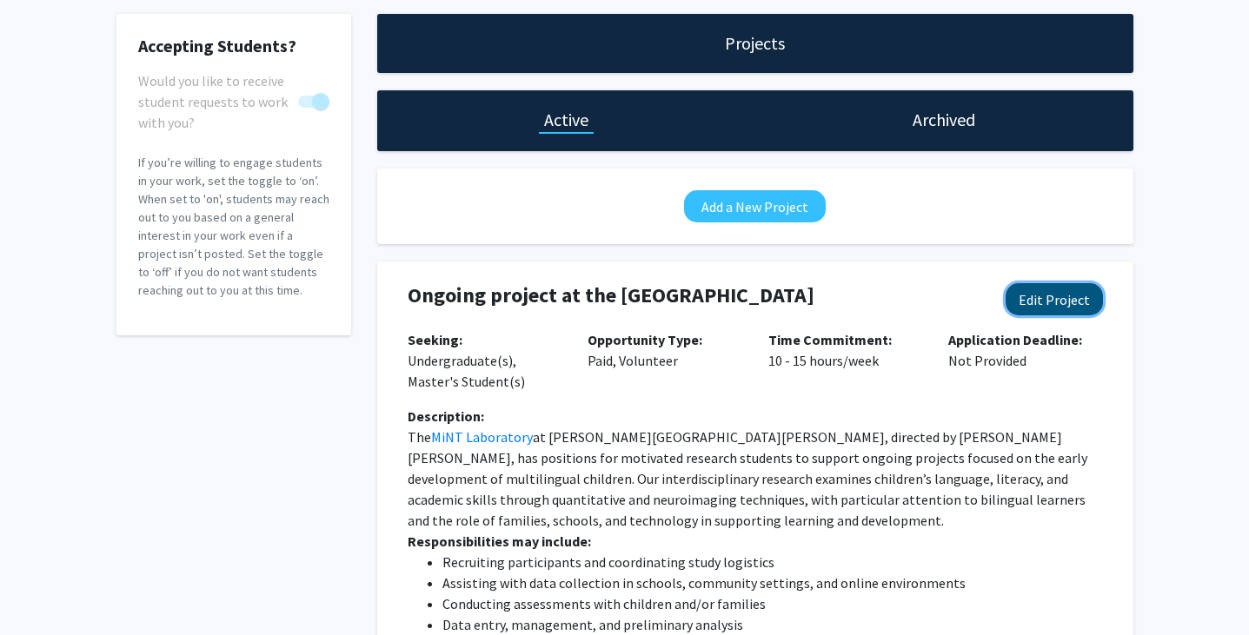
click at [1045, 305] on button "Edit Project" at bounding box center [1053, 299] width 97 height 32
select select "10 - 15"
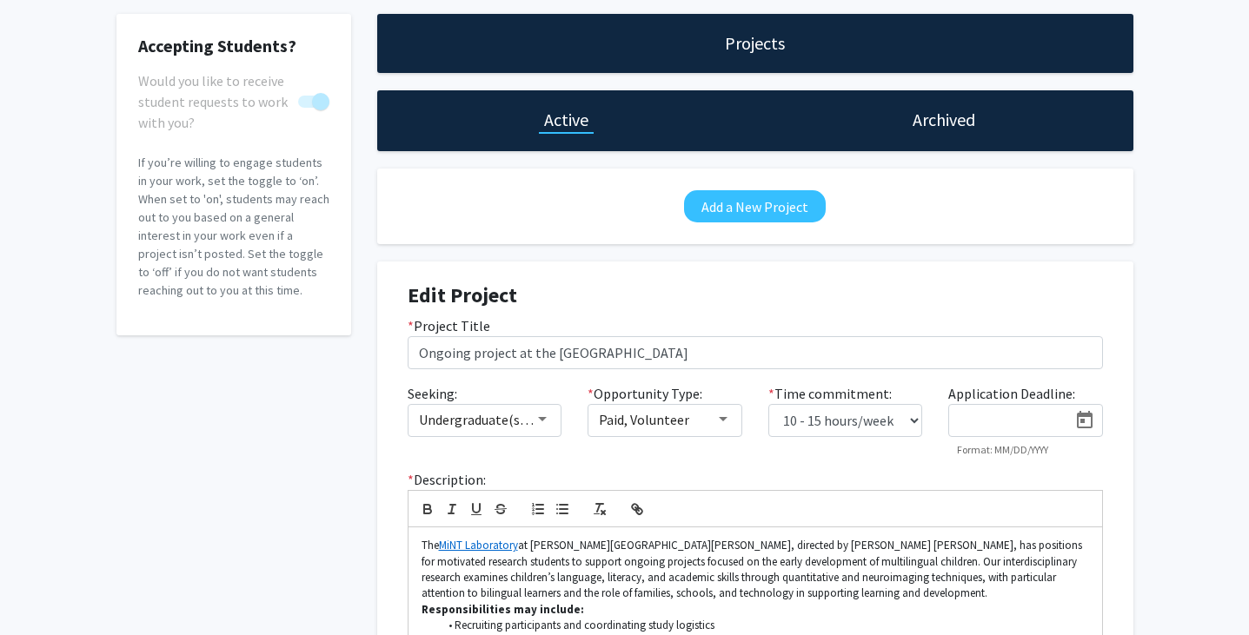
click at [507, 293] on strong "Edit Project" at bounding box center [462, 295] width 109 height 27
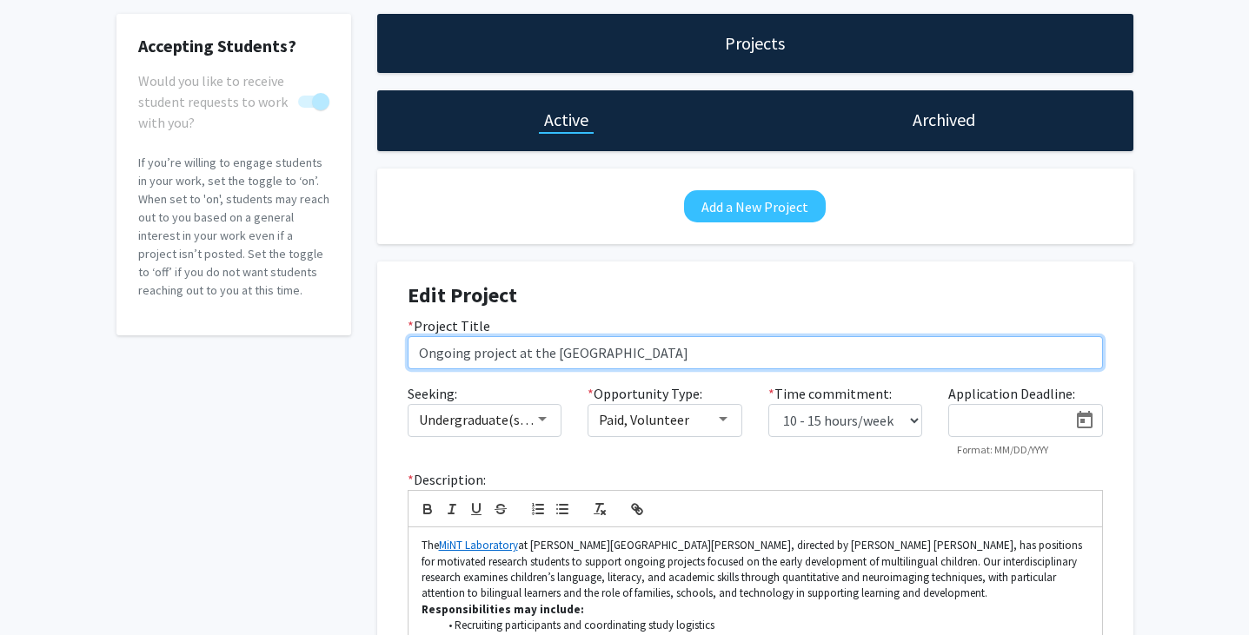
click at [512, 351] on input "Ongoing project at the [GEOGRAPHIC_DATA]" at bounding box center [755, 352] width 695 height 33
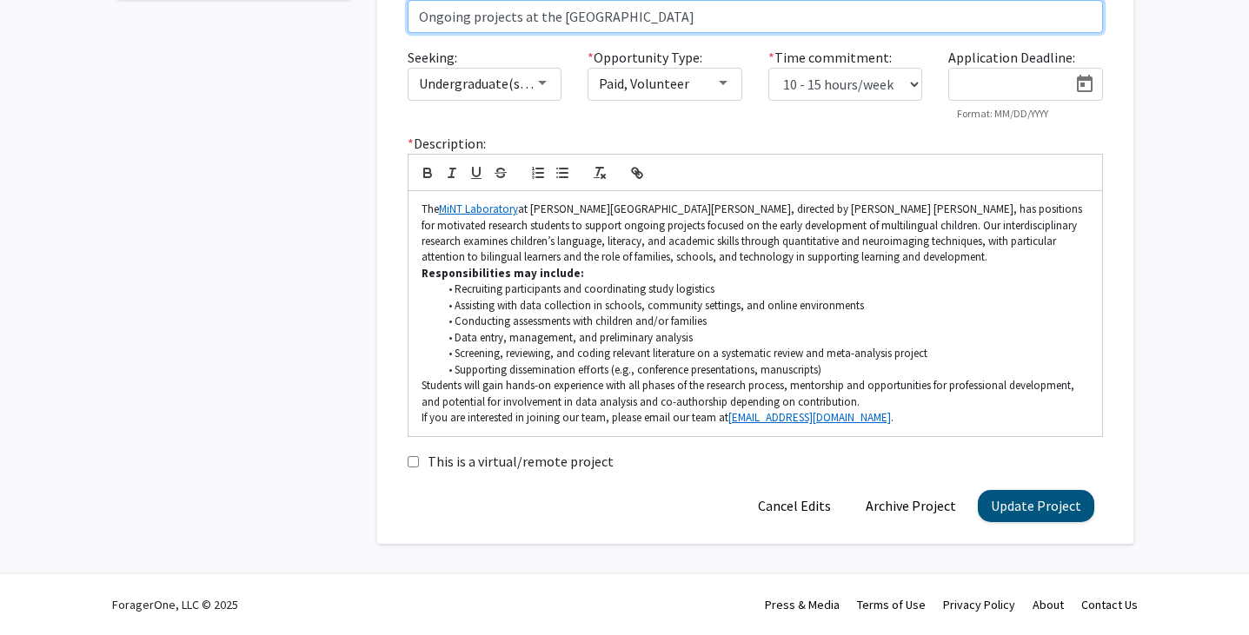
type input "Ongoing projects at the [GEOGRAPHIC_DATA]"
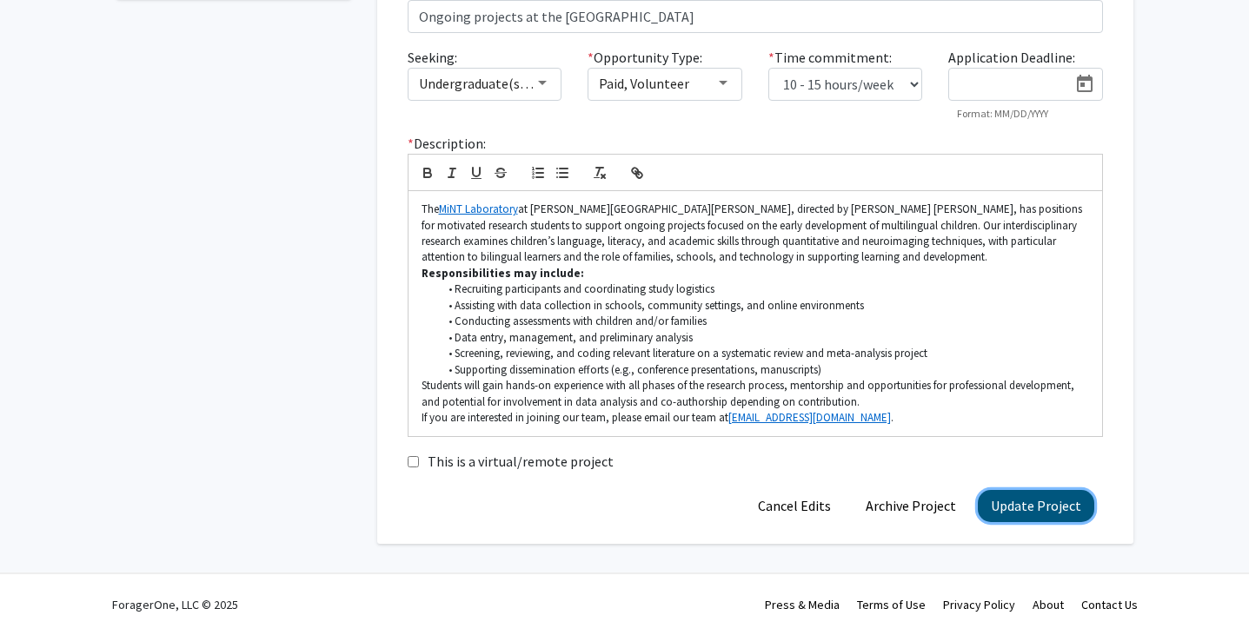
click at [1045, 512] on button "Update Project" at bounding box center [1036, 506] width 116 height 32
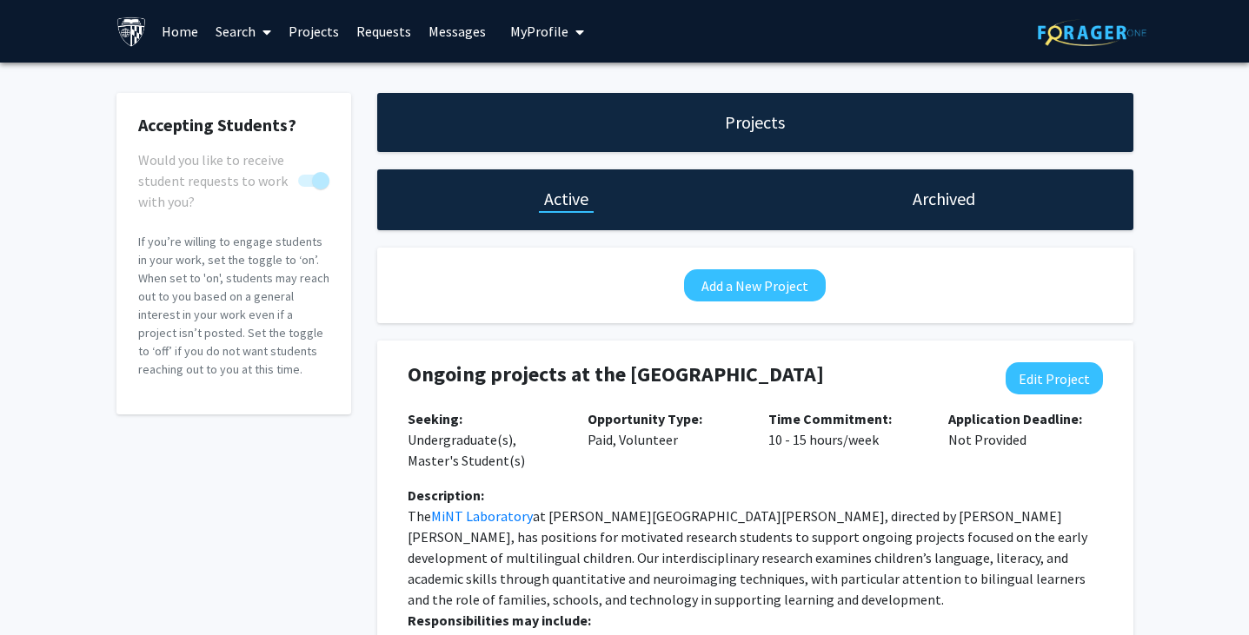
click at [224, 26] on link "Search" at bounding box center [243, 31] width 73 height 61
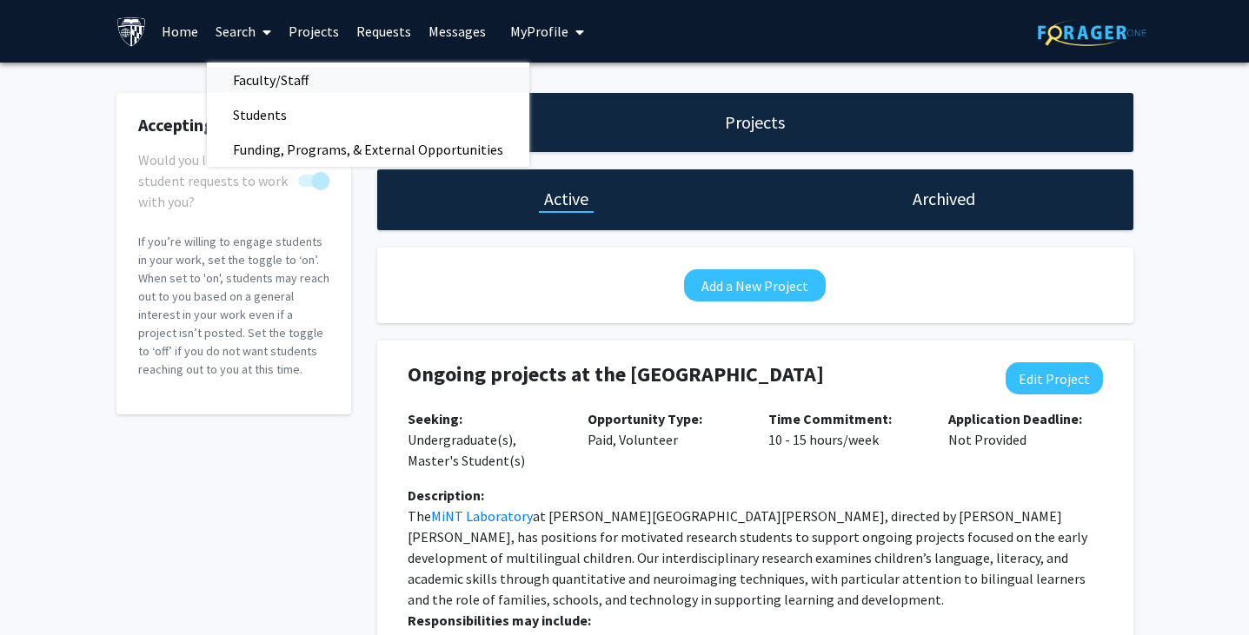
click at [245, 71] on span "Faculty/Staff" at bounding box center [271, 80] width 128 height 35
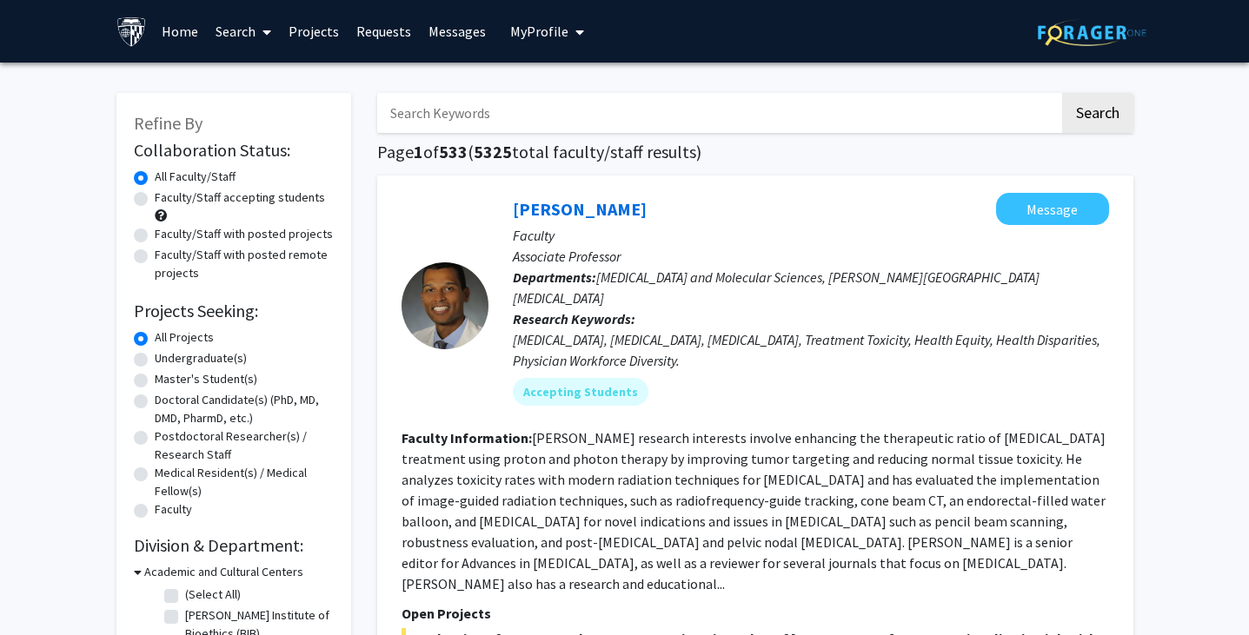
click at [590, 109] on input "Search Keywords" at bounding box center [718, 113] width 682 height 40
type input "ye [PERSON_NAME]"
click at [1062, 93] on button "Search" at bounding box center [1097, 113] width 71 height 40
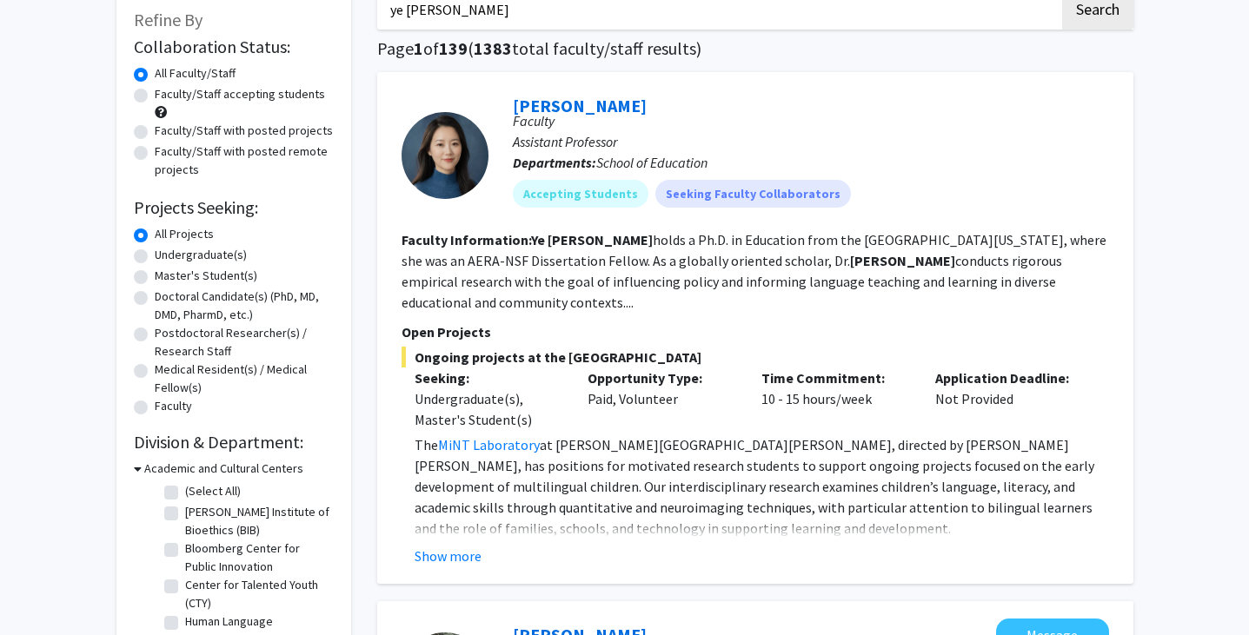
scroll to position [108, 0]
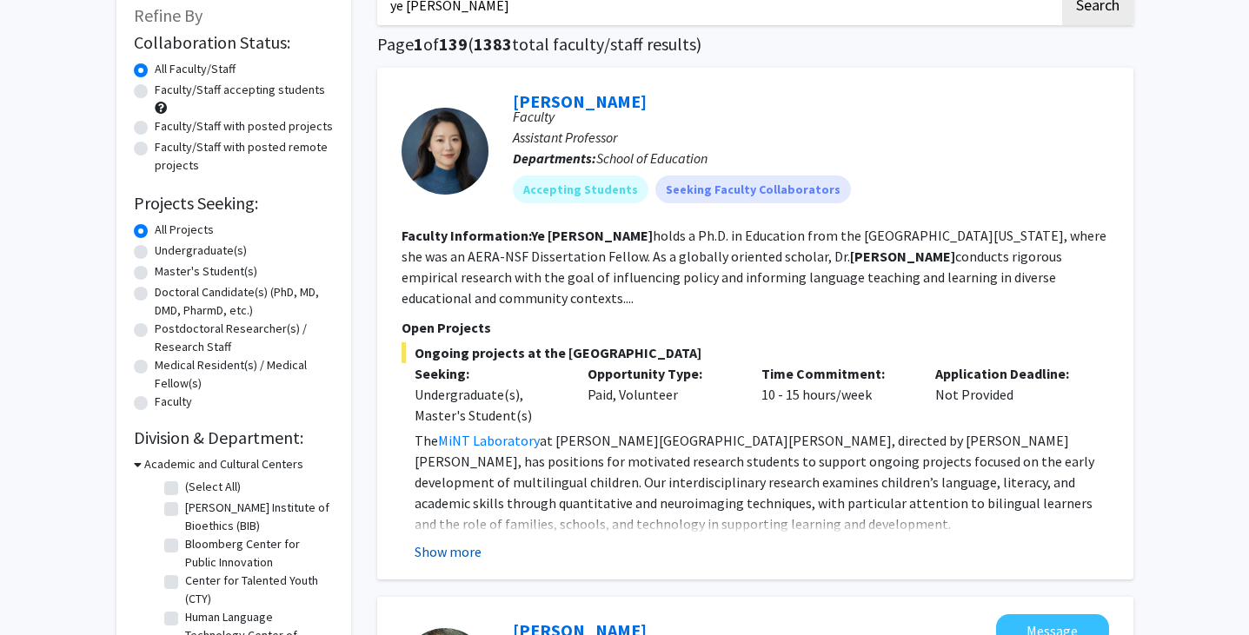
click at [460, 541] on button "Show more" at bounding box center [447, 551] width 67 height 21
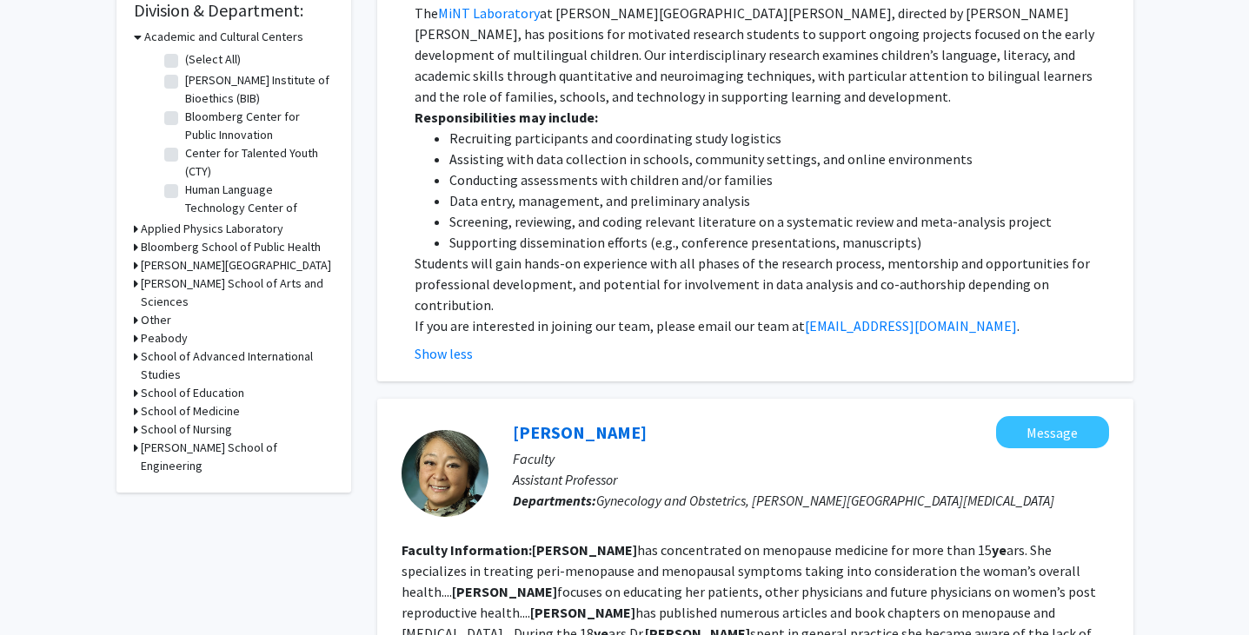
scroll to position [538, 0]
